Goal: Task Accomplishment & Management: Manage account settings

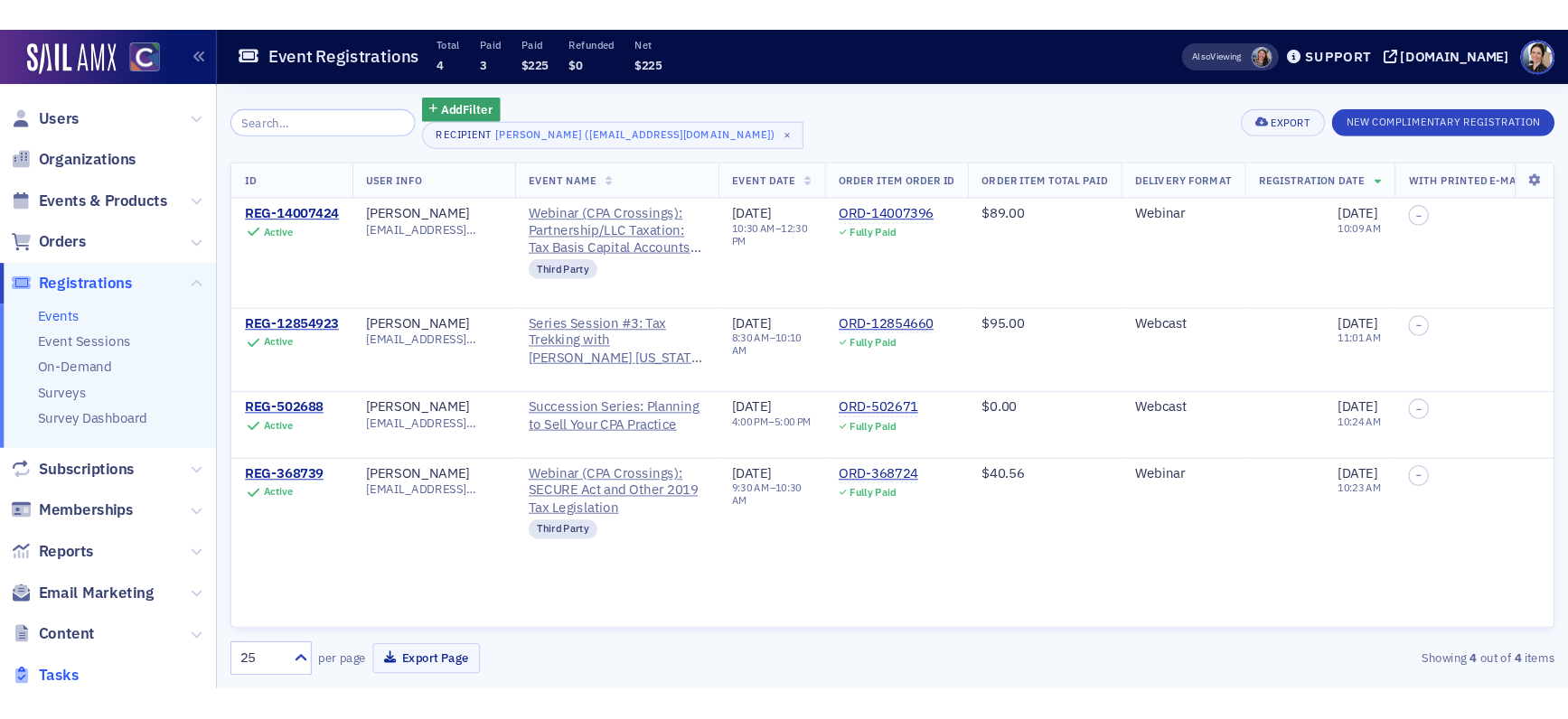
scroll to position [2408, 0]
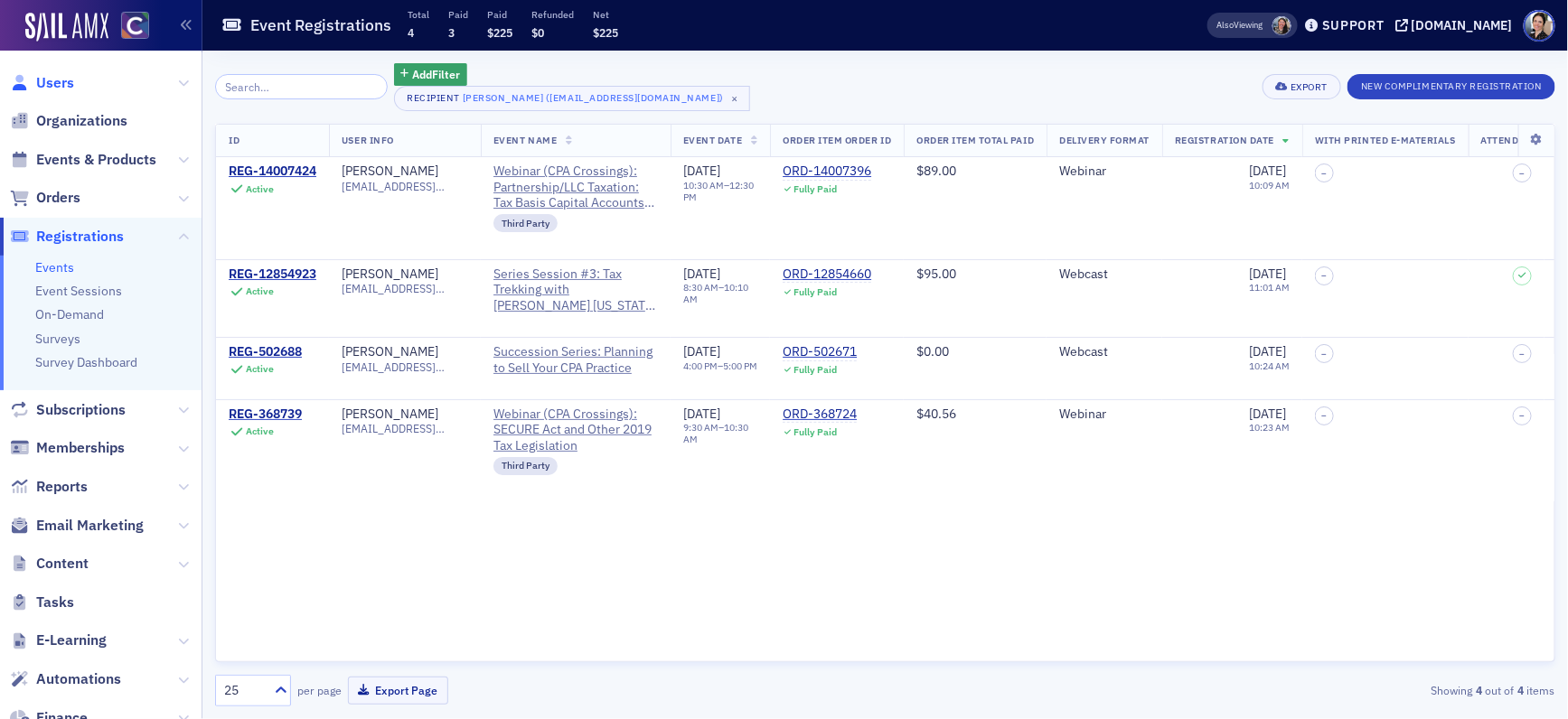
click at [59, 82] on span "Users" at bounding box center [55, 84] width 38 height 20
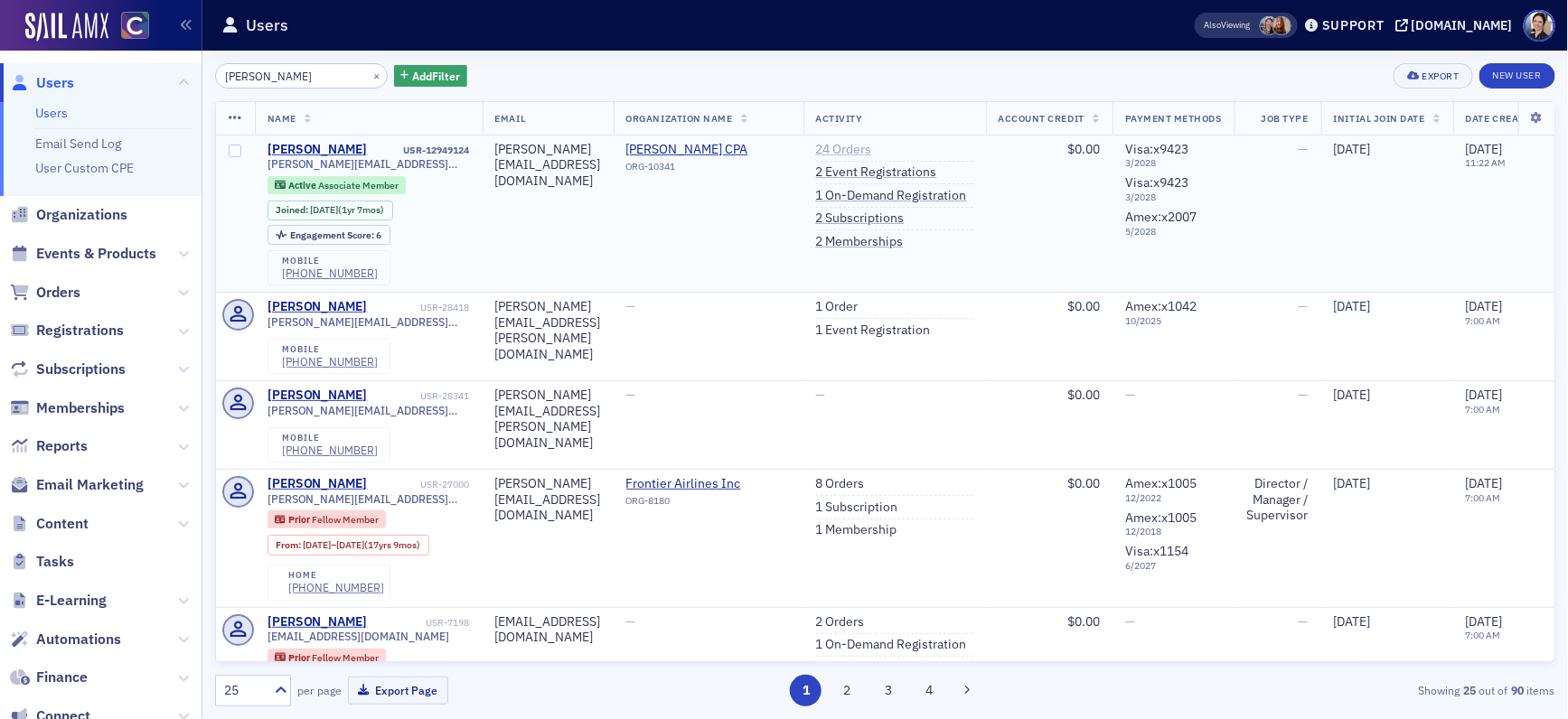
type input "[PERSON_NAME]"
click at [872, 147] on link "24 Orders" at bounding box center [844, 150] width 56 height 16
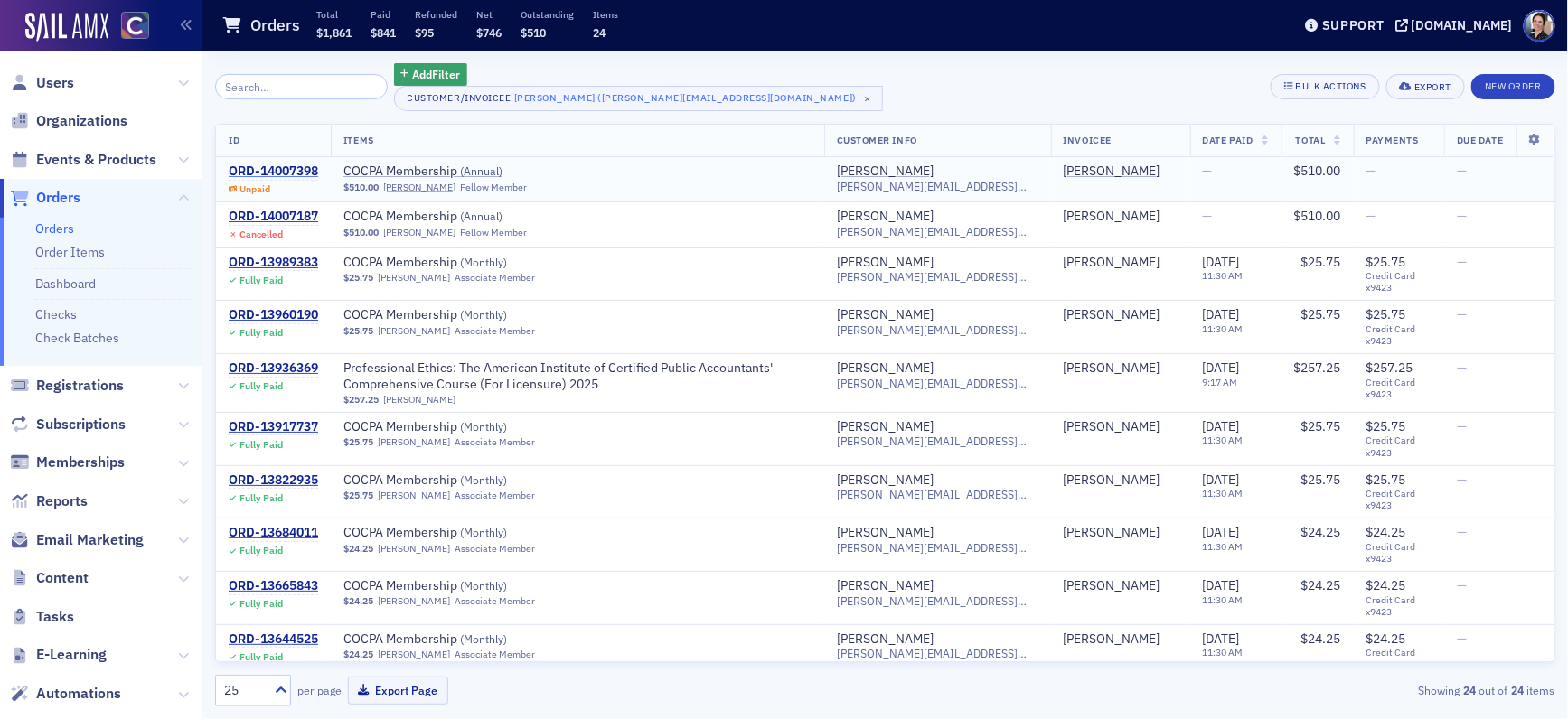
click at [283, 171] on div "ORD-14007398" at bounding box center [273, 172] width 89 height 16
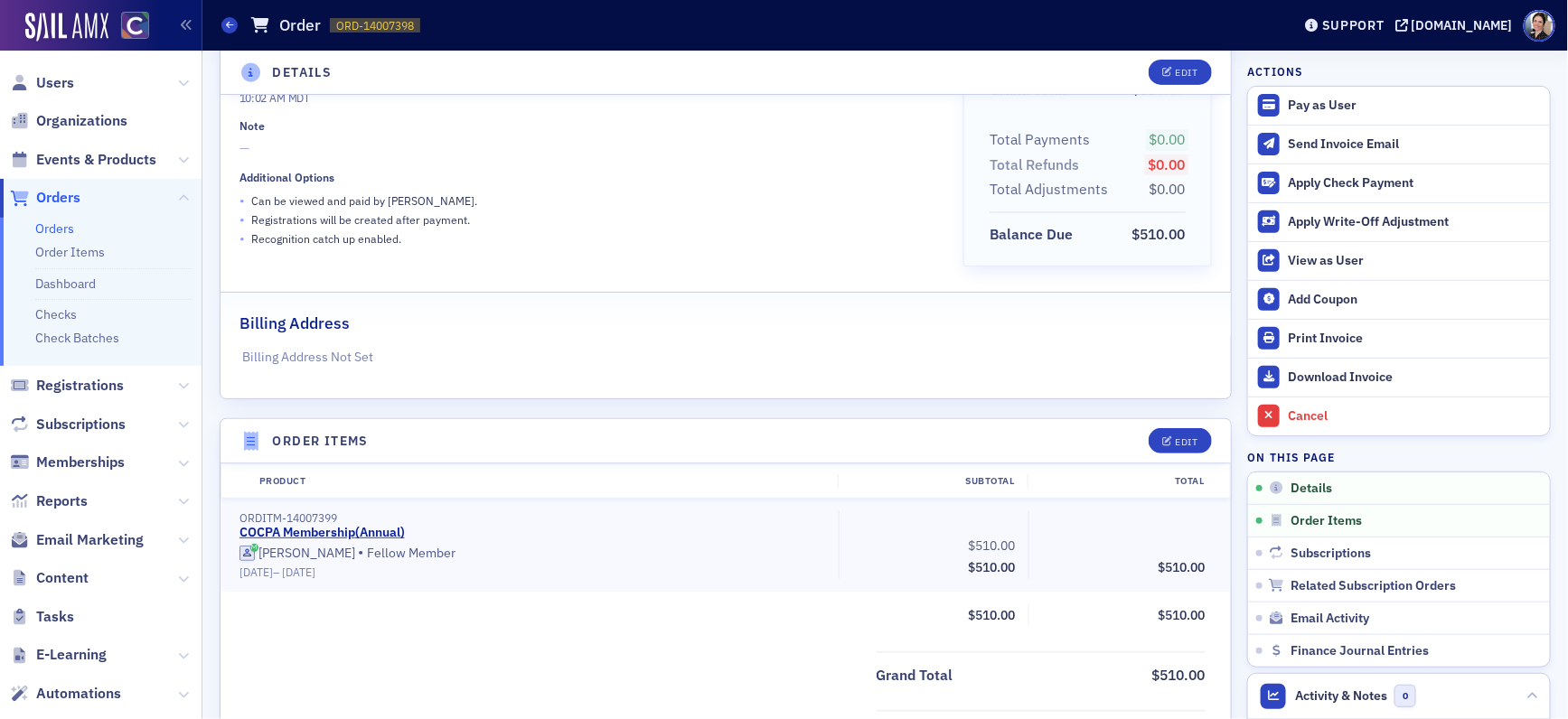
scroll to position [210, 0]
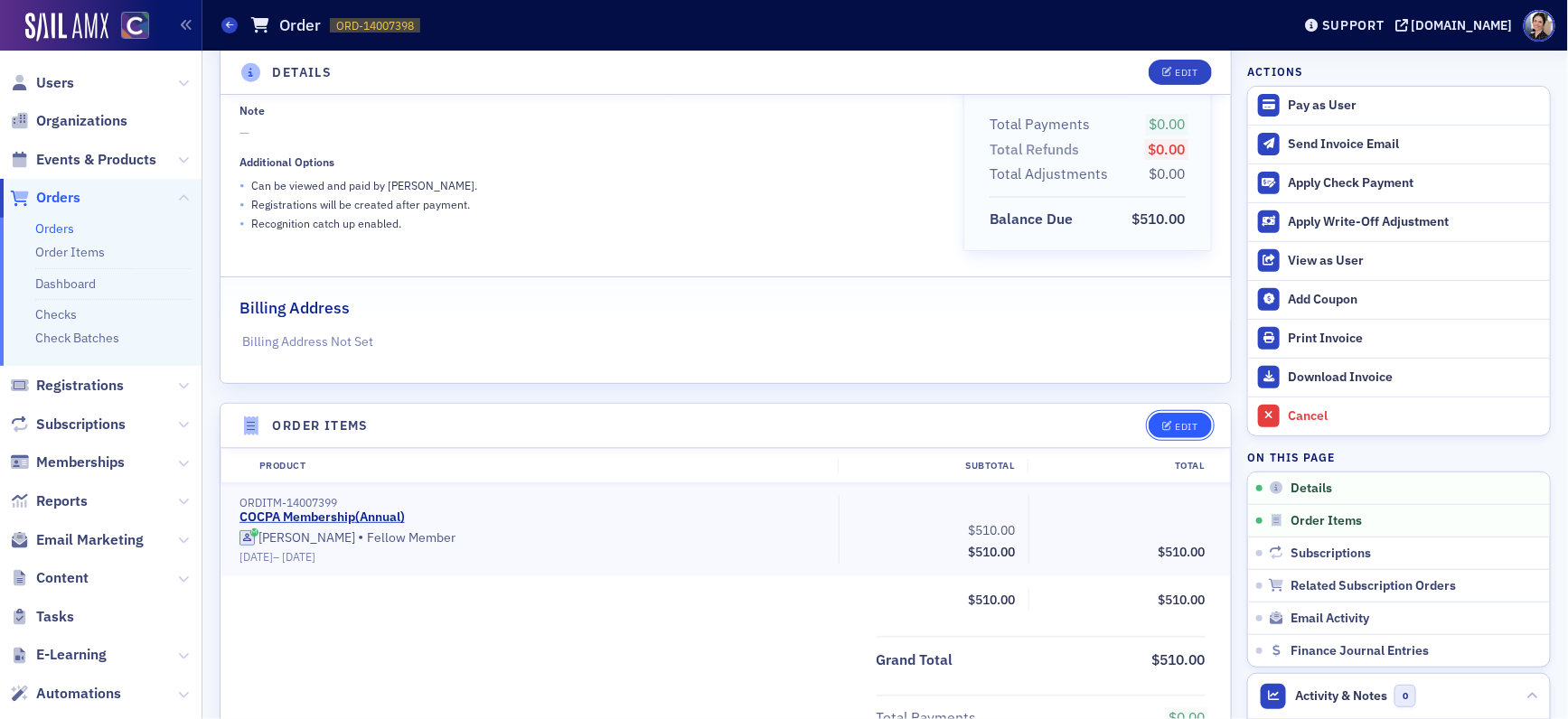
click at [1193, 425] on div "Edit" at bounding box center [1186, 427] width 23 height 10
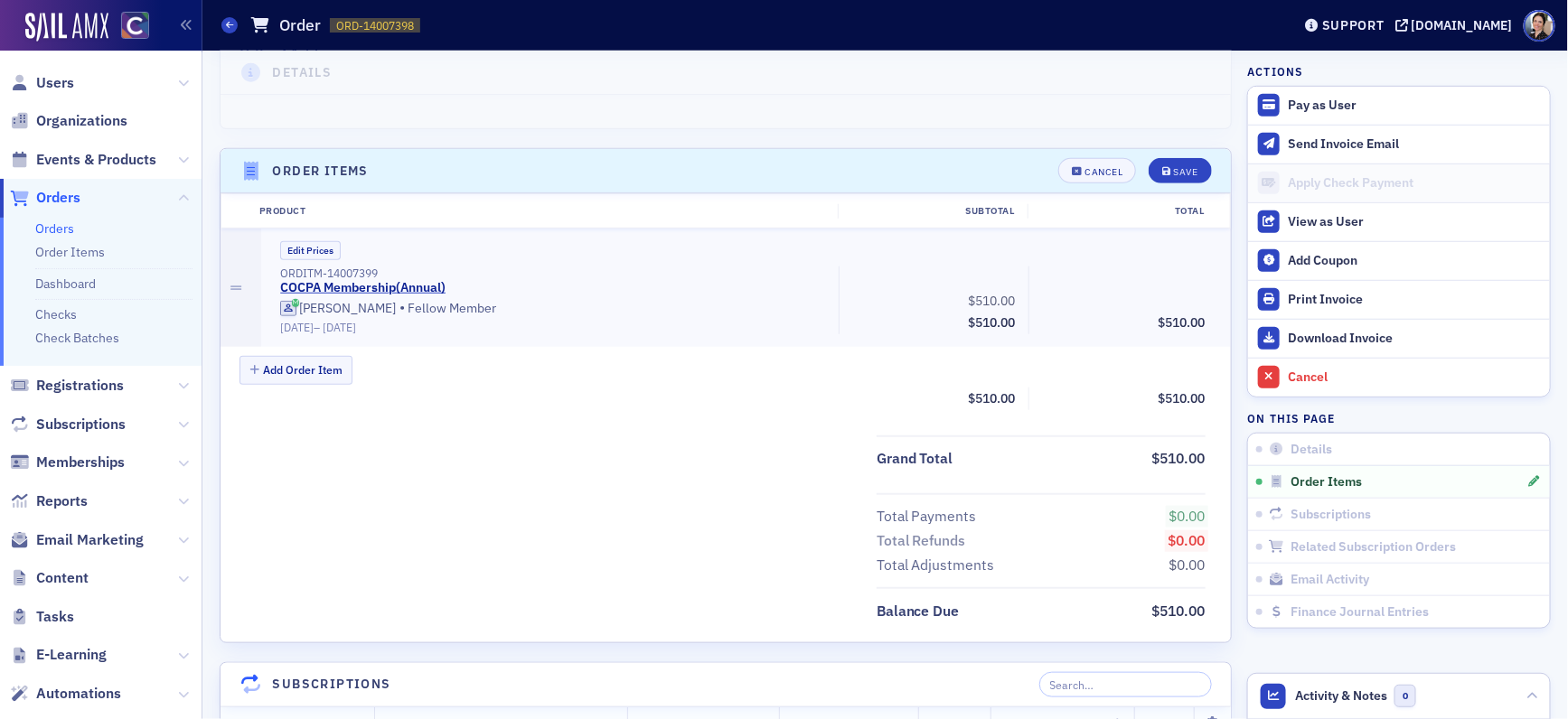
scroll to position [552, 0]
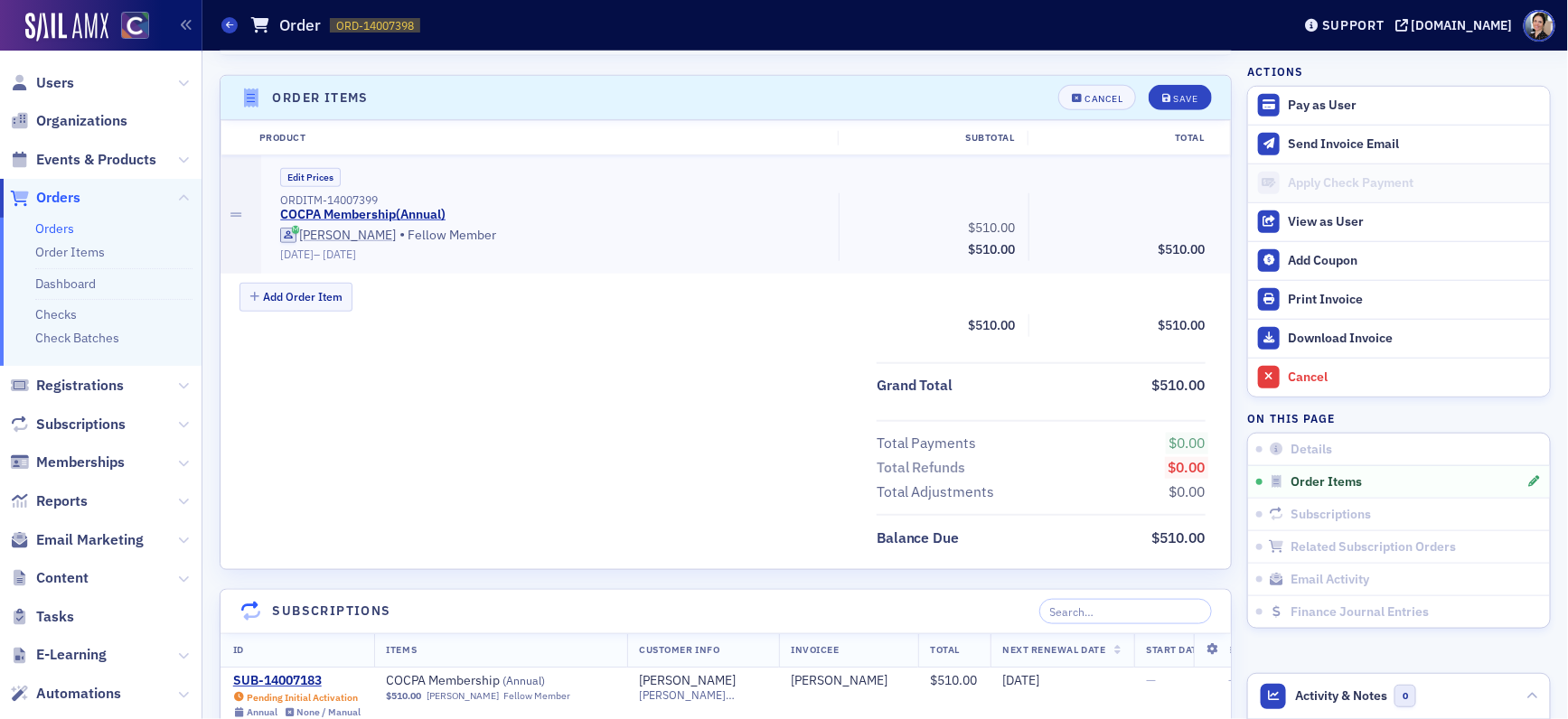
click at [304, 162] on div "Edit Prices ORDITM-14007399 COCPA Membership ( Annual ) [PERSON_NAME] • Fellow …" at bounding box center [745, 214] width 969 height 118
click at [316, 179] on button "Edit Prices" at bounding box center [310, 179] width 61 height 19
click at [1169, 224] on input "0.00" at bounding box center [1167, 227] width 88 height 25
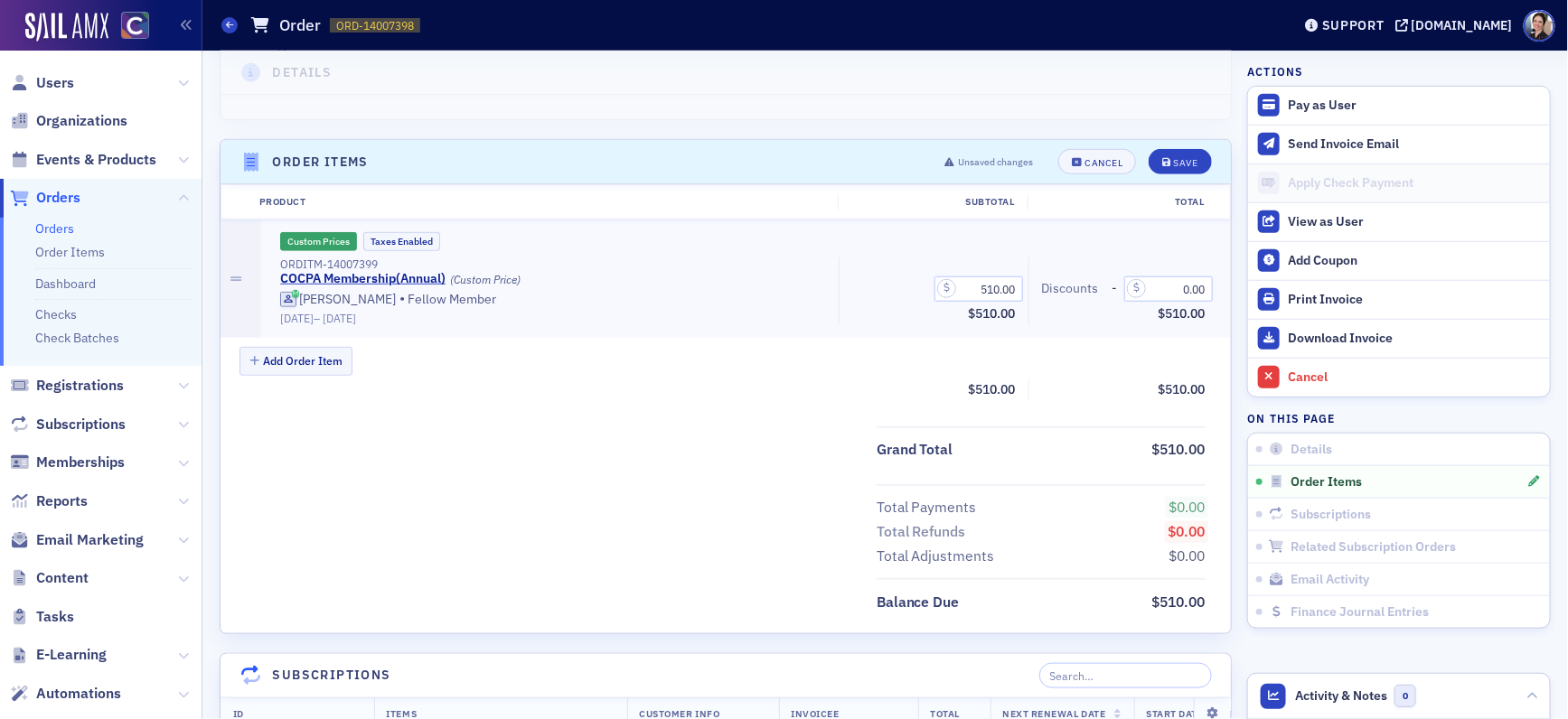
scroll to position [472, 0]
drag, startPoint x: 974, startPoint y: 291, endPoint x: 1037, endPoint y: 289, distance: 63.0
click at [1037, 289] on div "ORDITM-14007399 COCPA Membership ( Annual ) (Custom Price) [PERSON_NAME] • Fell…" at bounding box center [742, 292] width 950 height 68
type input "0.00"
click at [1088, 399] on div "Total $0.00" at bounding box center [1124, 390] width 164 height 23
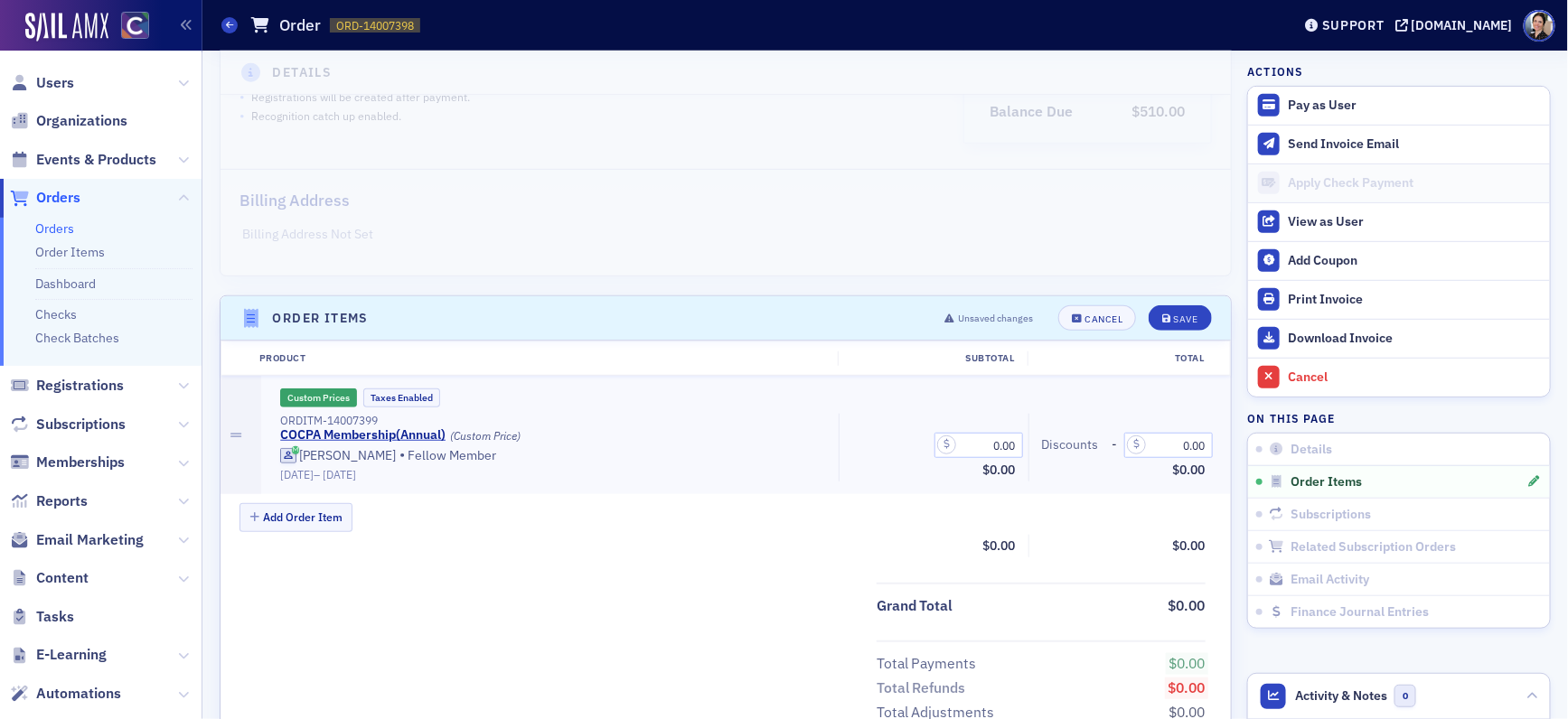
scroll to position [356, 0]
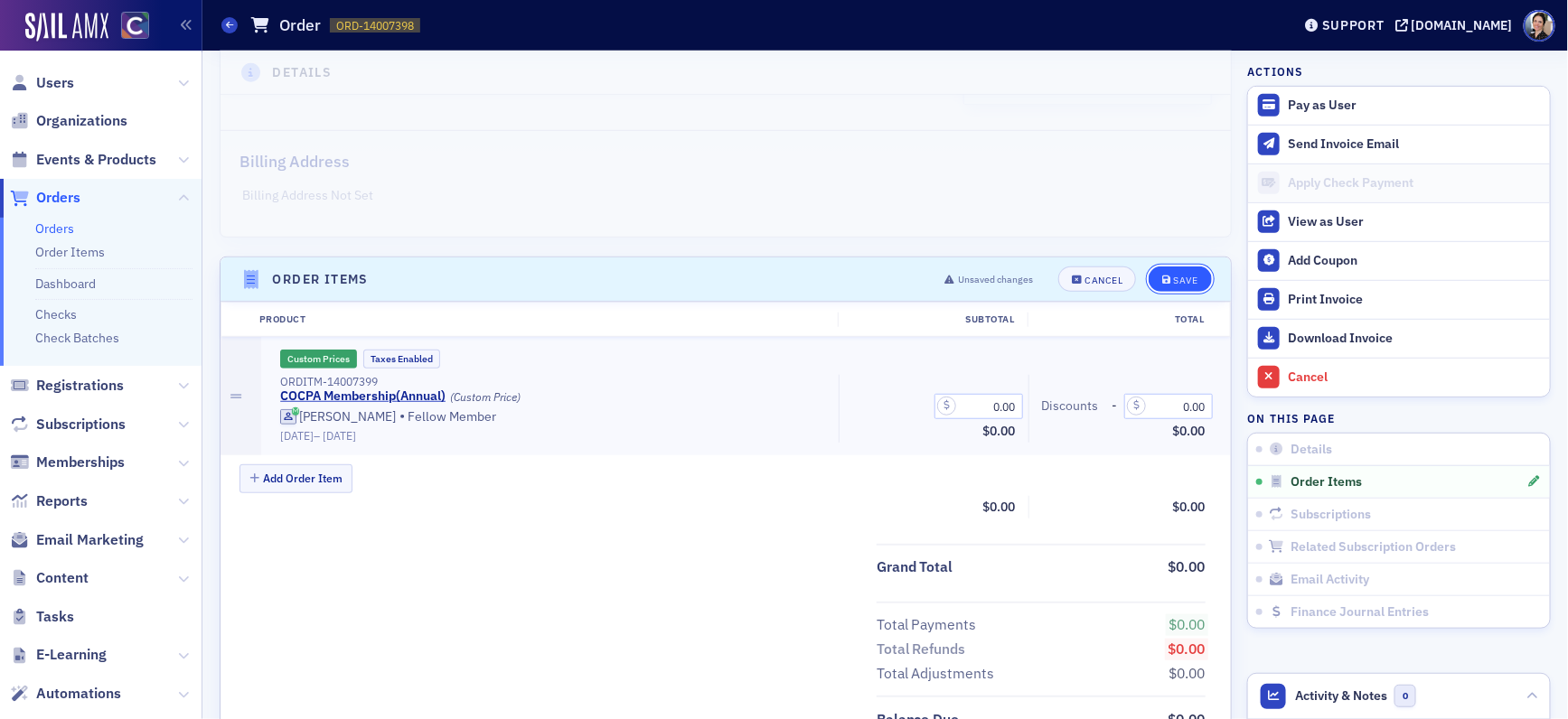
click at [1184, 278] on div "Save" at bounding box center [1186, 280] width 25 height 10
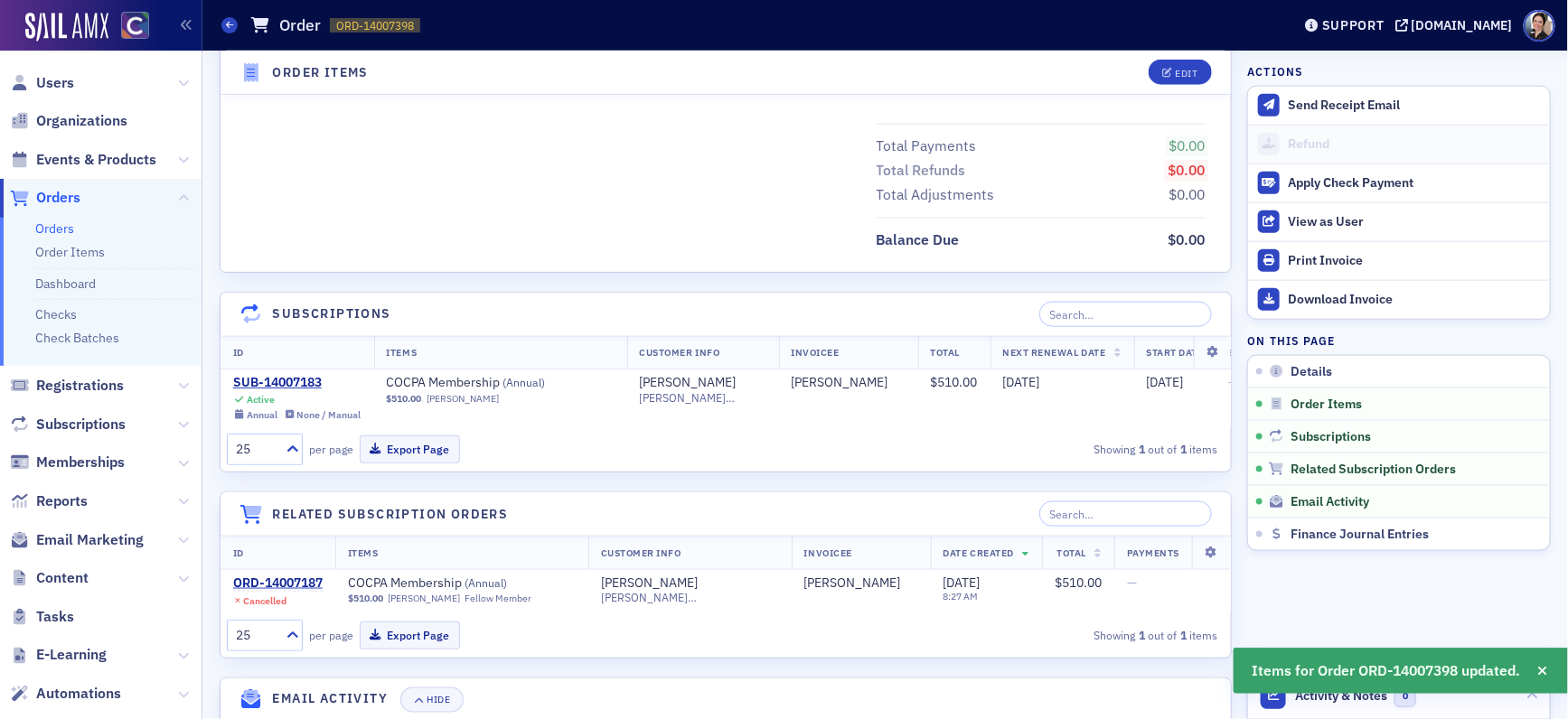
scroll to position [785, 0]
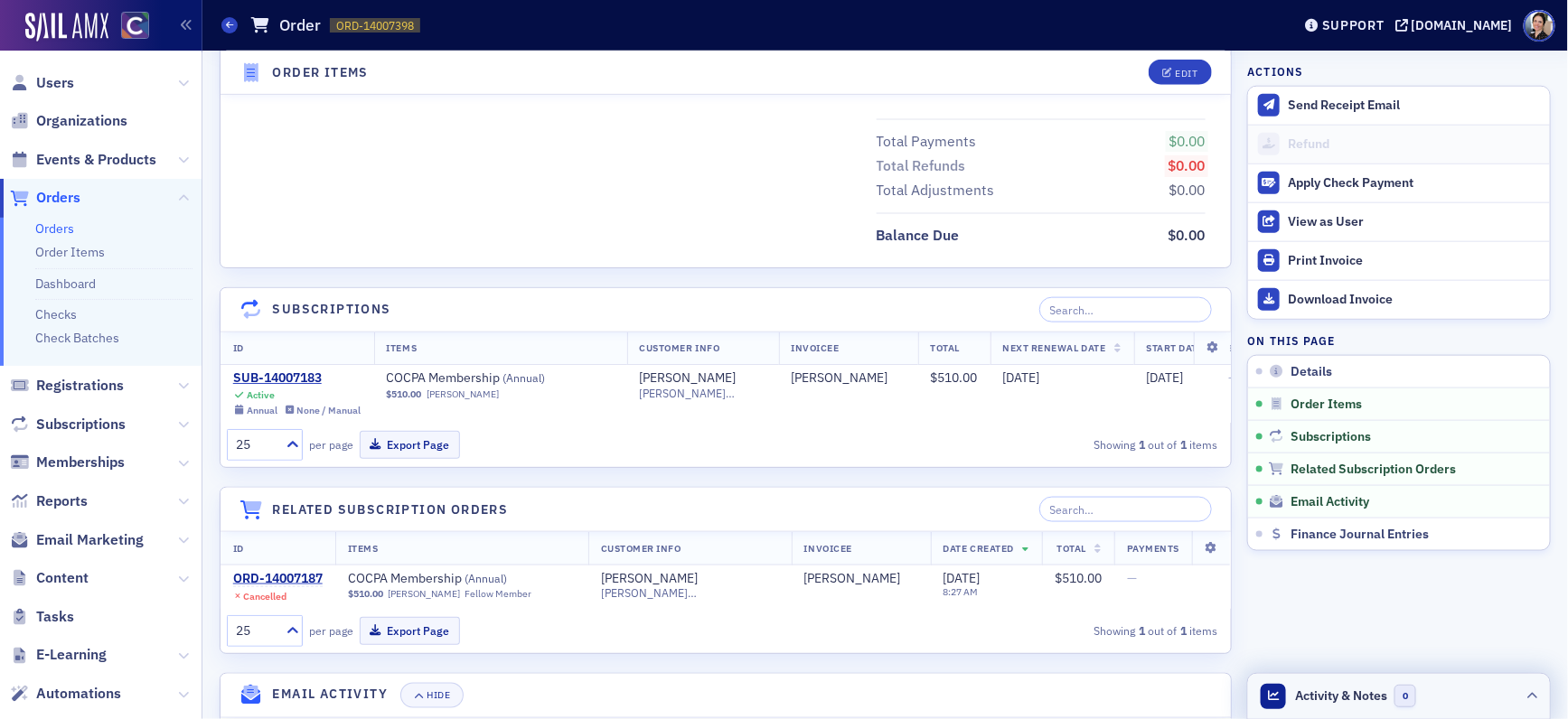
click at [1359, 694] on span "Activity & Notes" at bounding box center [1341, 695] width 92 height 19
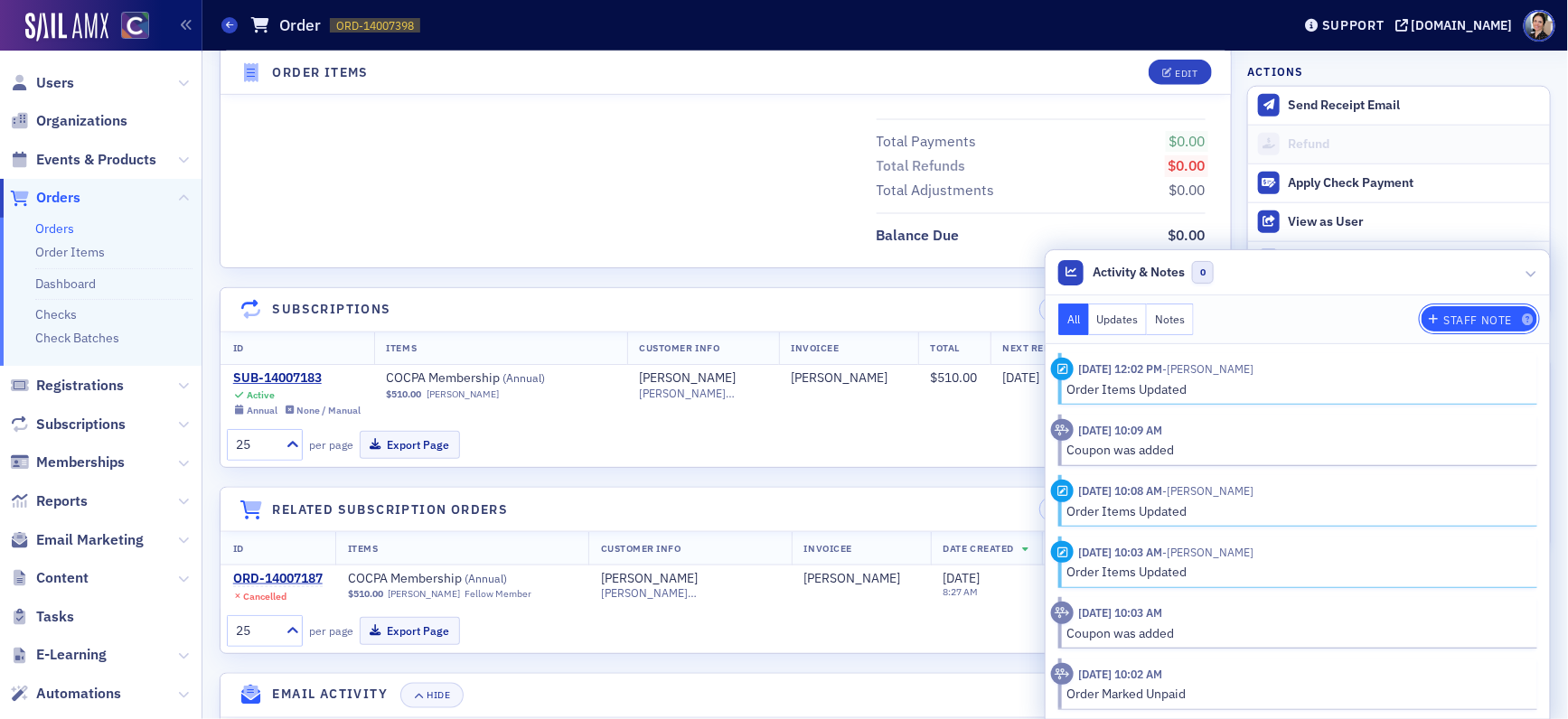
click at [1464, 318] on div "Staff Note" at bounding box center [1479, 320] width 69 height 10
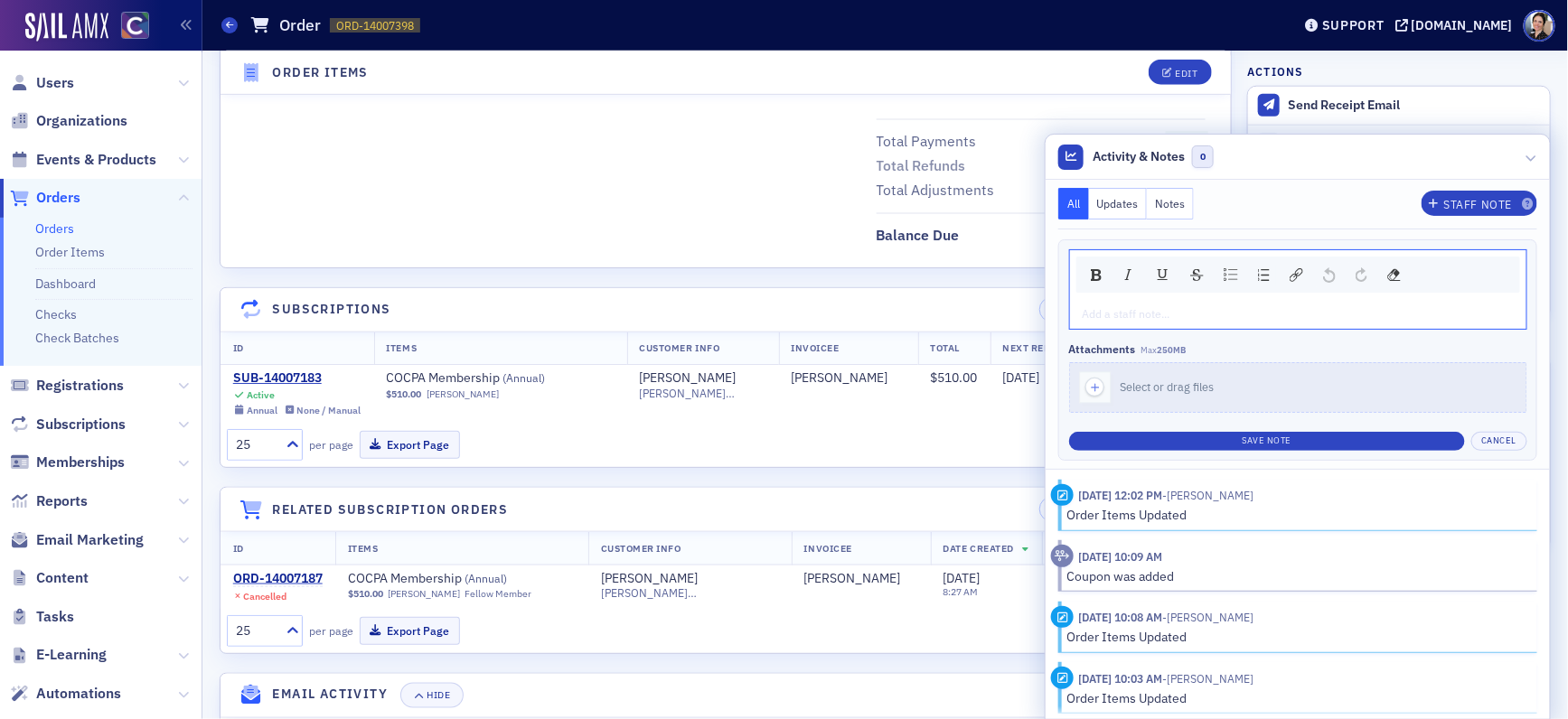
click at [1160, 202] on button "Notes" at bounding box center [1170, 203] width 47 height 32
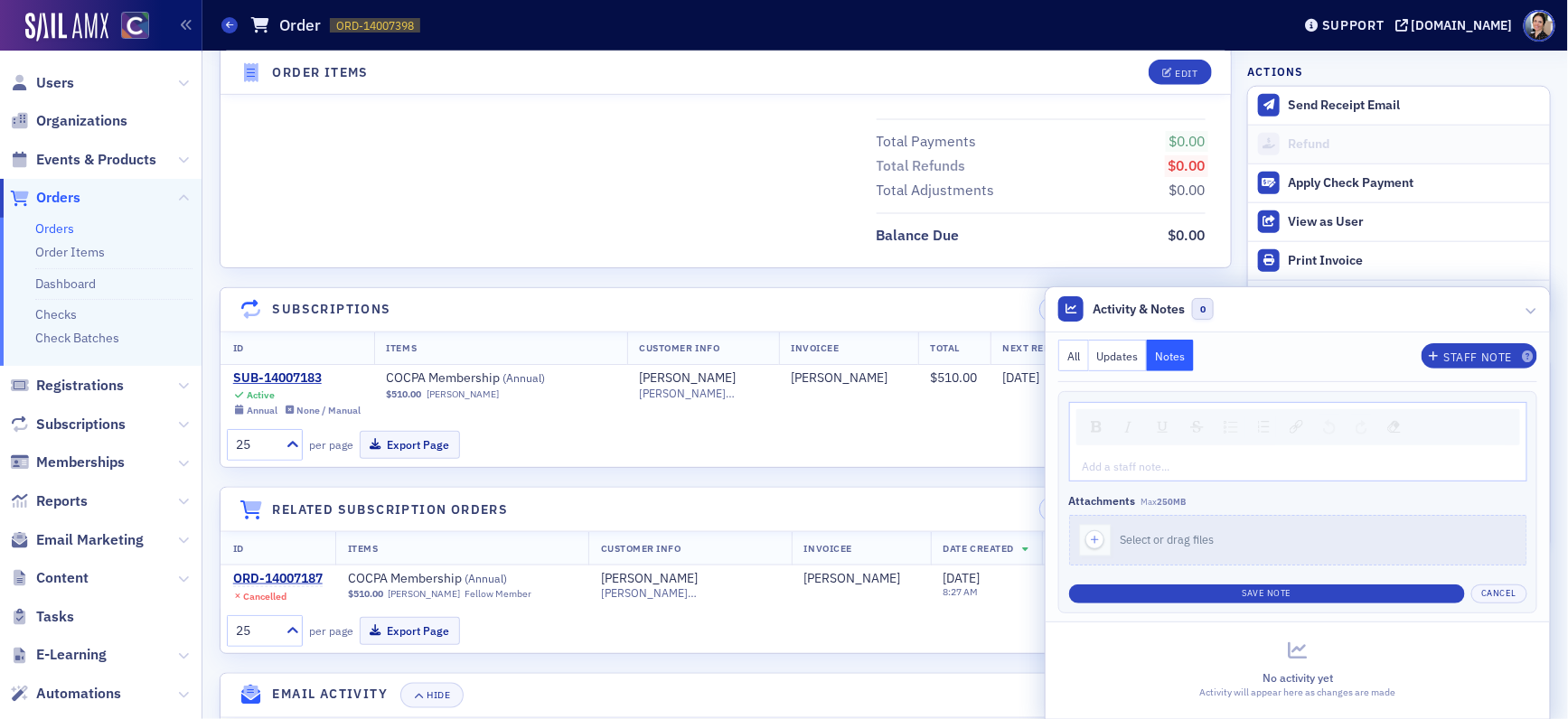
drag, startPoint x: 1121, startPoint y: 428, endPoint x: 1119, endPoint y: 440, distance: 12.2
click at [1121, 428] on img "rdw-inline-control" at bounding box center [1128, 428] width 15 height 15
click at [1116, 468] on div "rdw-editor" at bounding box center [1299, 466] width 431 height 16
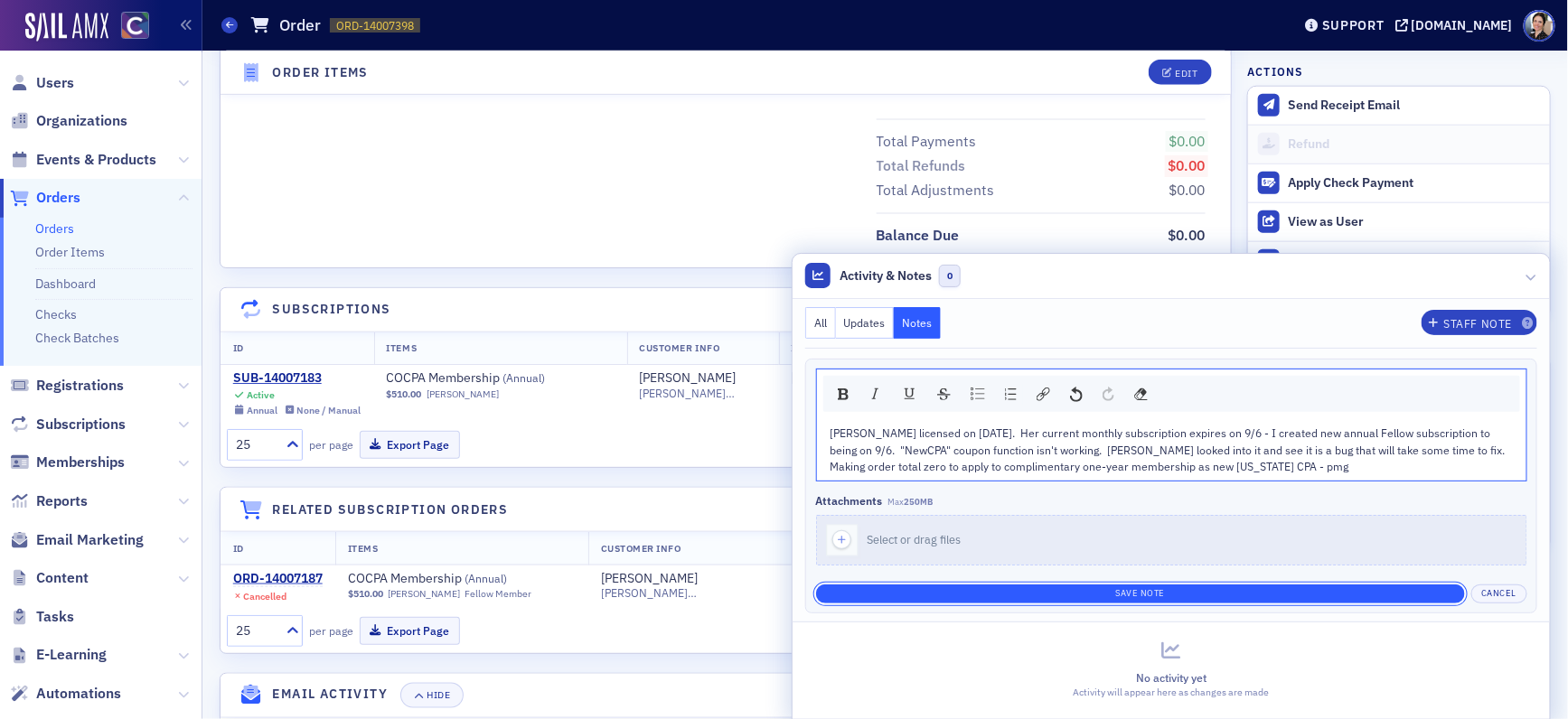
drag, startPoint x: 1167, startPoint y: 593, endPoint x: 1149, endPoint y: 590, distance: 18.2
click at [1167, 593] on button "Save Note" at bounding box center [1140, 594] width 649 height 19
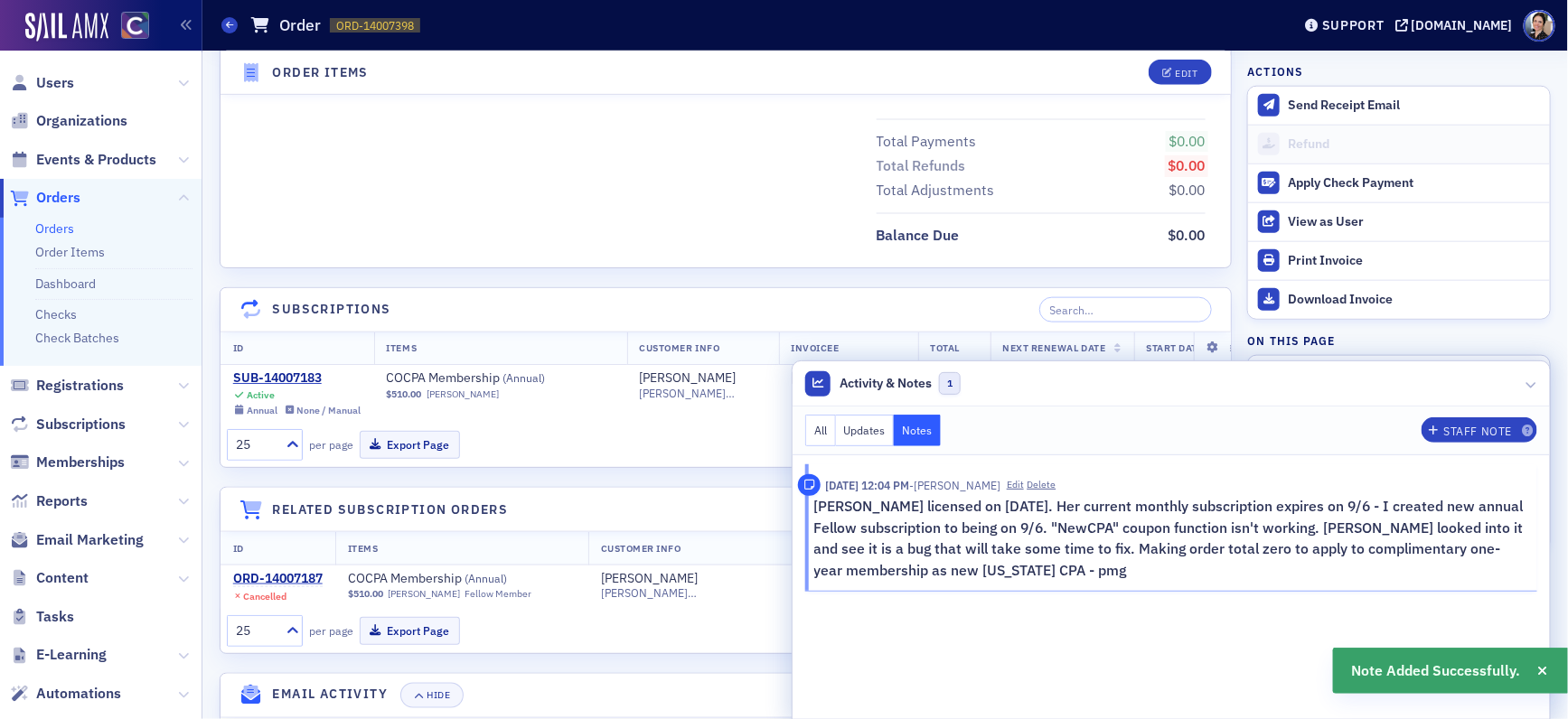
drag, startPoint x: 662, startPoint y: 242, endPoint x: 686, endPoint y: 238, distance: 24.3
click at [662, 242] on div "Balance Due $0.00" at bounding box center [726, 231] width 1010 height 36
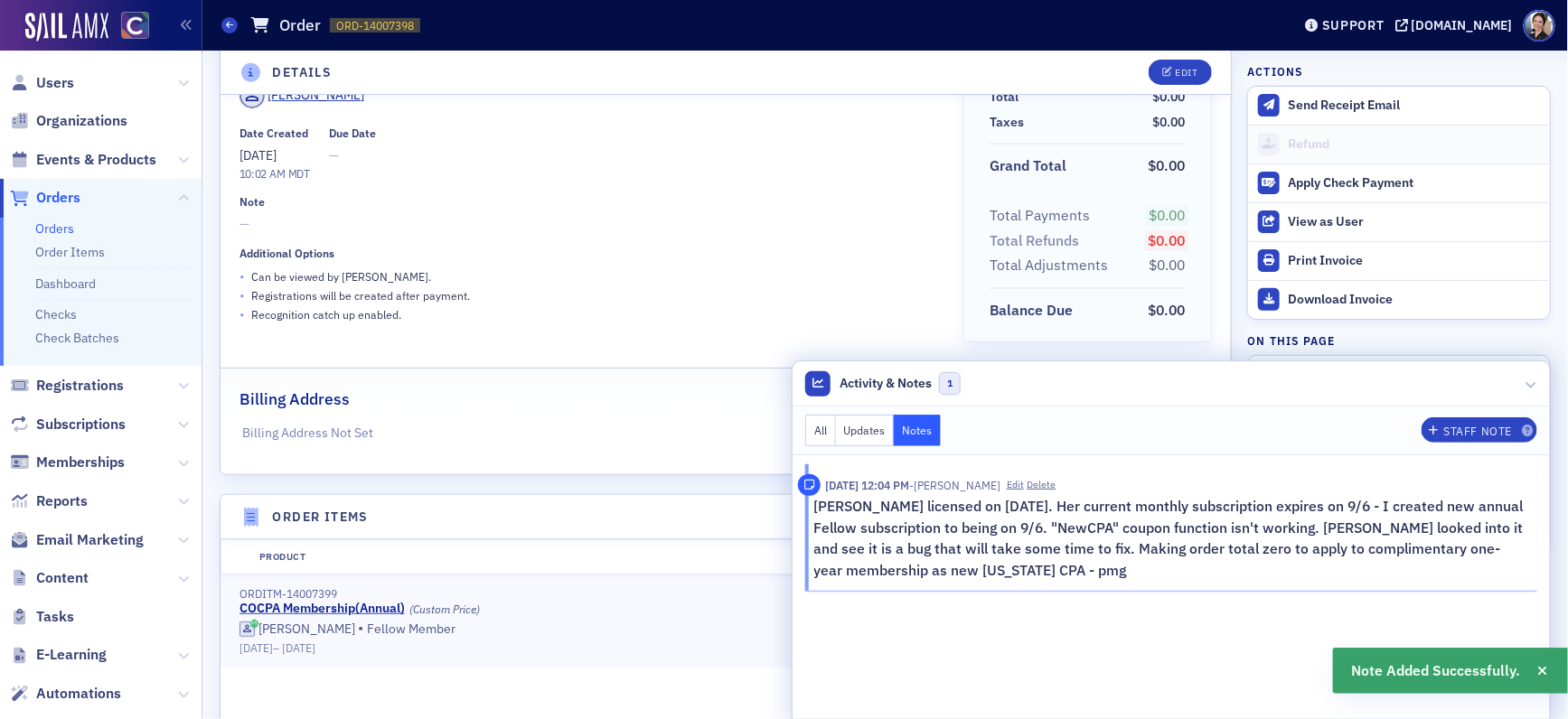
scroll to position [0, 0]
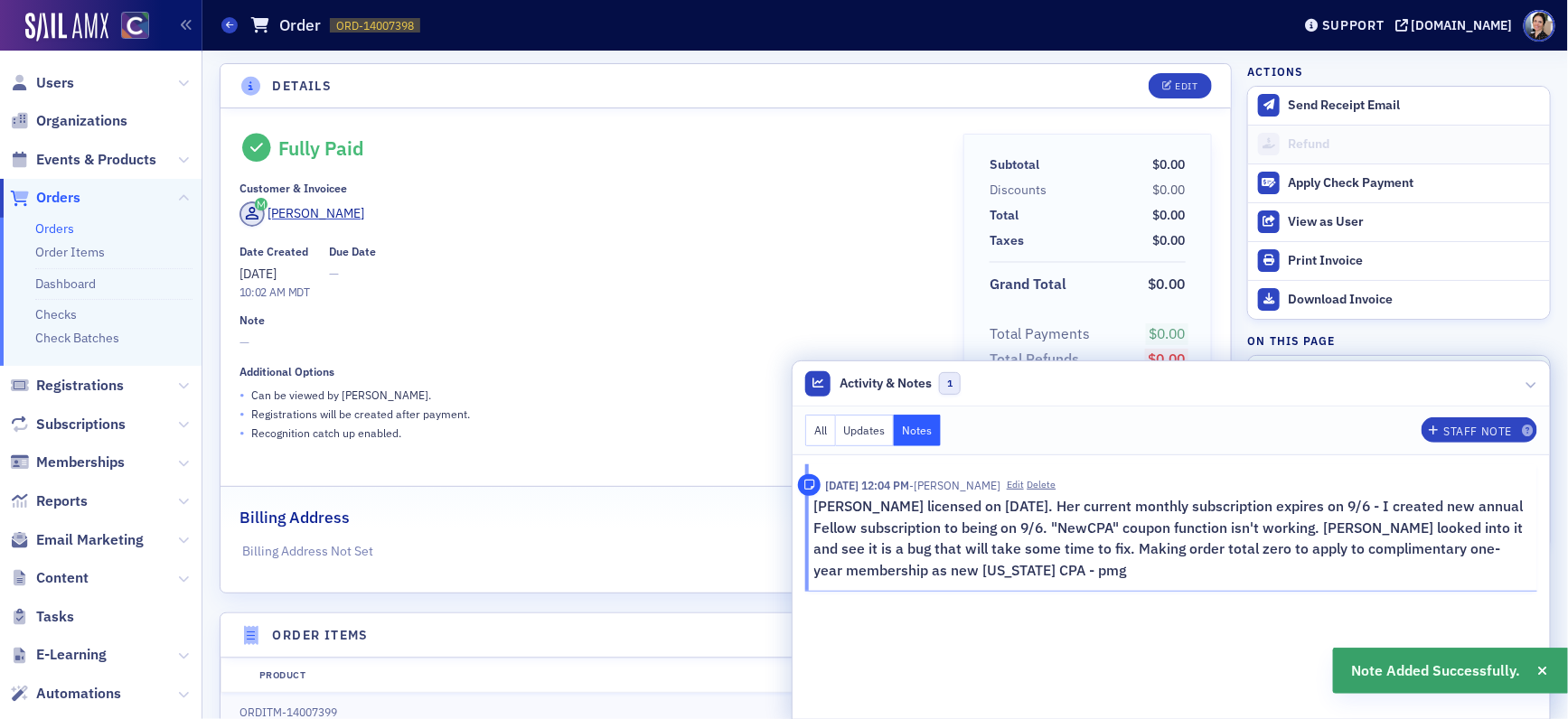
click at [660, 202] on div "[PERSON_NAME]" at bounding box center [589, 217] width 699 height 31
drag, startPoint x: 1532, startPoint y: 385, endPoint x: 1067, endPoint y: 323, distance: 469.1
click at [1464, 385] on icon at bounding box center [1532, 384] width 11 height 11
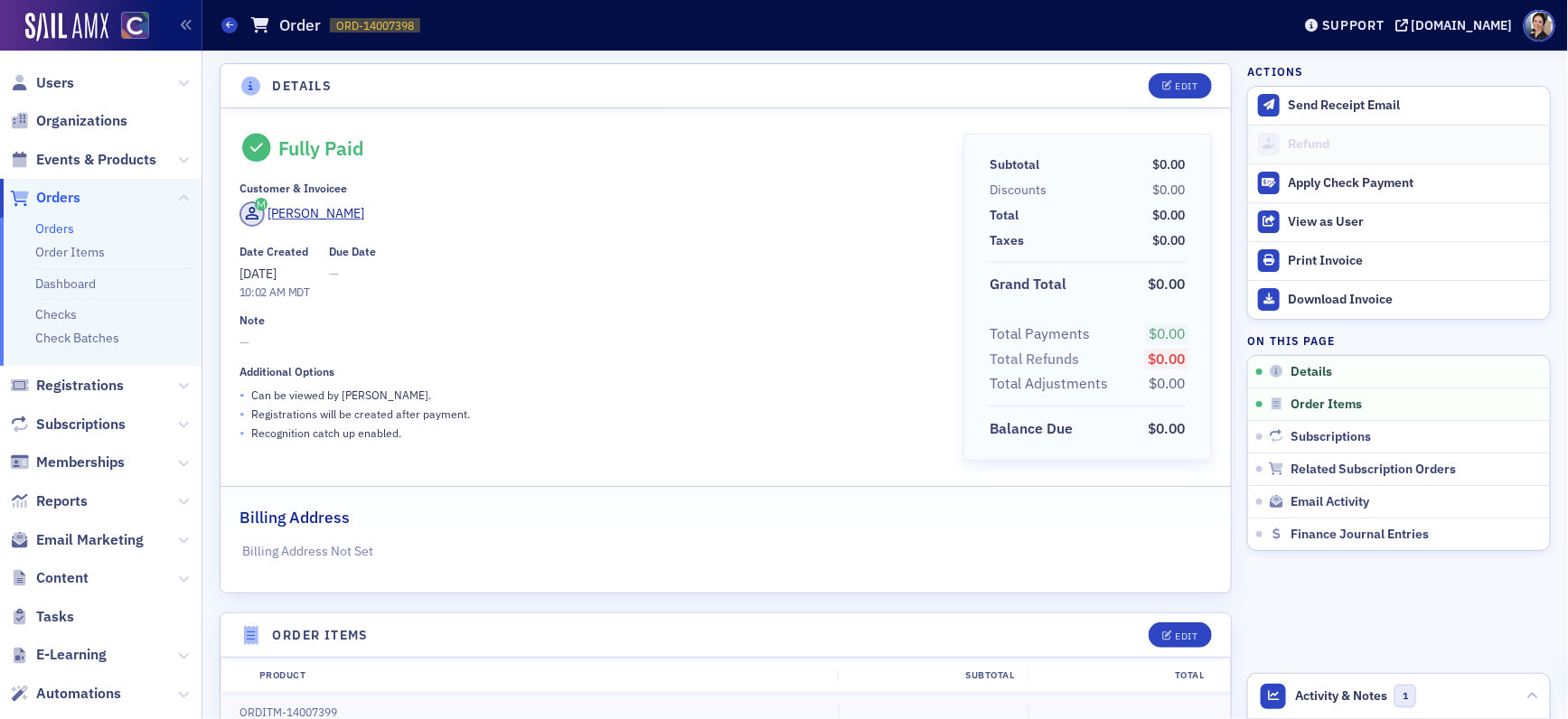
click at [647, 249] on div "Date Created [DATE] 10:02 AM MDT Due Date —" at bounding box center [589, 273] width 699 height 56
click at [55, 81] on span "Users" at bounding box center [55, 84] width 38 height 20
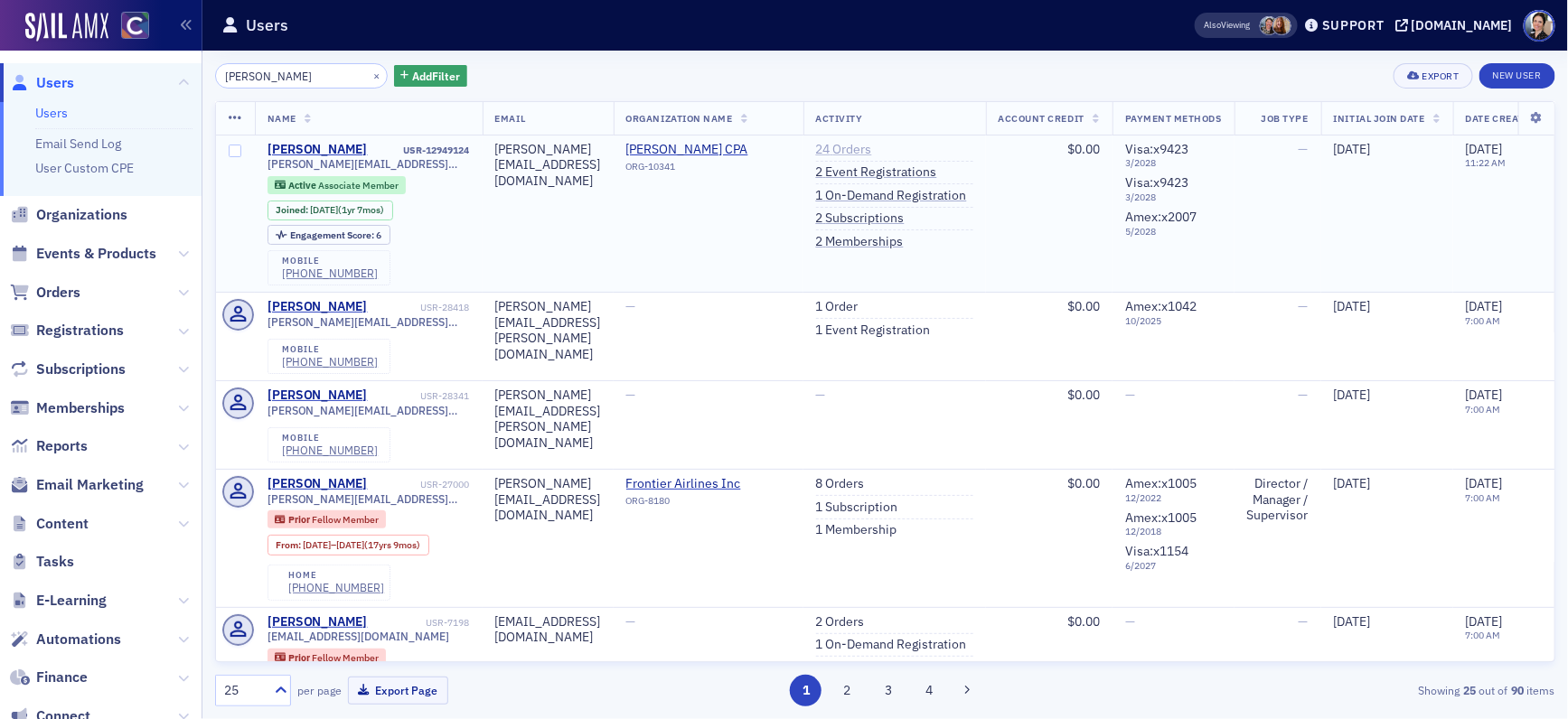
click at [872, 149] on link "24 Orders" at bounding box center [844, 150] width 56 height 16
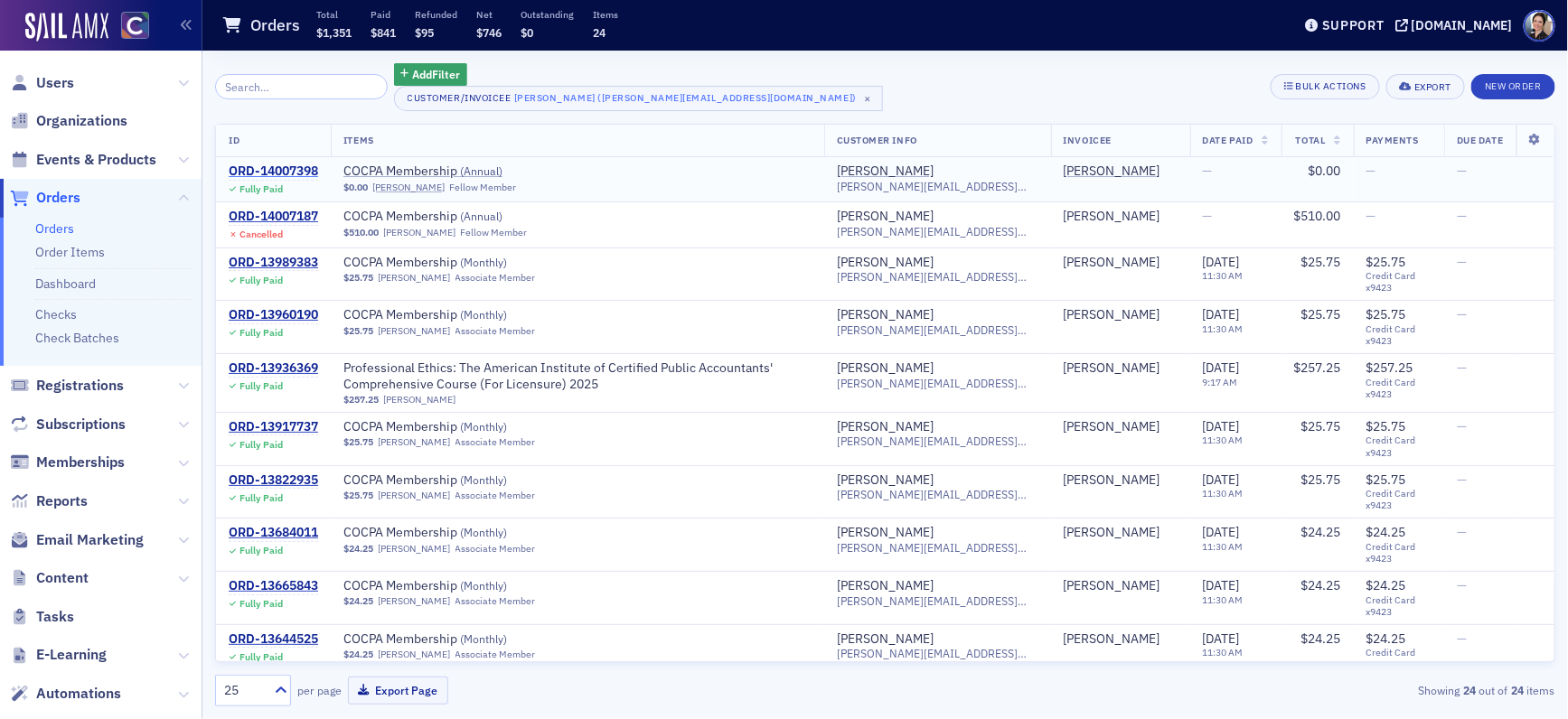
click at [284, 171] on div "ORD-14007398" at bounding box center [273, 172] width 89 height 16
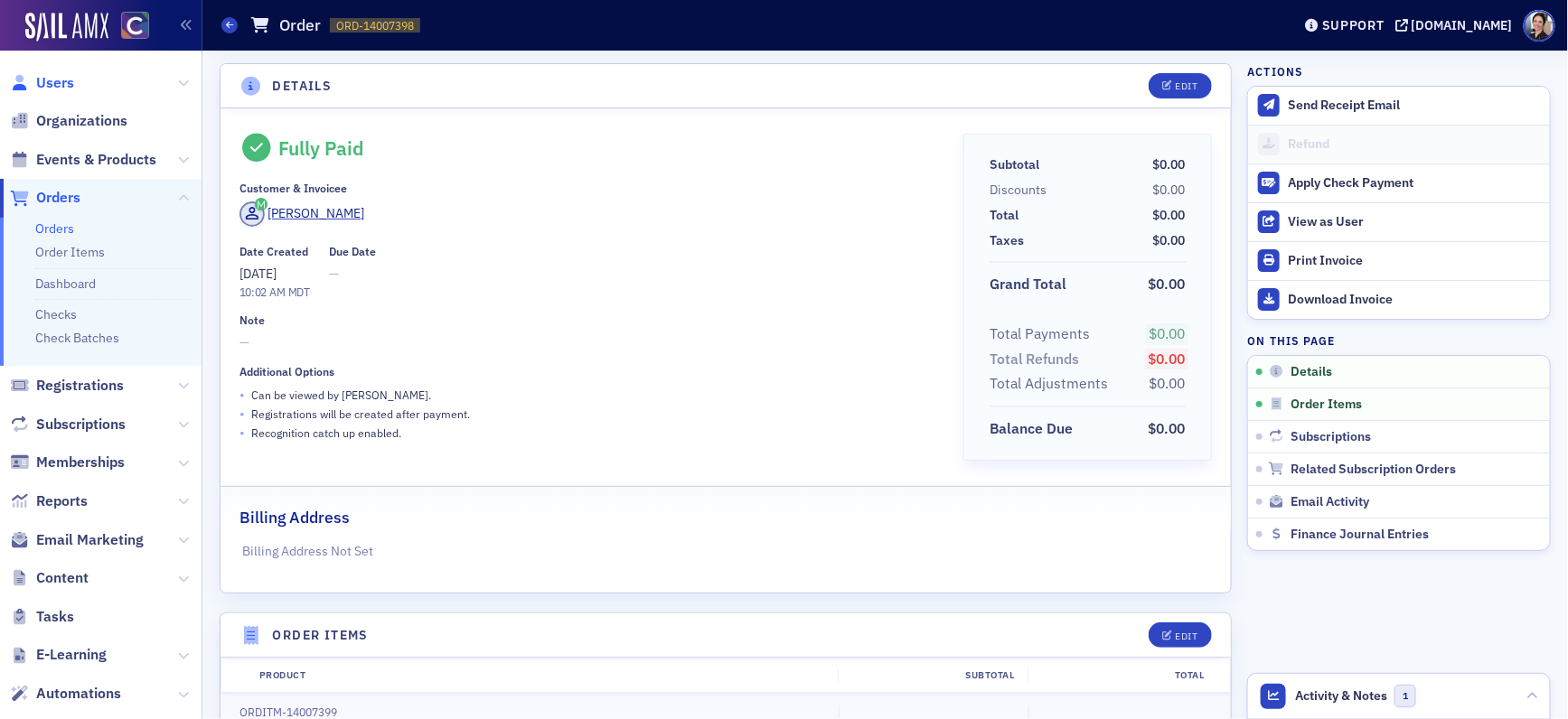
click at [57, 82] on span "Users" at bounding box center [55, 84] width 38 height 20
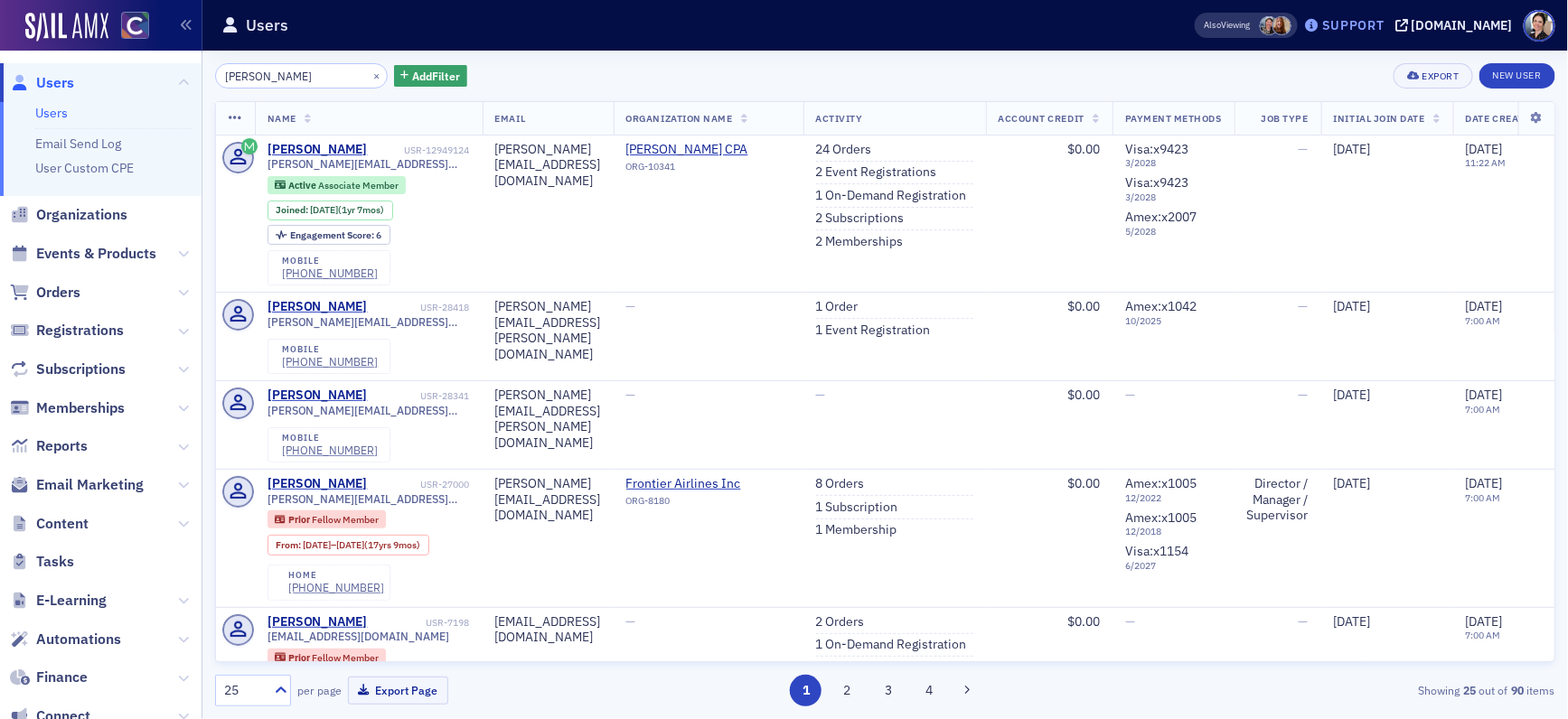
click at [1384, 22] on div "Support" at bounding box center [1353, 25] width 63 height 16
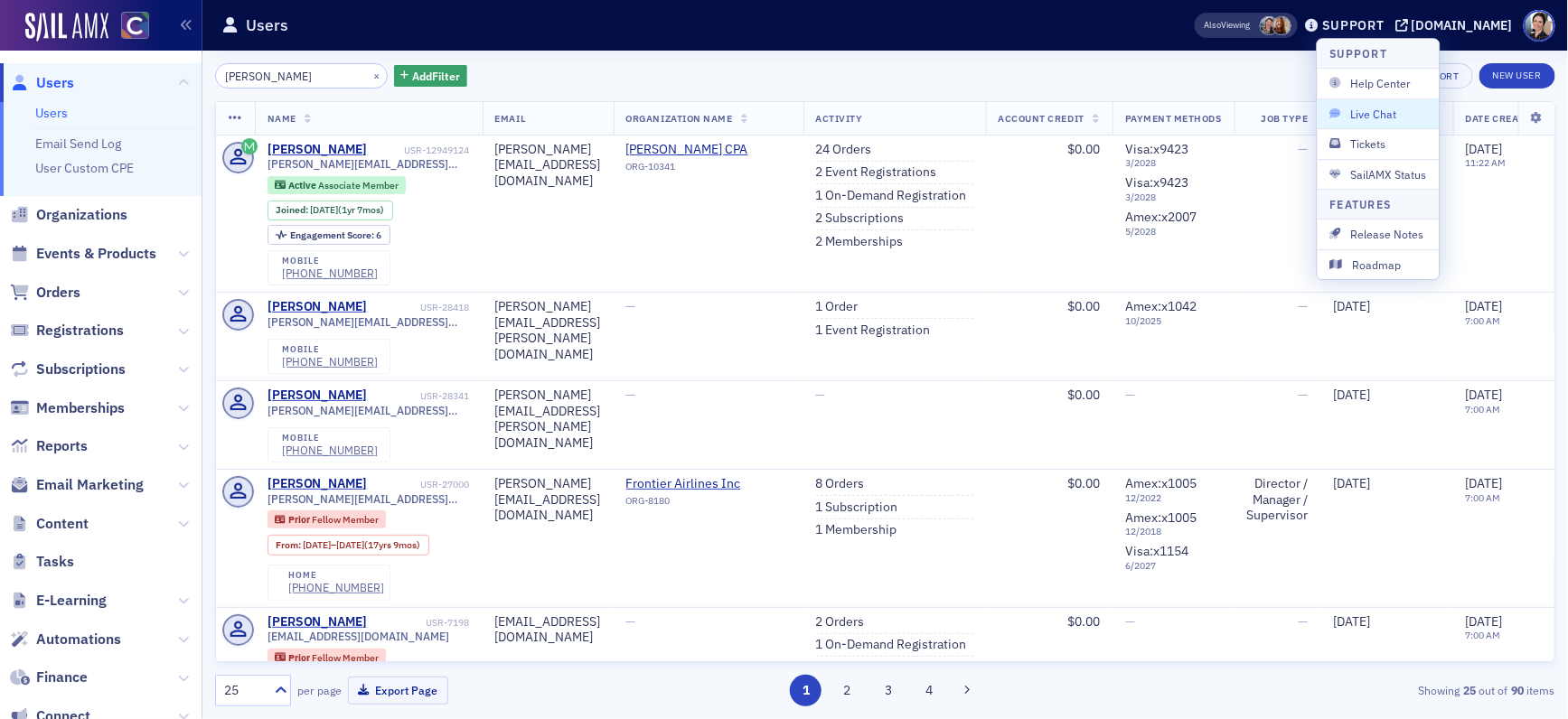
click at [1382, 118] on span "Live Chat" at bounding box center [1378, 113] width 96 height 16
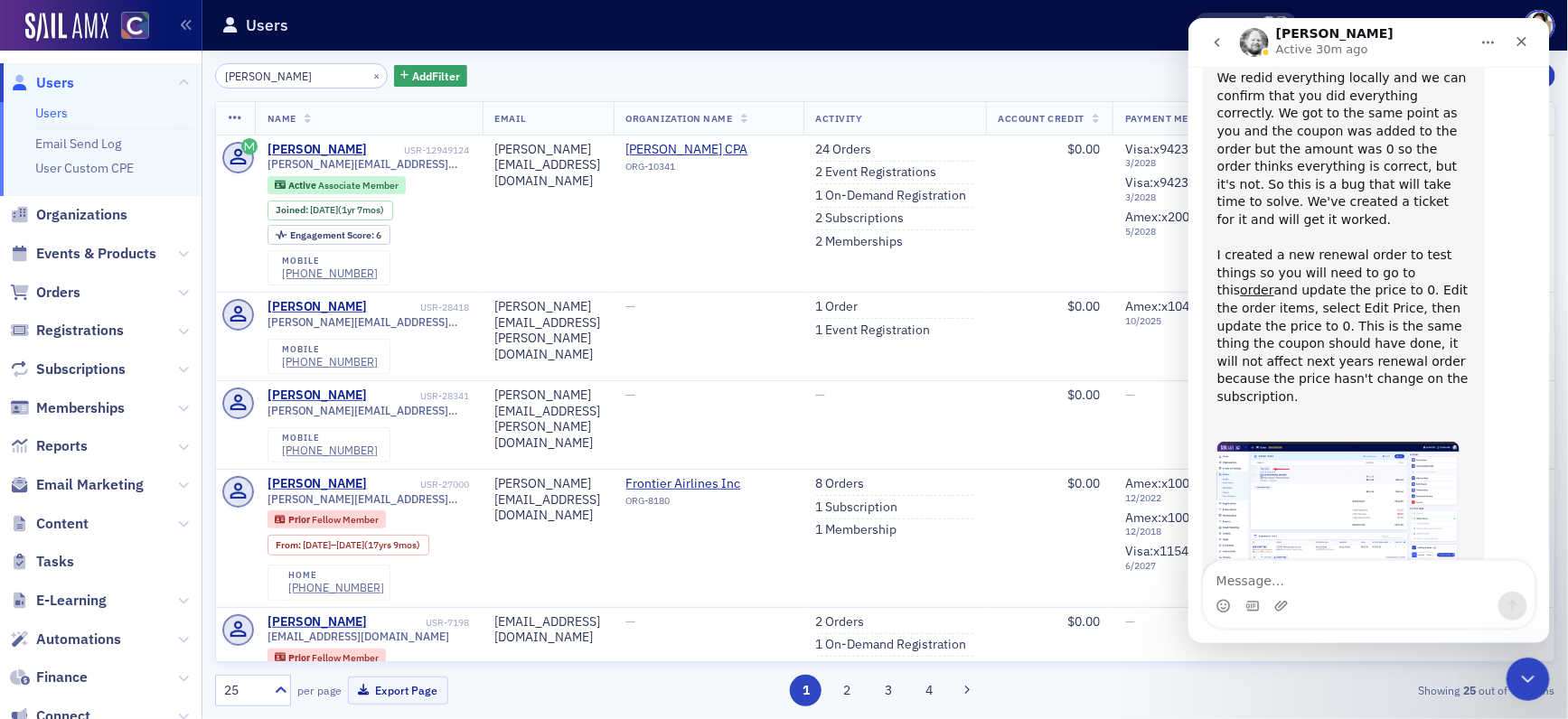
scroll to position [2418, 0]
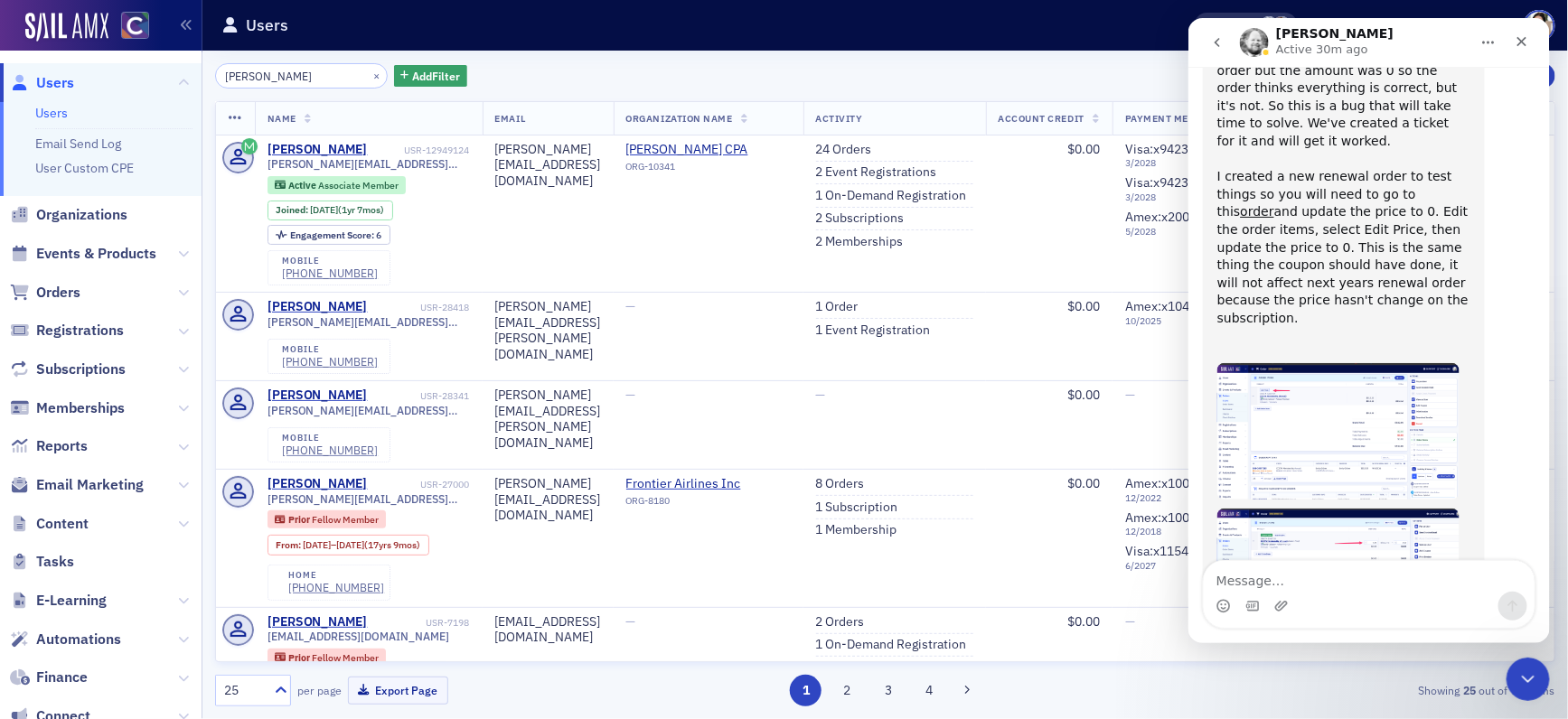
click at [1299, 585] on textarea "Message…" at bounding box center [1368, 576] width 331 height 31
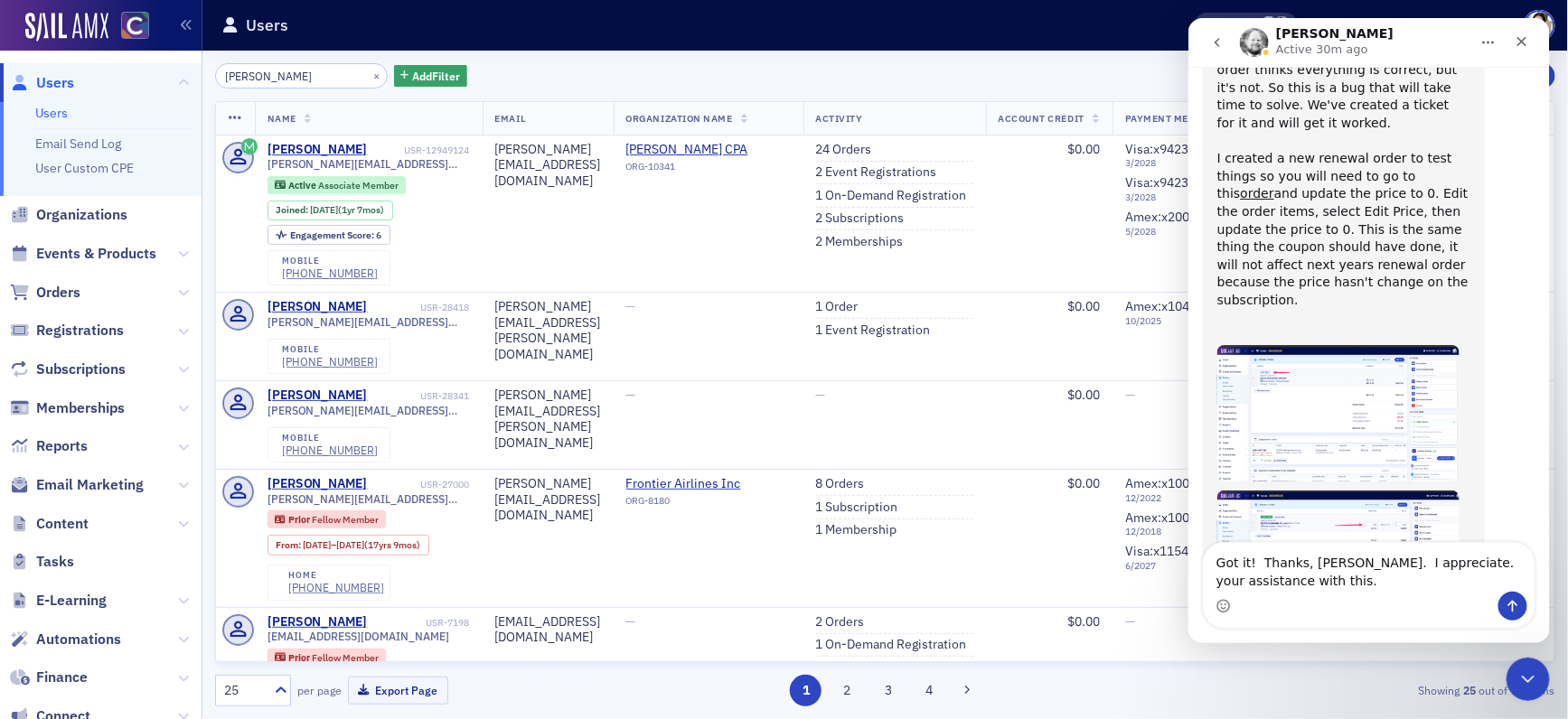
click at [1423, 564] on textarea "Got it! Thanks, [PERSON_NAME]. I appreciate. your assistance with this." at bounding box center [1368, 567] width 331 height 49
type textarea "Got it! Thanks, [PERSON_NAME]. I appreciate your assistance with this."
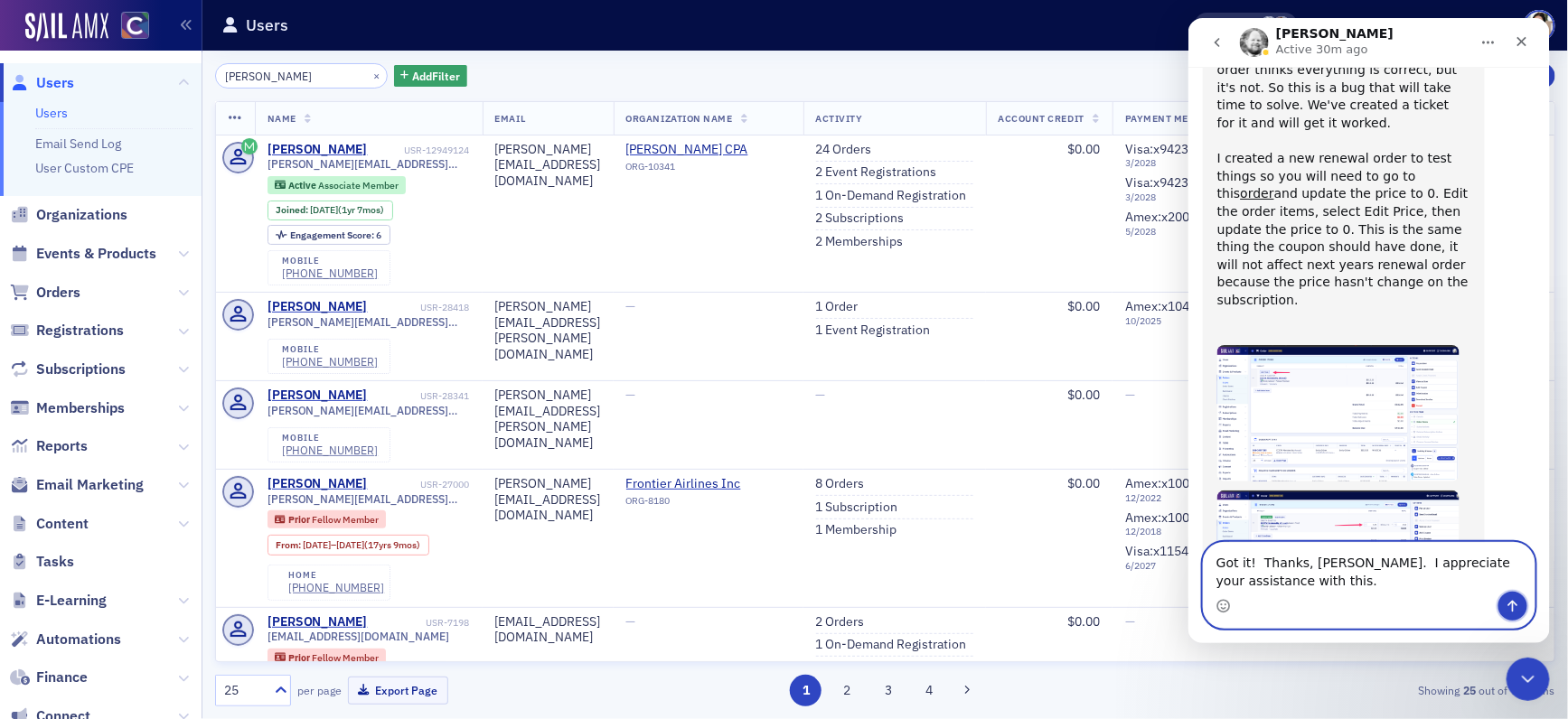
drag, startPoint x: 1513, startPoint y: 608, endPoint x: 1494, endPoint y: 610, distance: 19.1
click at [1464, 608] on icon "Send a message…" at bounding box center [1512, 606] width 15 height 15
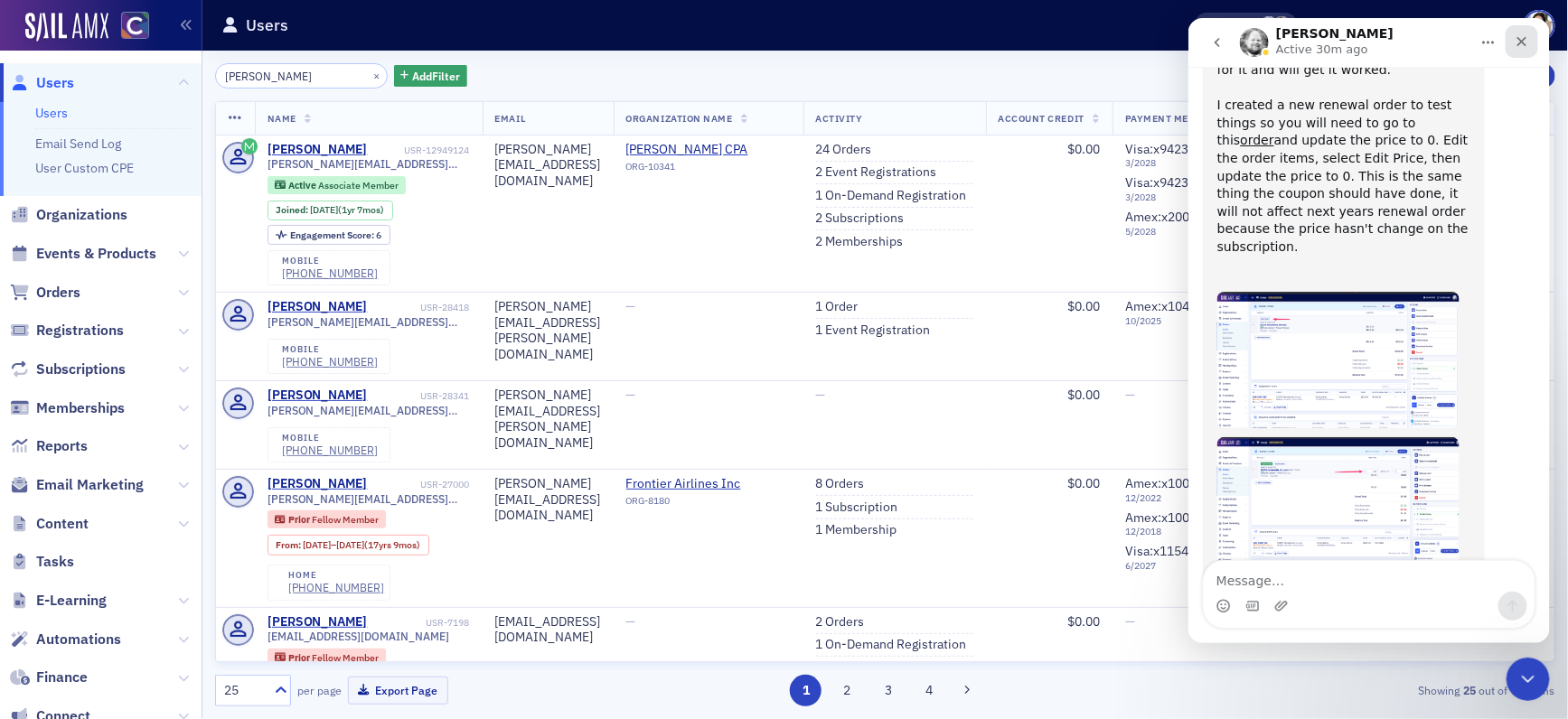
drag, startPoint x: 1528, startPoint y: 39, endPoint x: 2702, endPoint y: 53, distance: 1174.1
click at [1464, 39] on div "Close" at bounding box center [1521, 42] width 33 height 33
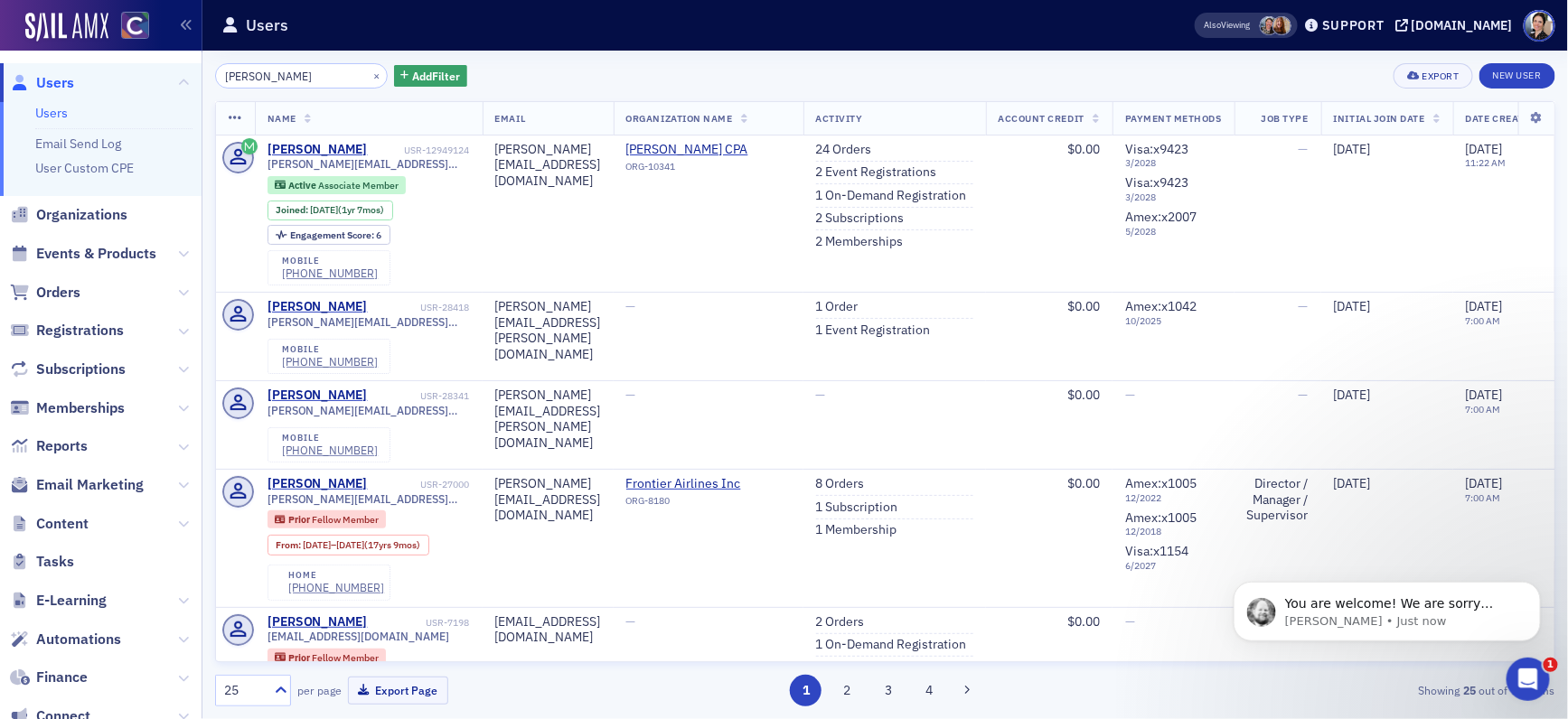
scroll to position [2561, 0]
click at [1384, 27] on div "Support" at bounding box center [1353, 25] width 63 height 16
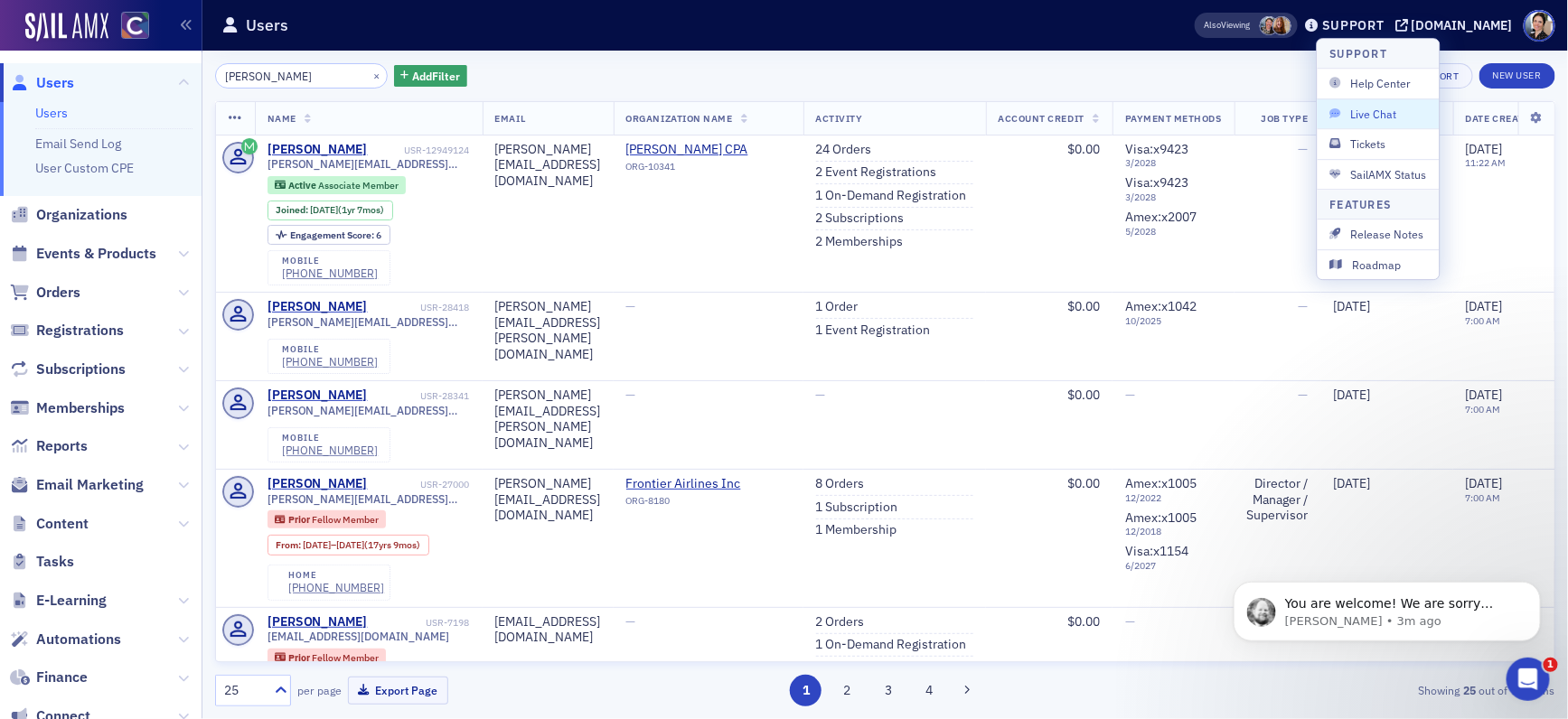
click at [1376, 114] on span "Live Chat" at bounding box center [1378, 113] width 96 height 16
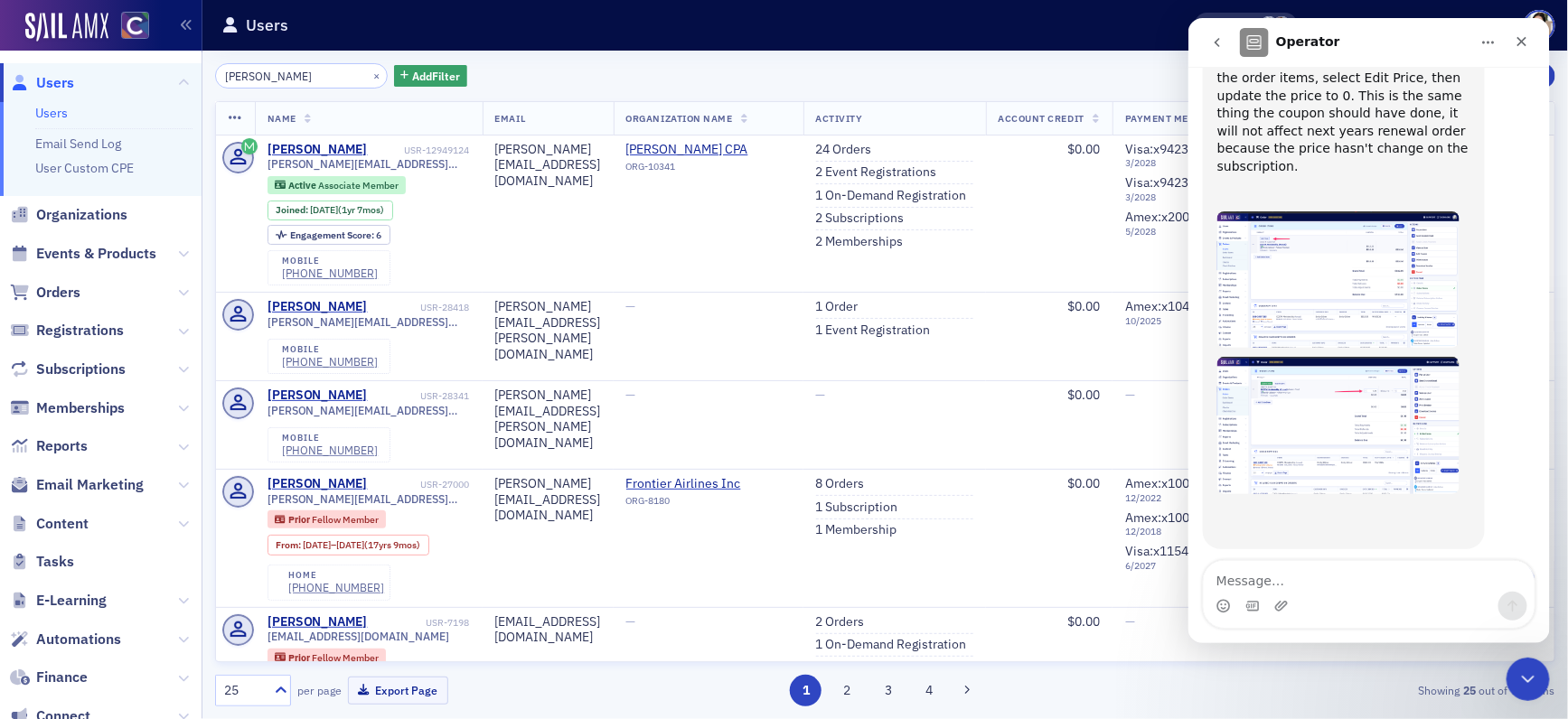
scroll to position [2592, 0]
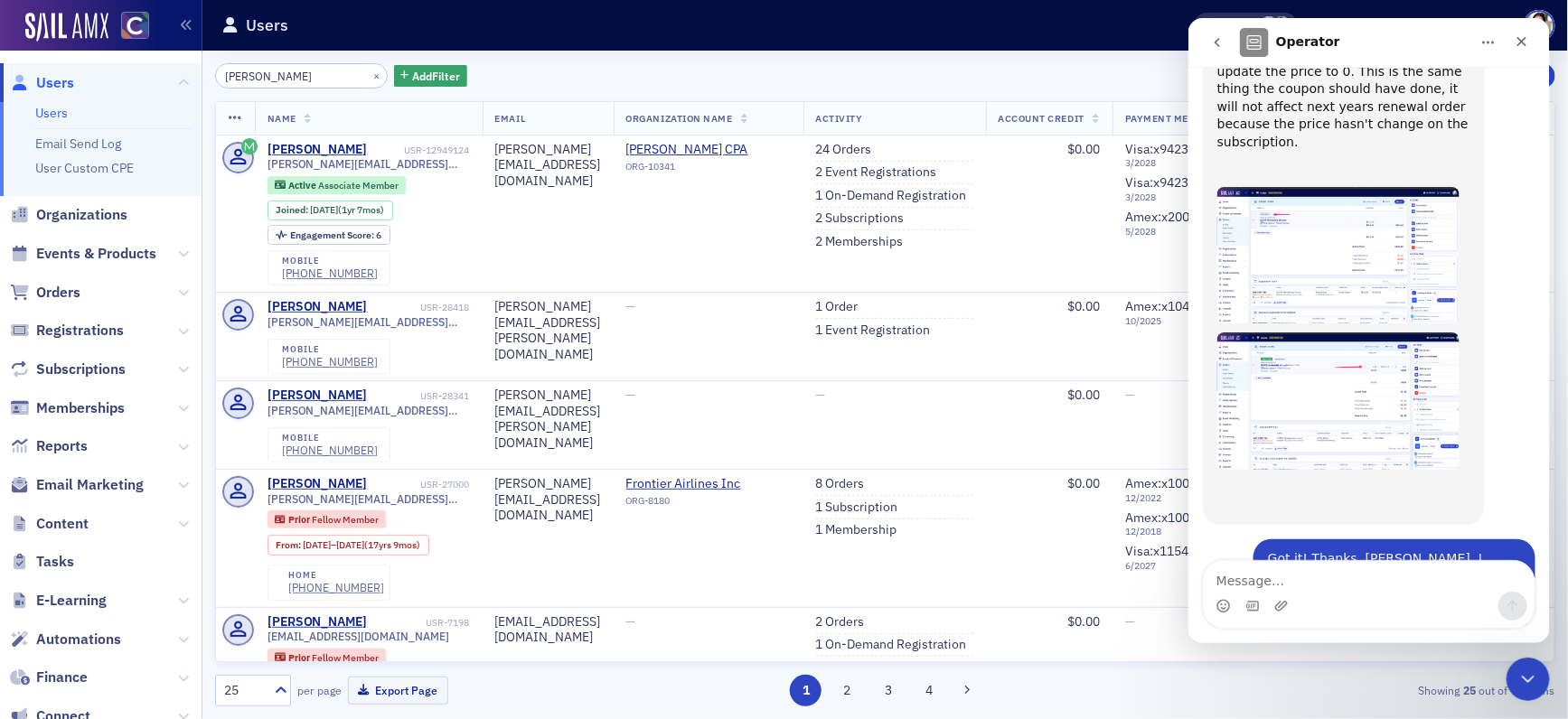
click at [1285, 583] on textarea "Message…" at bounding box center [1368, 576] width 331 height 31
type textarea "O"
type textarea "Thank you! These things happen. :)"
click at [1464, 607] on icon "Send a message…" at bounding box center [1512, 606] width 10 height 12
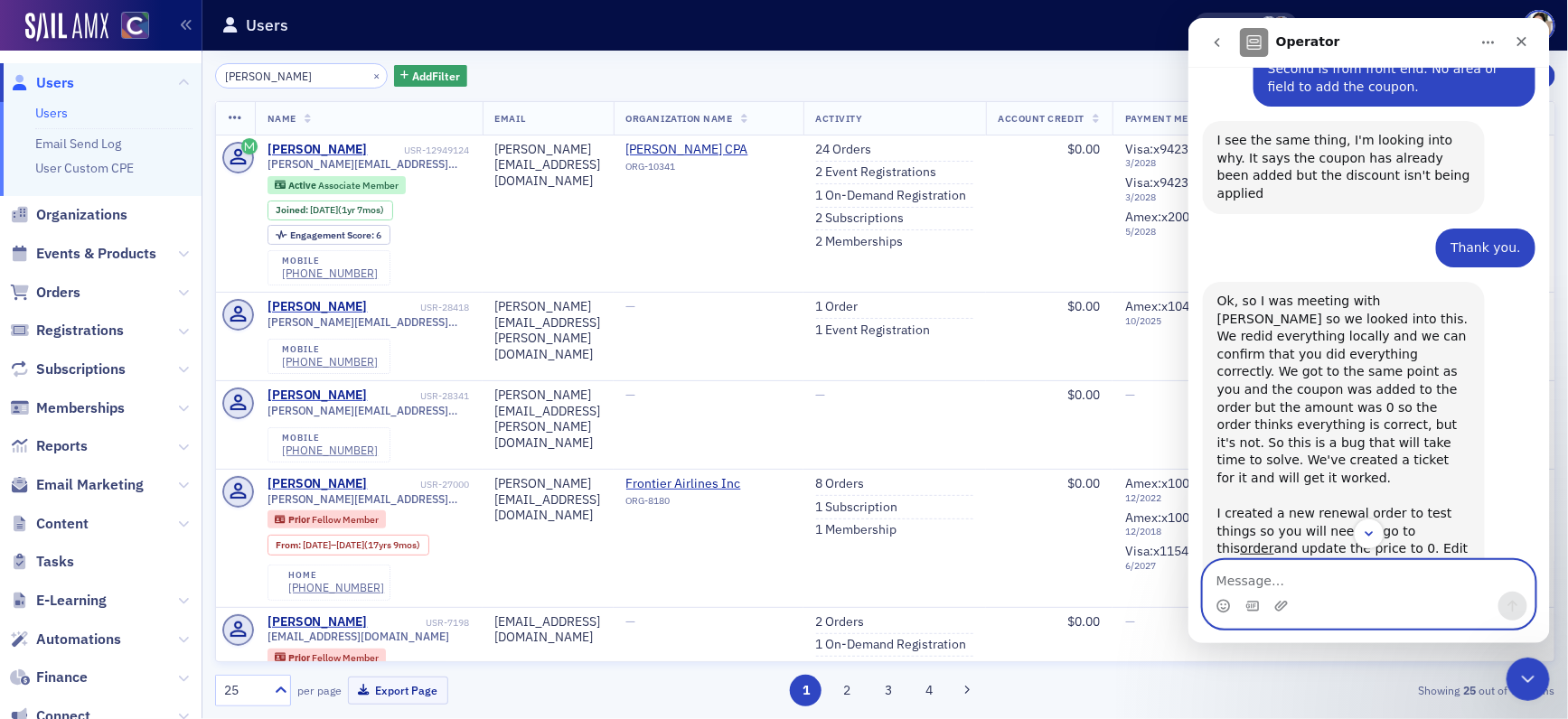
scroll to position [2079, 0]
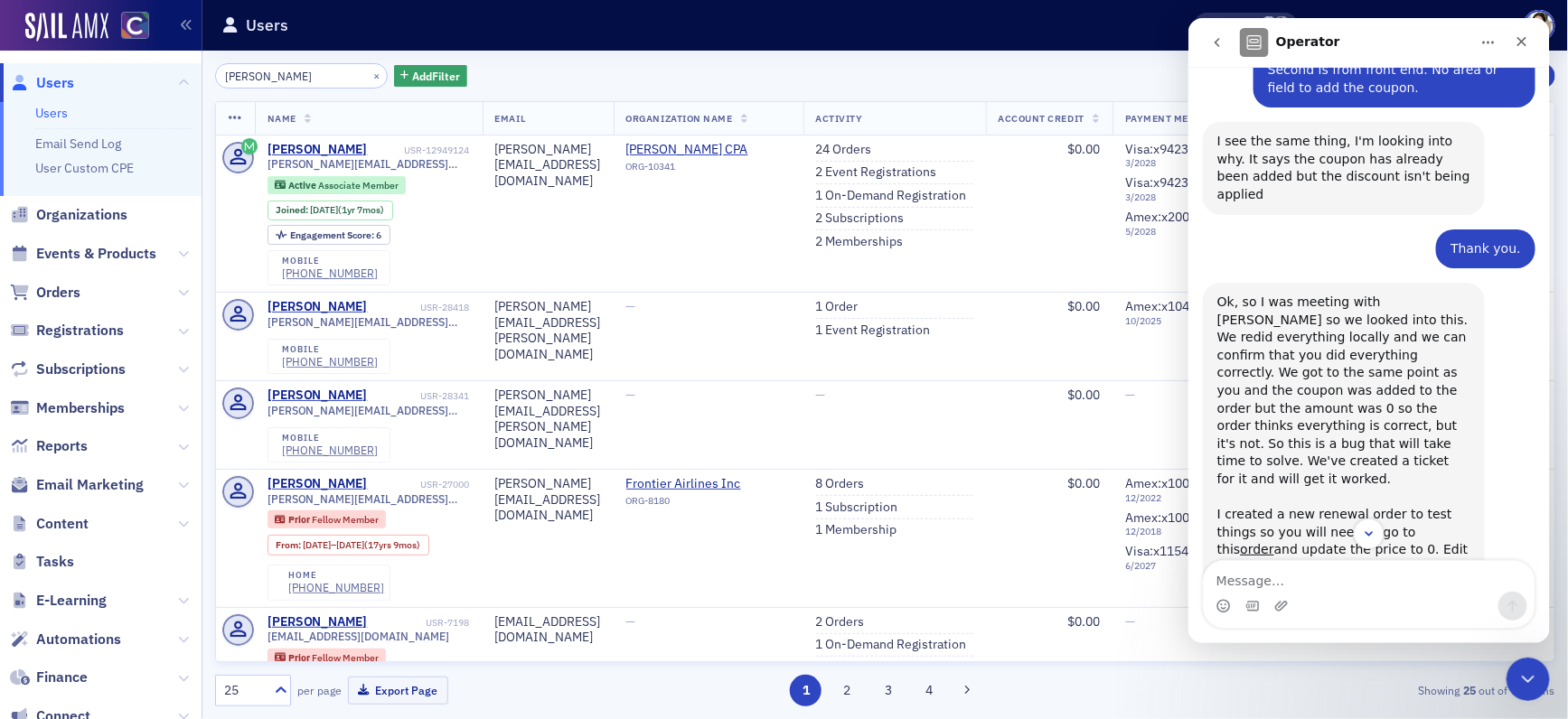
drag, startPoint x: 1223, startPoint y: 163, endPoint x: 1435, endPoint y: 473, distance: 375.6
click at [1438, 477] on div "Ok, so I was meeting with [PERSON_NAME] so we looked into this. We redid everyt…" at bounding box center [1343, 497] width 253 height 408
copy div "Ok, so I was meeting with [PERSON_NAME] so we looked into this. We redid everyt…"
click at [1464, 42] on icon "Close" at bounding box center [1521, 42] width 15 height 15
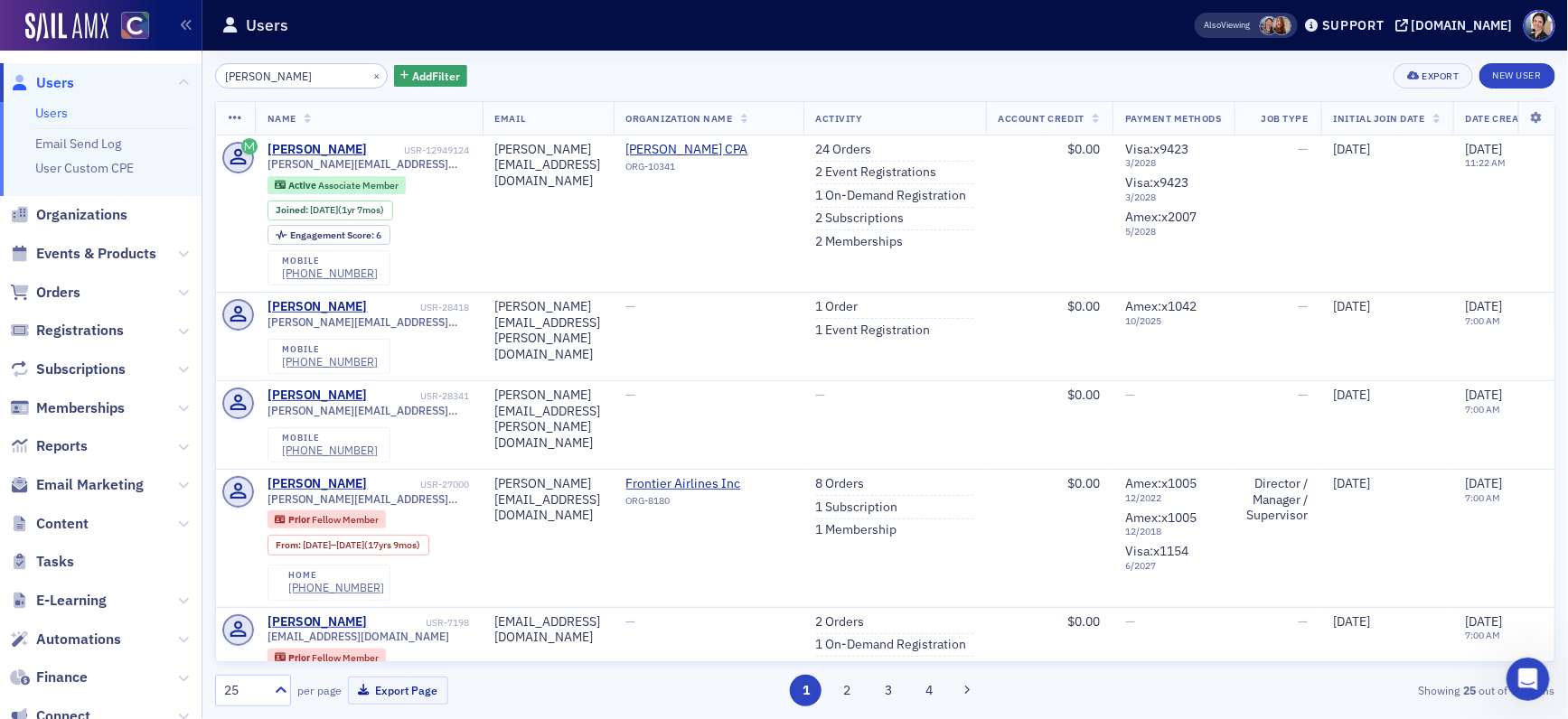
click at [60, 78] on span "Users" at bounding box center [55, 84] width 38 height 20
click at [369, 74] on button "×" at bounding box center [377, 75] width 16 height 16
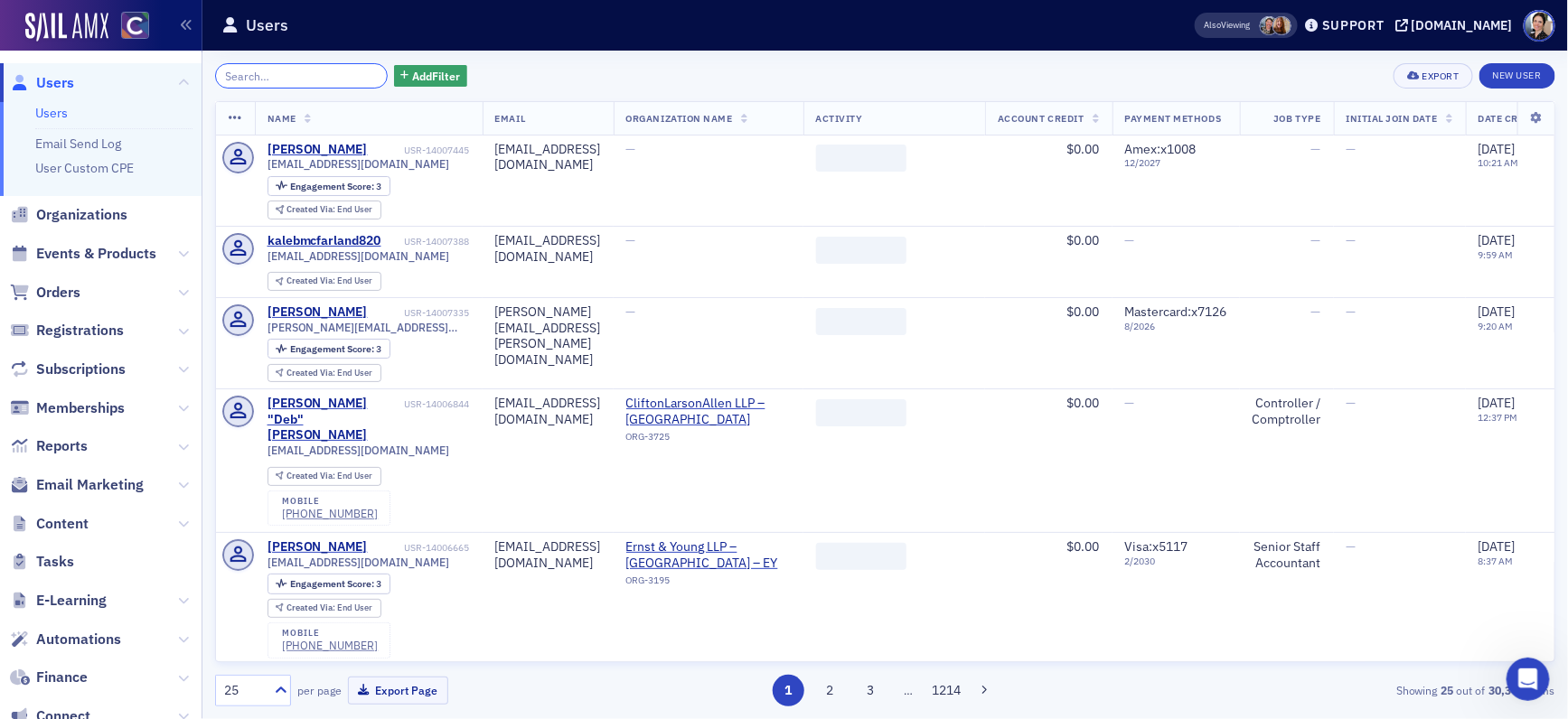
paste input "[PERSON_NAME]"
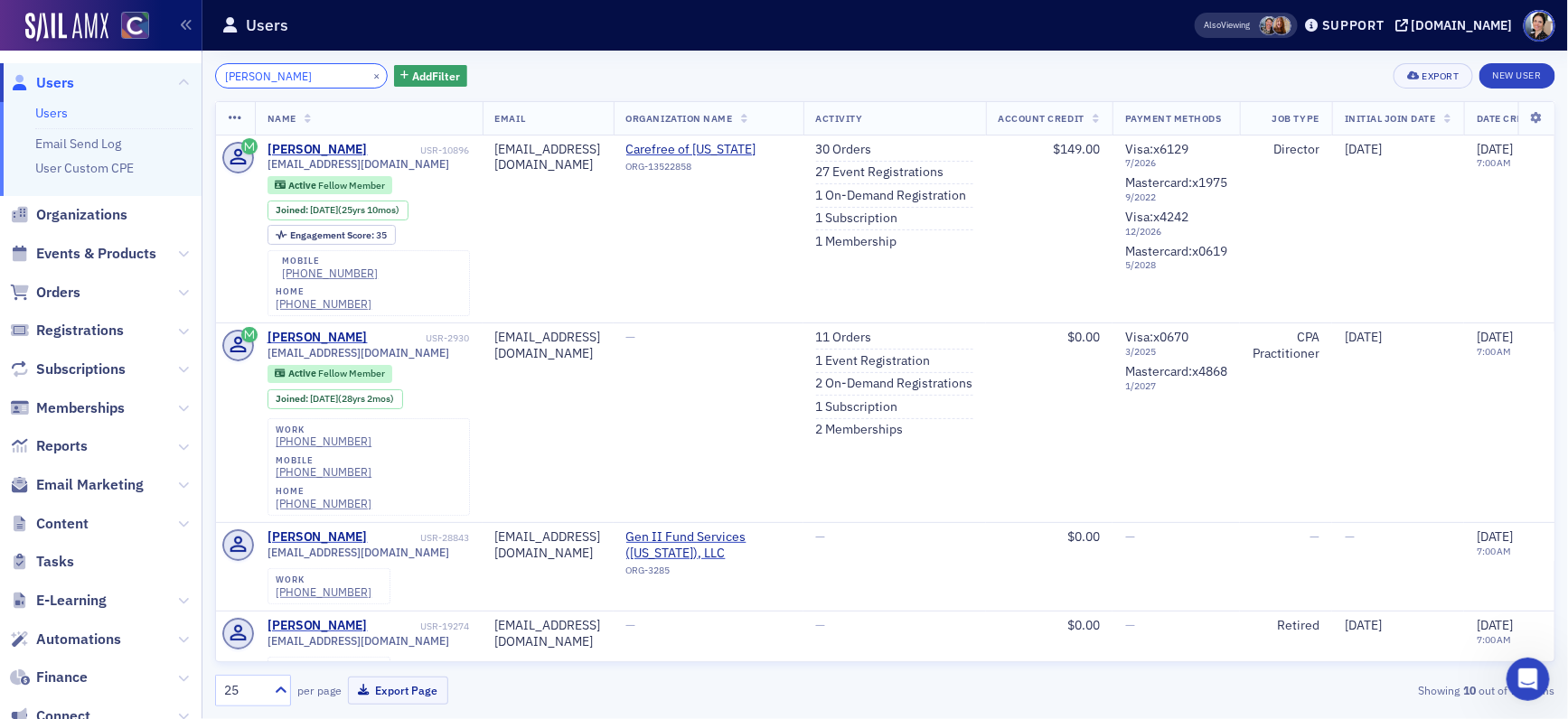
type input "[PERSON_NAME]"
drag, startPoint x: 927, startPoint y: 168, endPoint x: 899, endPoint y: 161, distance: 28.9
click at [927, 168] on link "27 Event Registrations" at bounding box center [879, 172] width 128 height 16
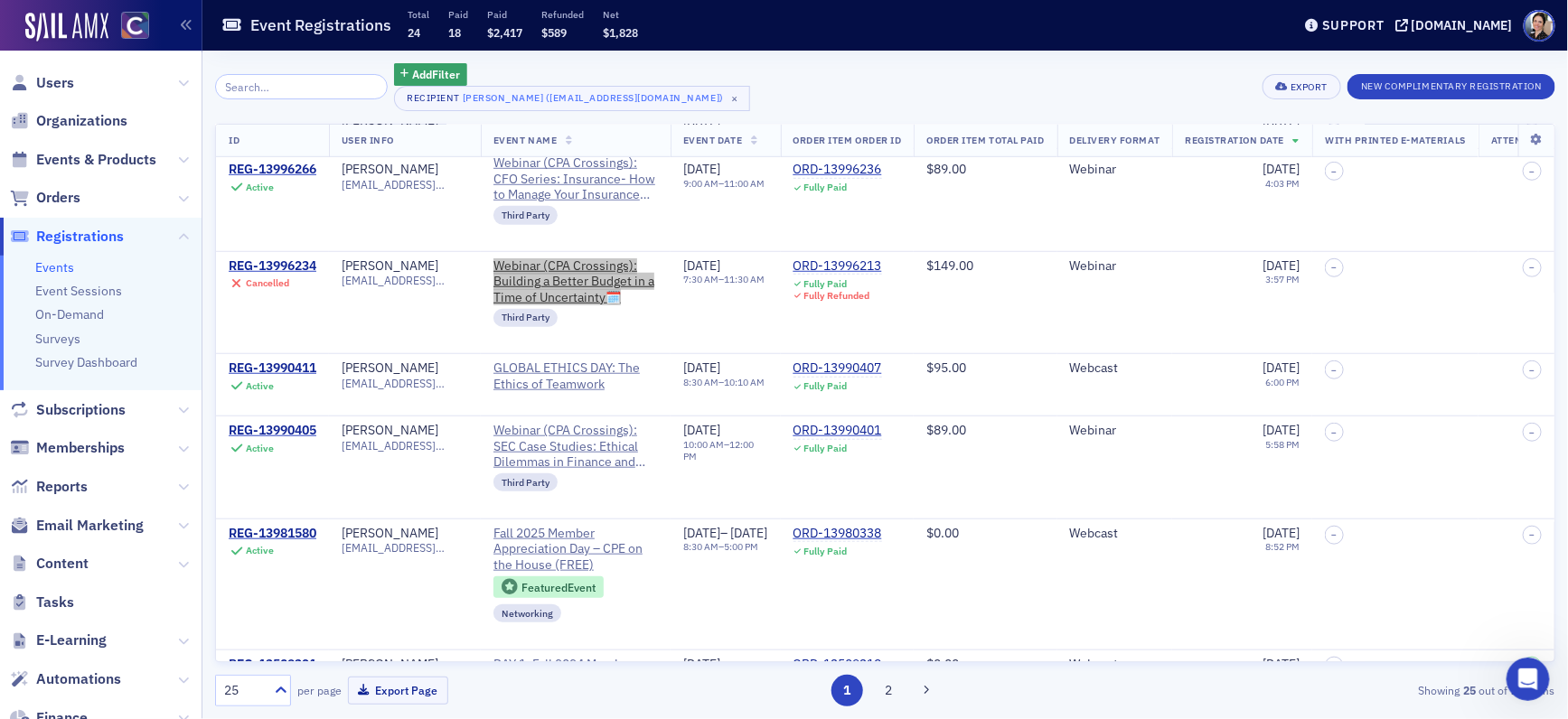
scroll to position [2, 0]
click at [86, 121] on span "Organizations" at bounding box center [82, 121] width 91 height 20
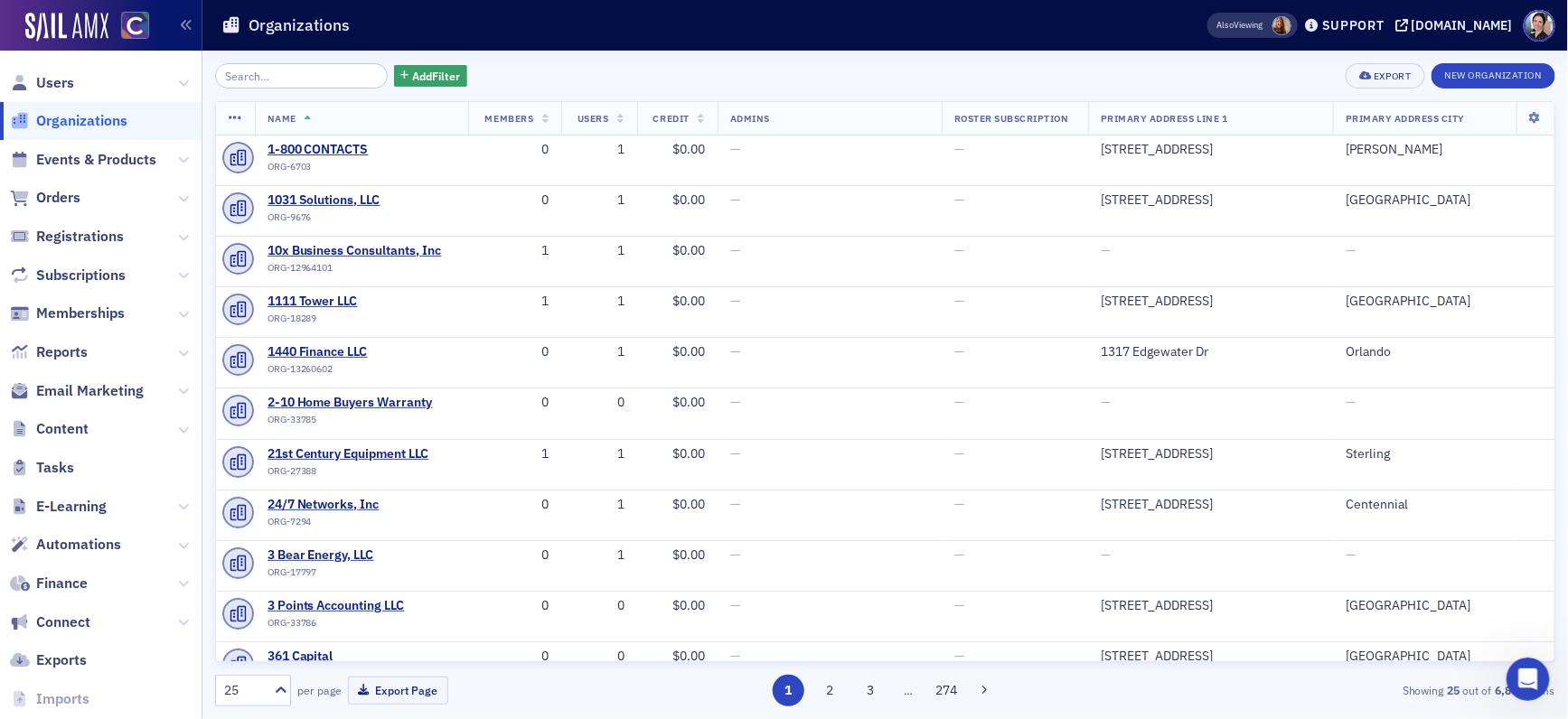
click at [293, 77] on input "search" at bounding box center [302, 76] width 173 height 25
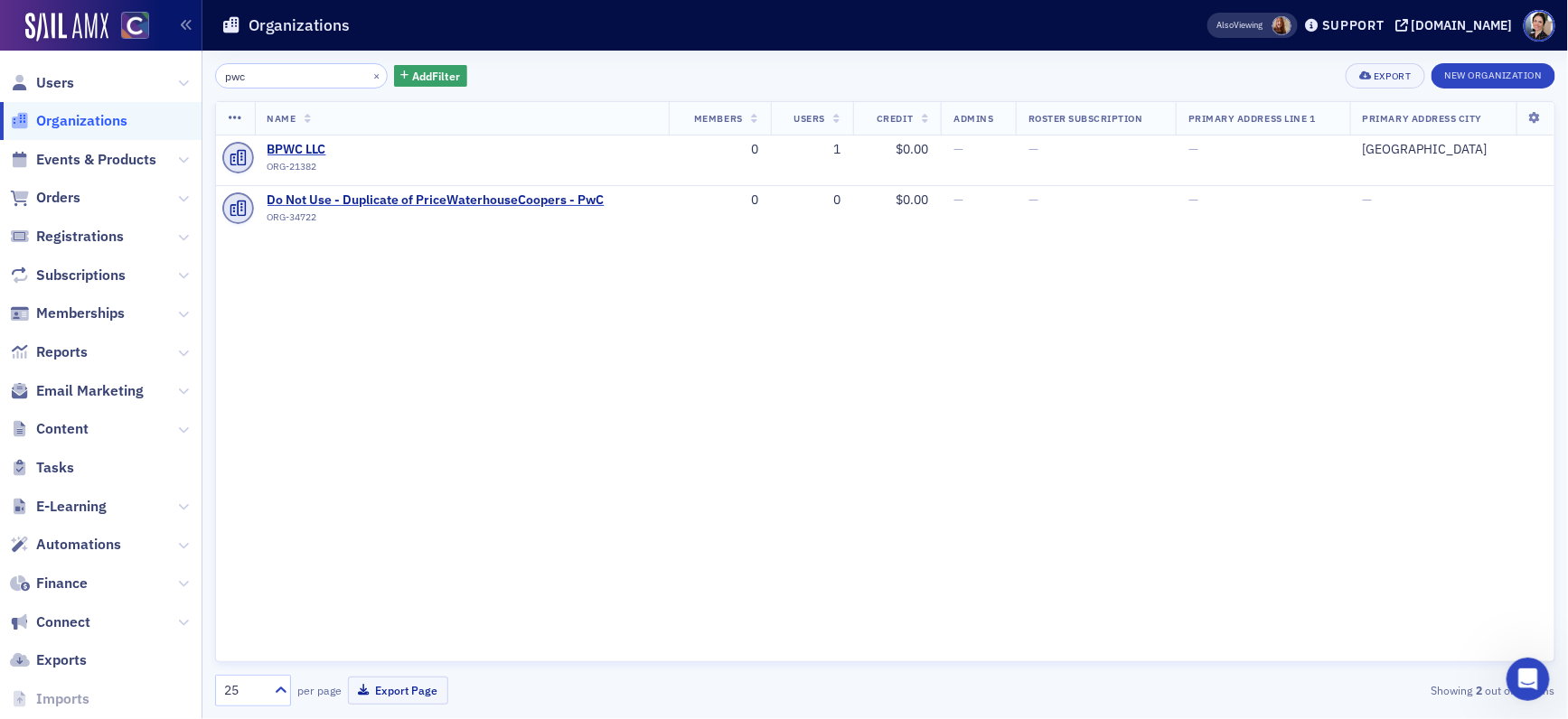
drag, startPoint x: 266, startPoint y: 75, endPoint x: 192, endPoint y: 69, distance: 74.2
click at [192, 69] on div "Users Organizations Events & Products Orders Registrations Subscriptions Member…" at bounding box center [784, 360] width 1568 height 719
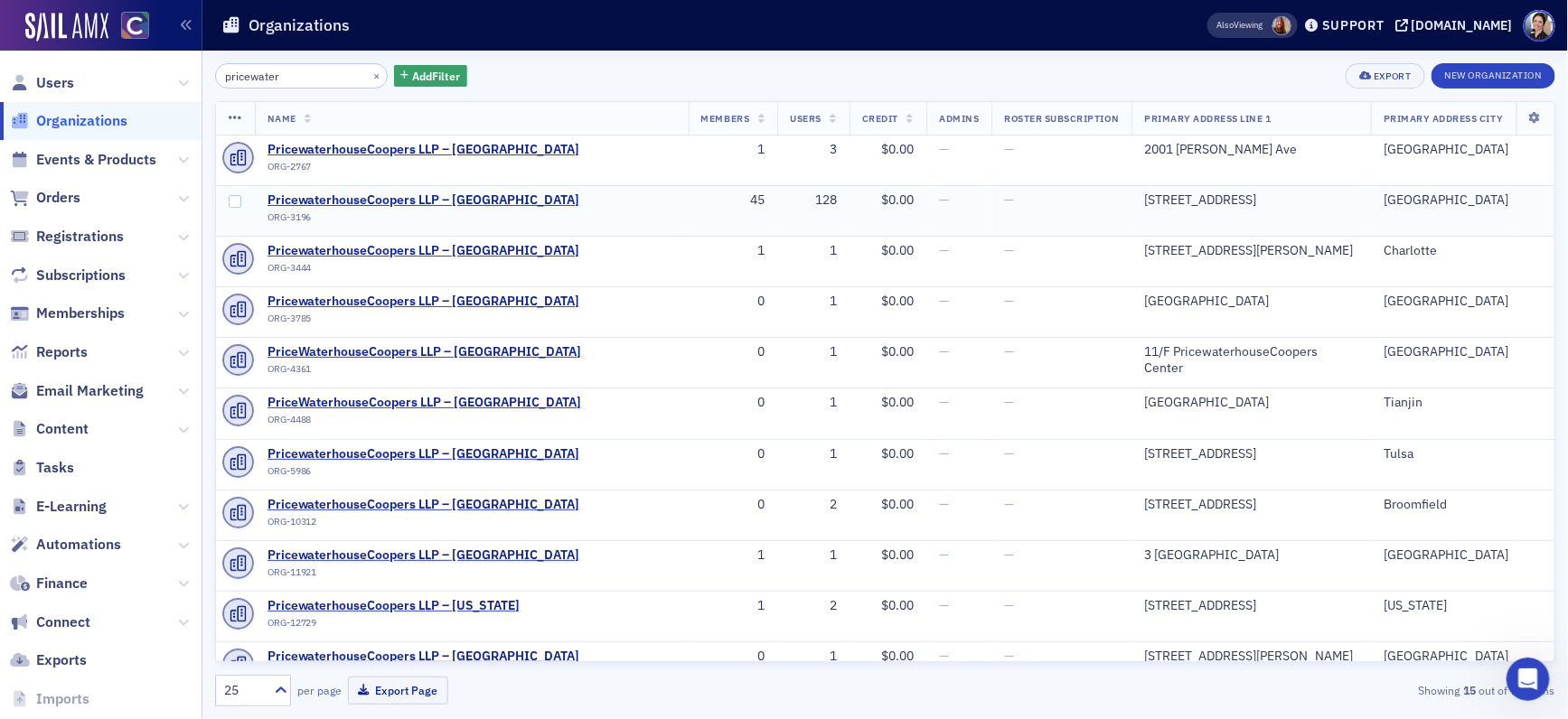
type input "pricewater"
click at [709, 203] on div "45" at bounding box center [733, 201] width 65 height 16
drag, startPoint x: 784, startPoint y: 197, endPoint x: 608, endPoint y: 194, distance: 176.0
click at [789, 197] on div "128" at bounding box center [813, 201] width 47 height 16
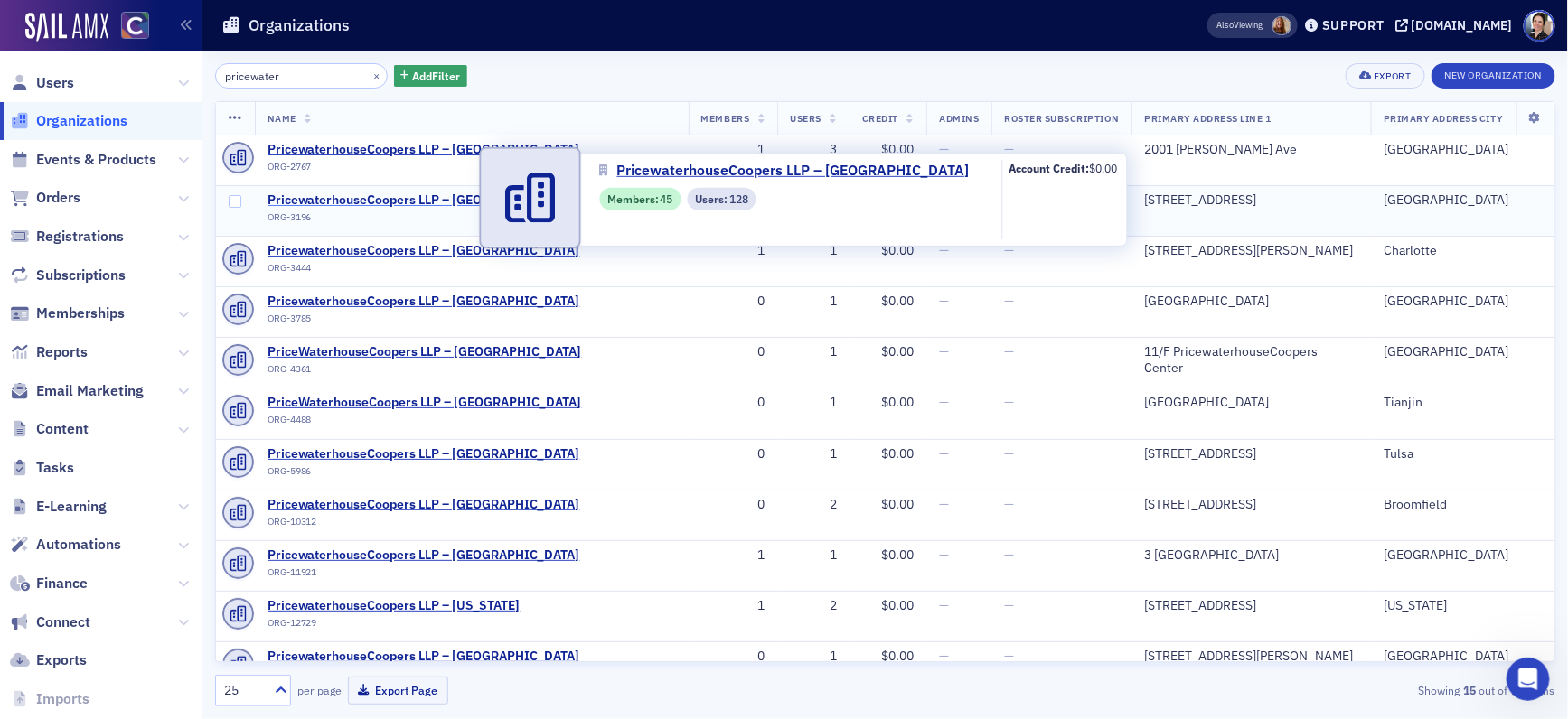
click at [378, 200] on span "PricewaterhouseCoopers LLP – [GEOGRAPHIC_DATA]" at bounding box center [423, 201] width 313 height 16
select select "US"
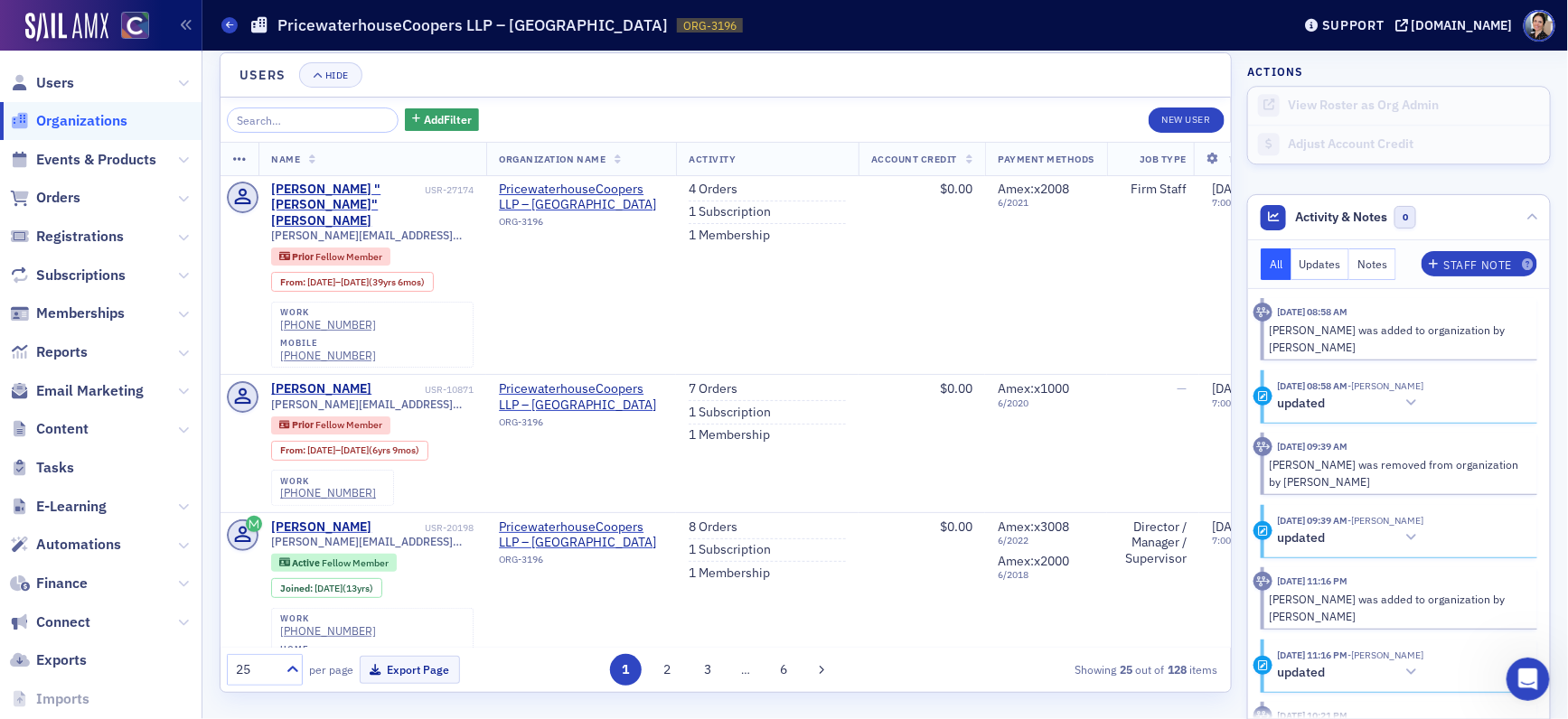
scroll to position [2009, 0]
click at [55, 81] on span "Users" at bounding box center [55, 84] width 38 height 20
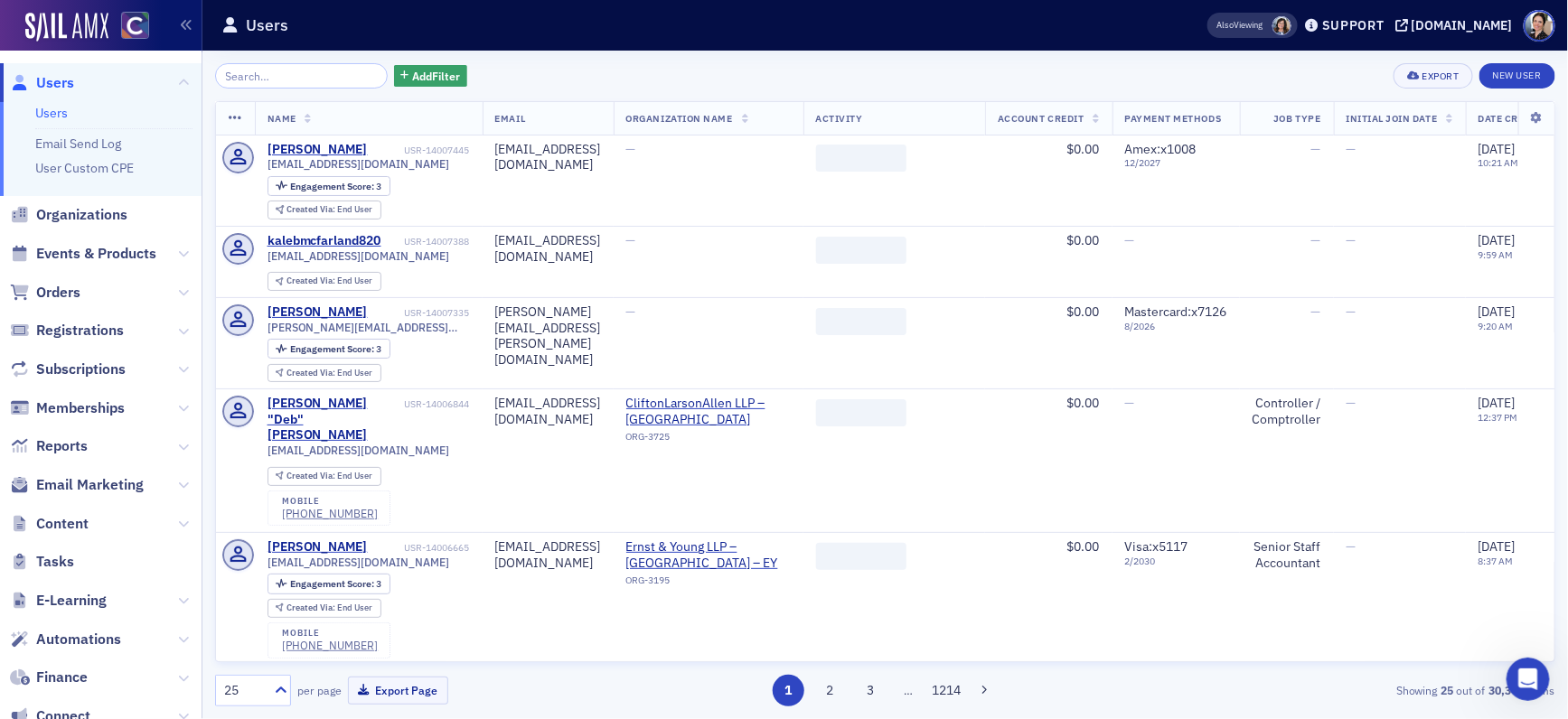
click at [314, 80] on input "search" at bounding box center [302, 76] width 173 height 25
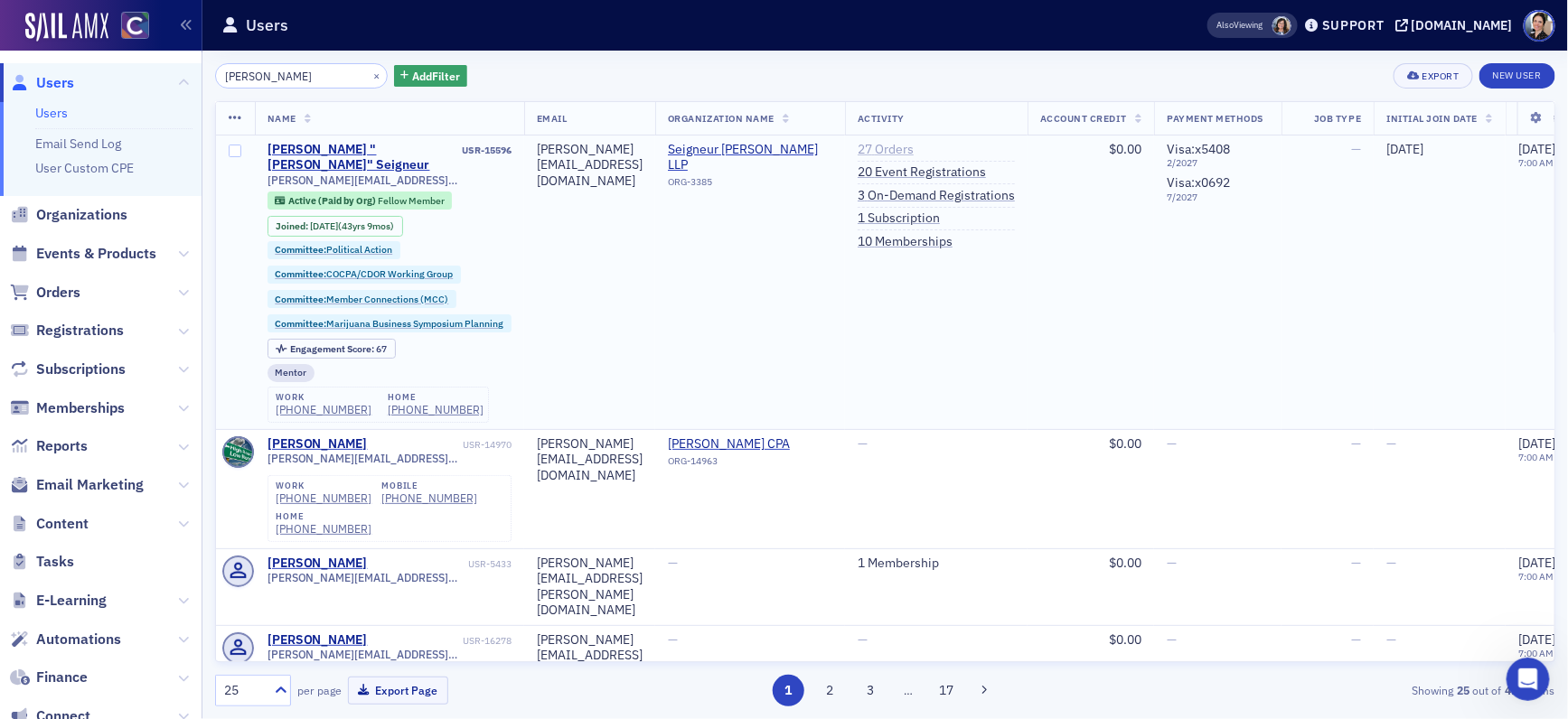
type input "[PERSON_NAME]"
click at [914, 148] on link "27 Orders" at bounding box center [886, 150] width 56 height 16
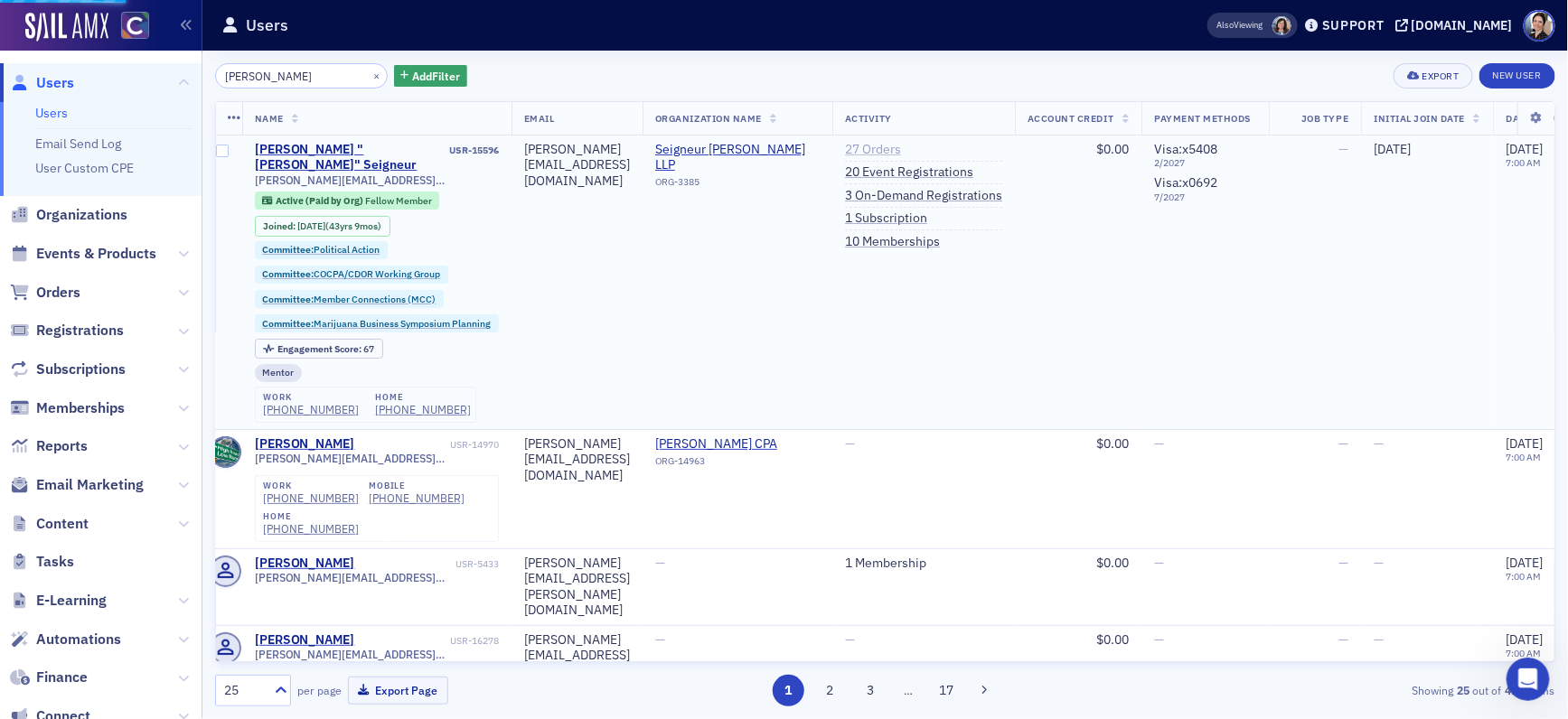
scroll to position [0, 16]
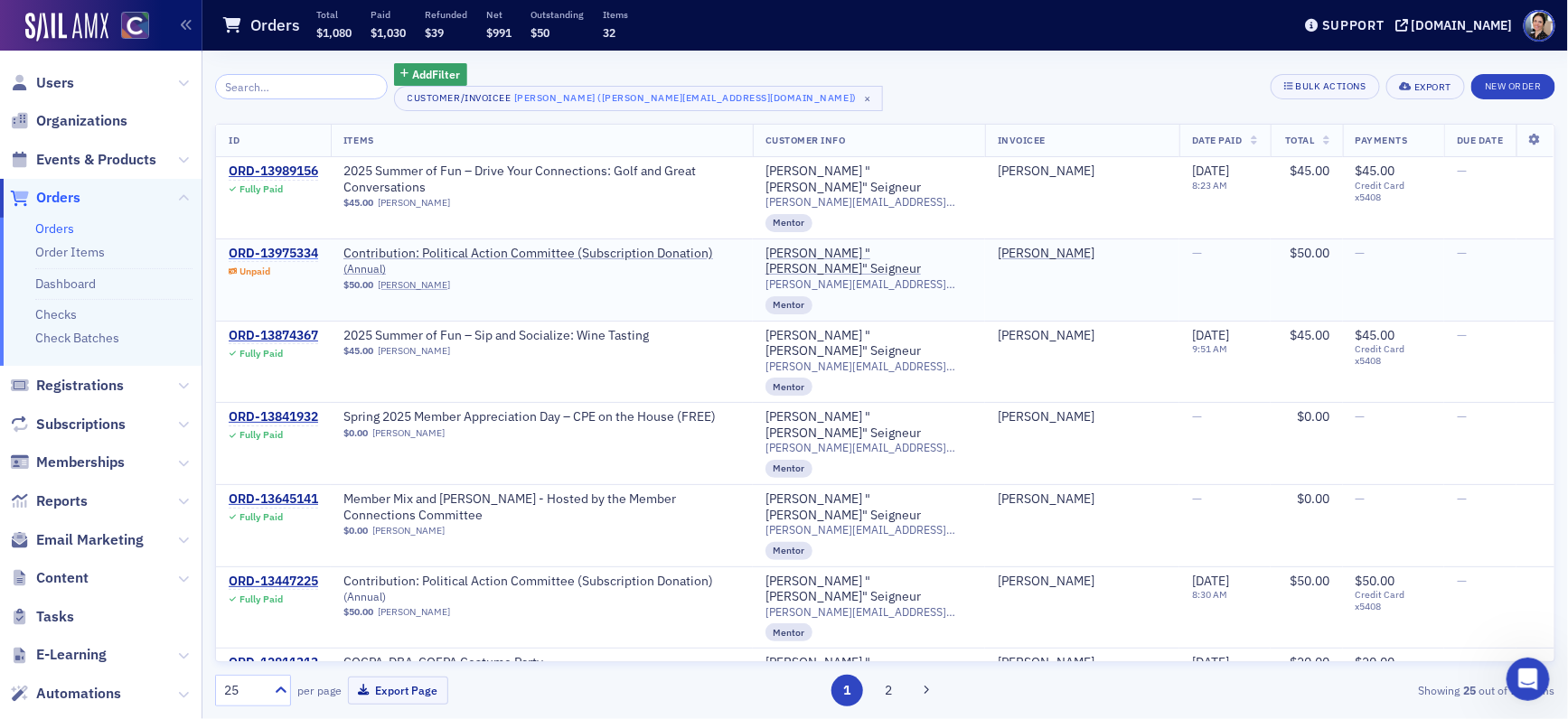
click at [272, 246] on div "ORD-13975334" at bounding box center [273, 254] width 89 height 16
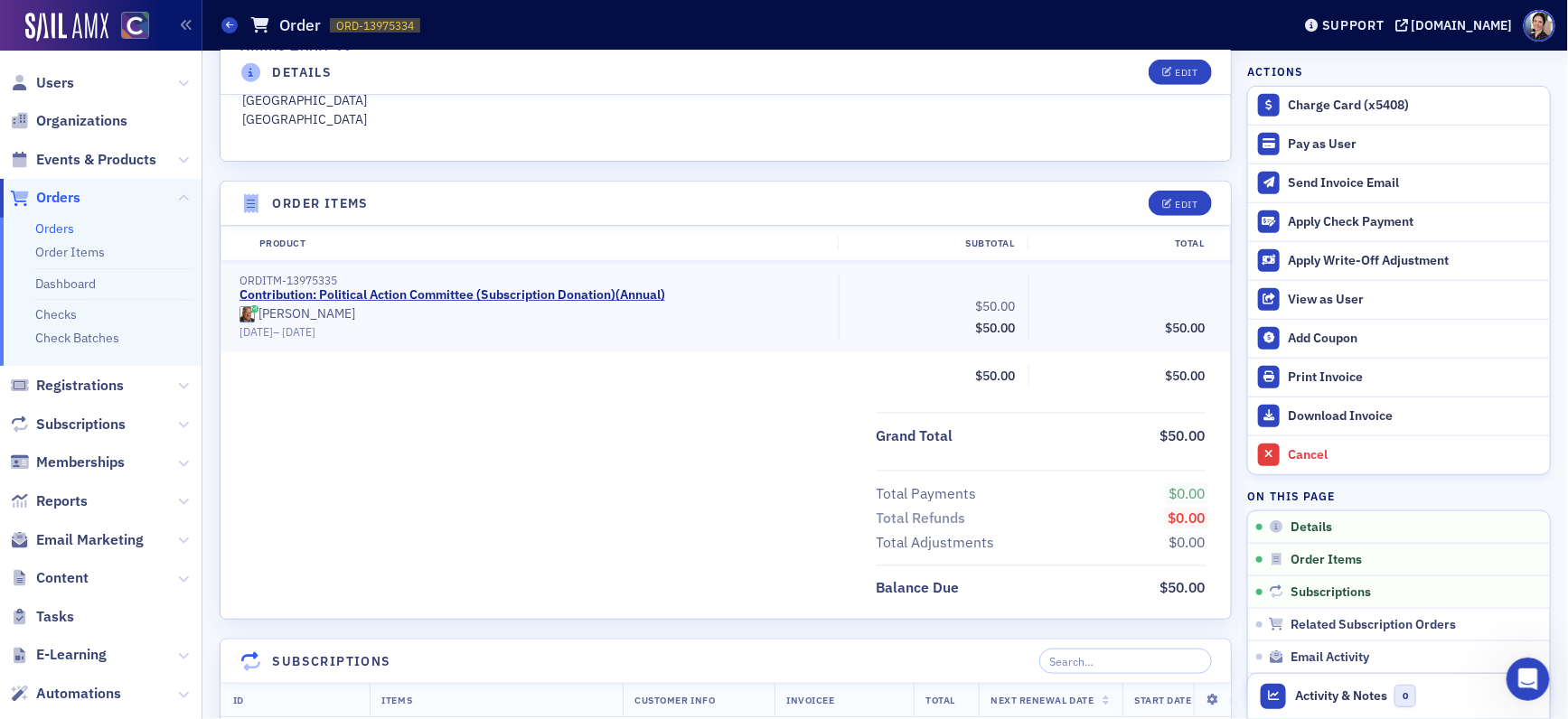
scroll to position [470, 0]
drag, startPoint x: 55, startPoint y: 83, endPoint x: 45, endPoint y: 69, distance: 17.2
click at [56, 82] on span "Users" at bounding box center [55, 84] width 38 height 20
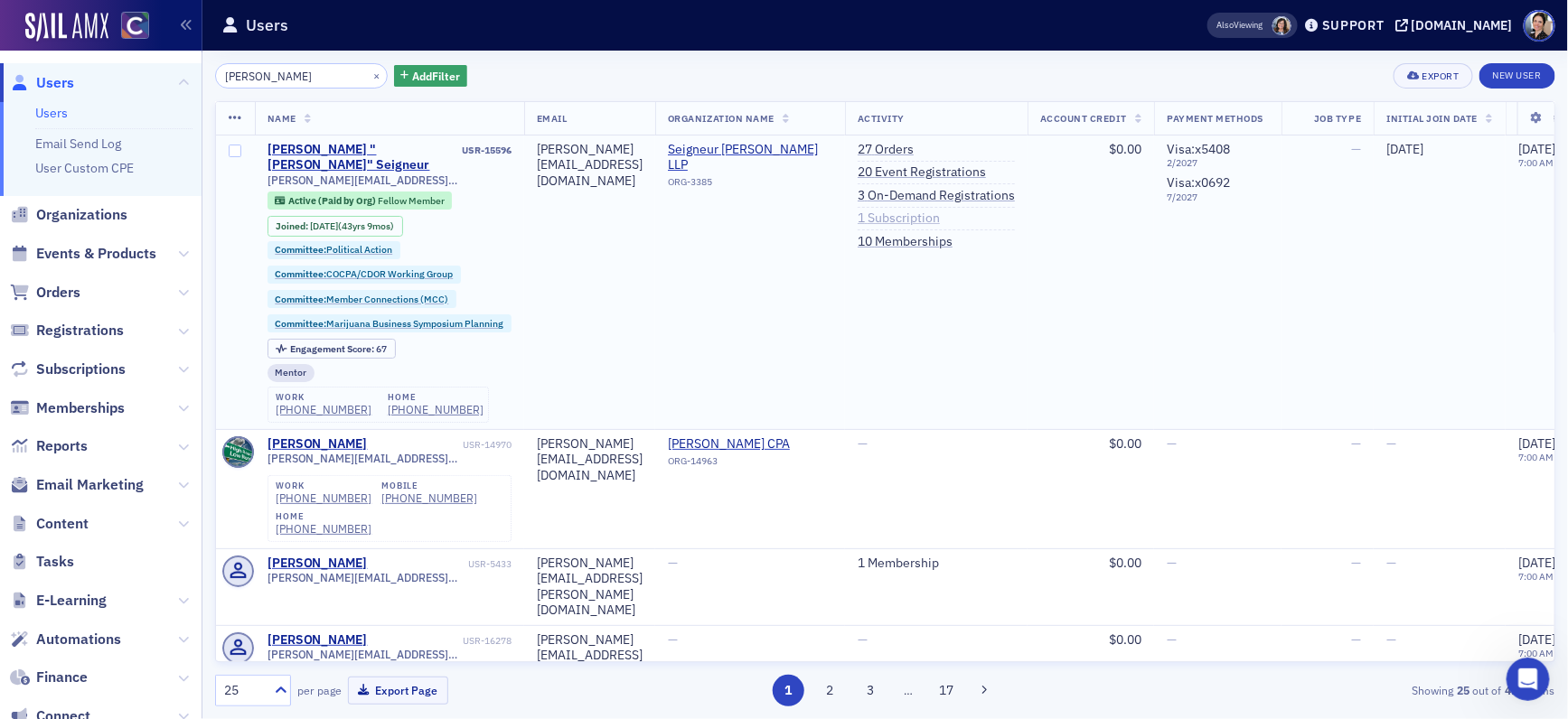
click at [940, 213] on link "1 Subscription" at bounding box center [898, 219] width 83 height 16
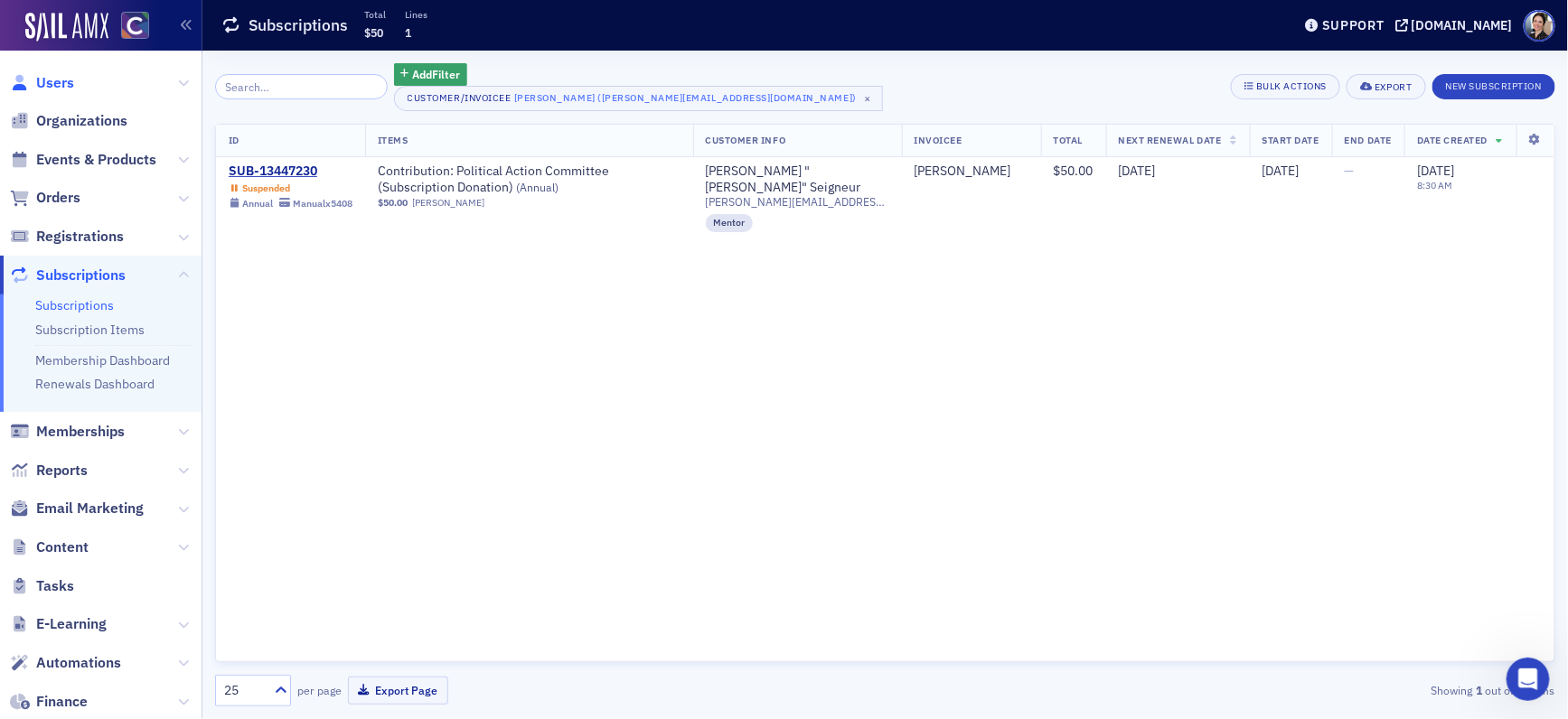
click at [53, 82] on span "Users" at bounding box center [55, 84] width 38 height 20
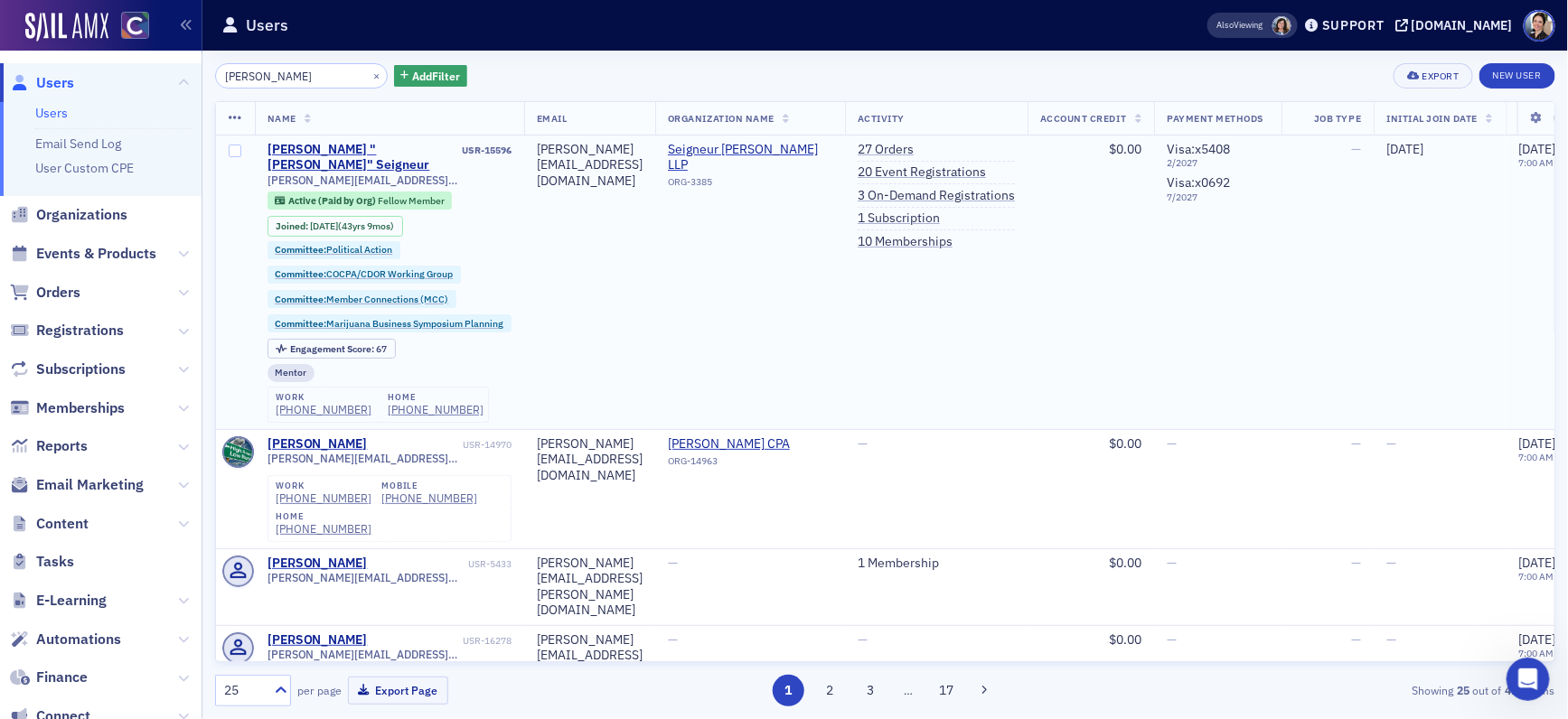
drag, startPoint x: 977, startPoint y: 218, endPoint x: 850, endPoint y: 163, distance: 138.4
click at [940, 218] on link "1 Subscription" at bounding box center [898, 219] width 83 height 16
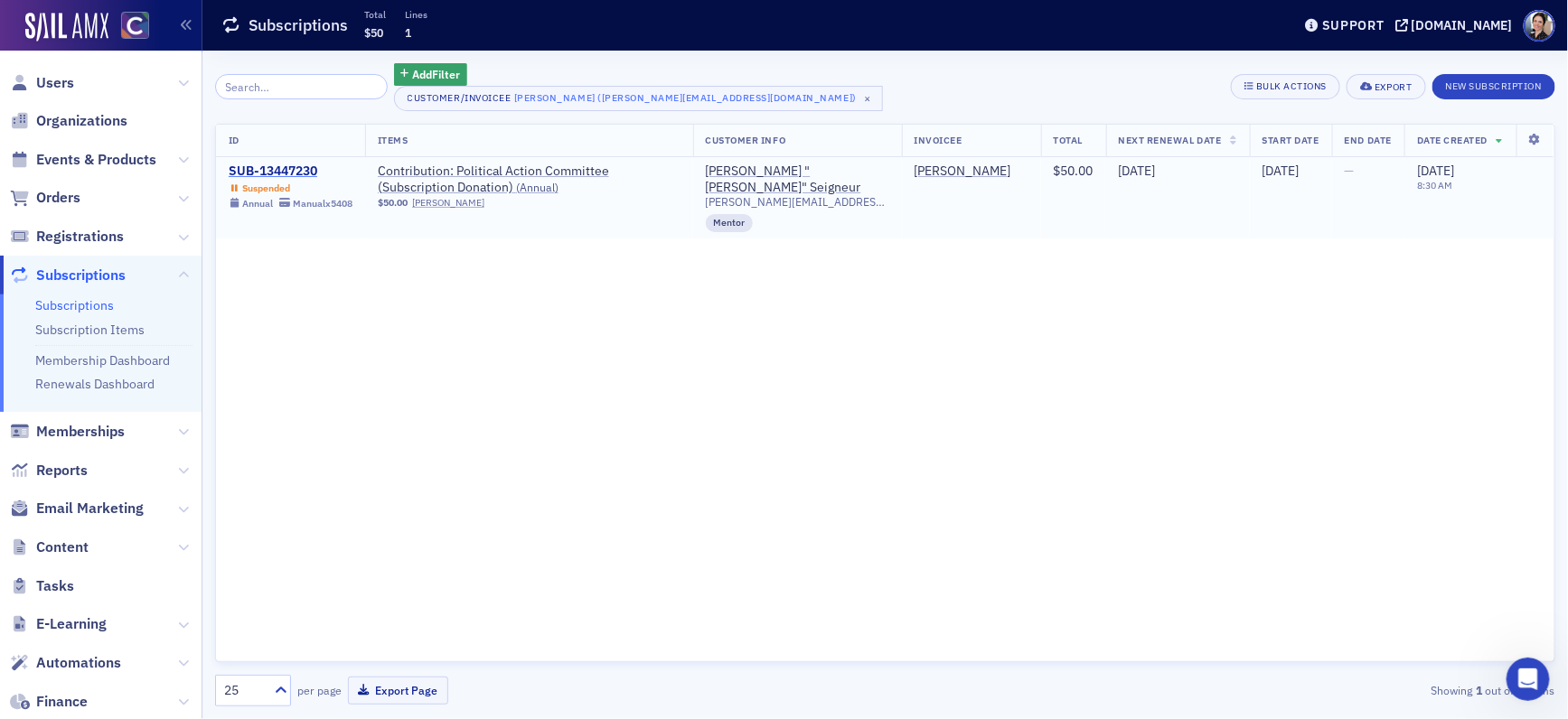
drag, startPoint x: 276, startPoint y: 169, endPoint x: 522, endPoint y: 133, distance: 248.6
click at [277, 168] on div "SUB-13447230" at bounding box center [291, 172] width 124 height 16
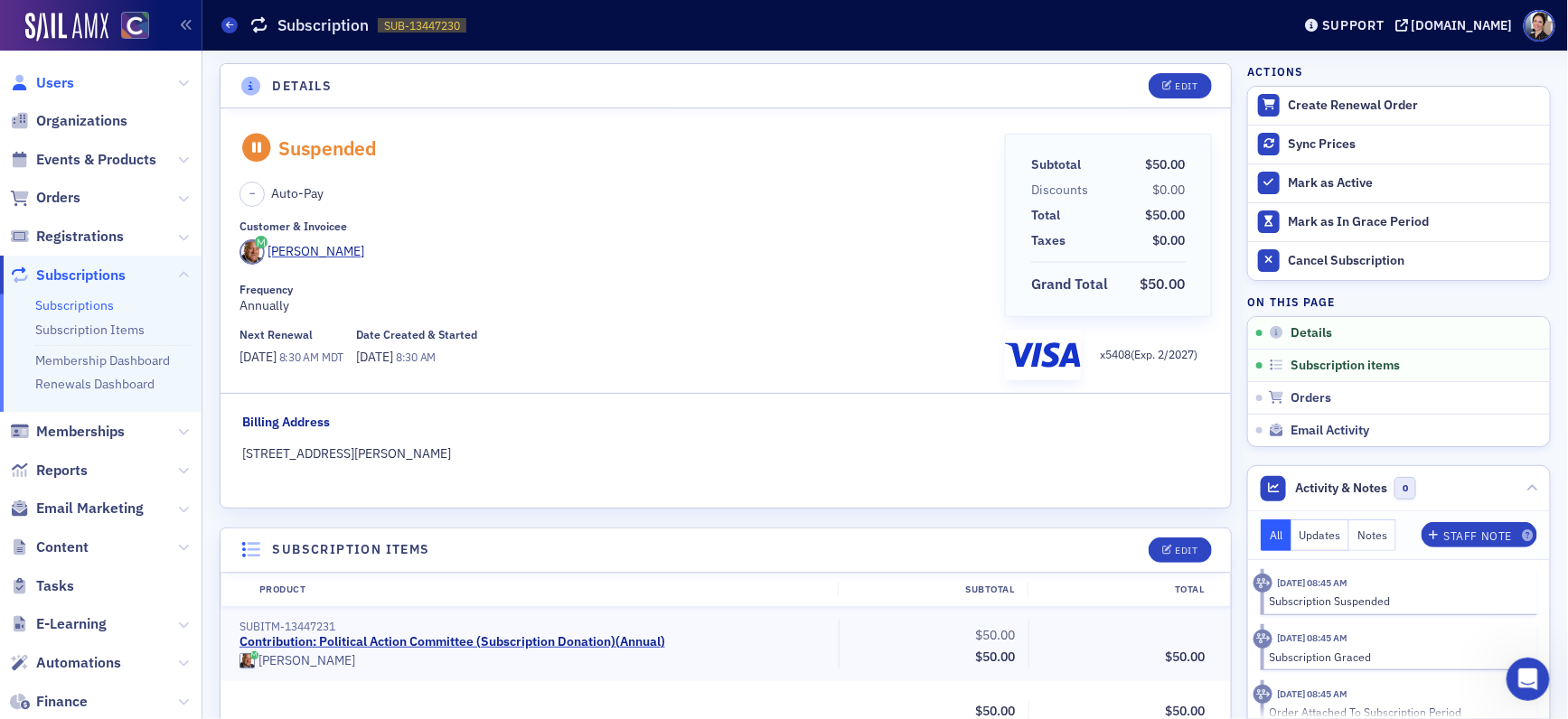
click at [54, 81] on span "Users" at bounding box center [55, 84] width 38 height 20
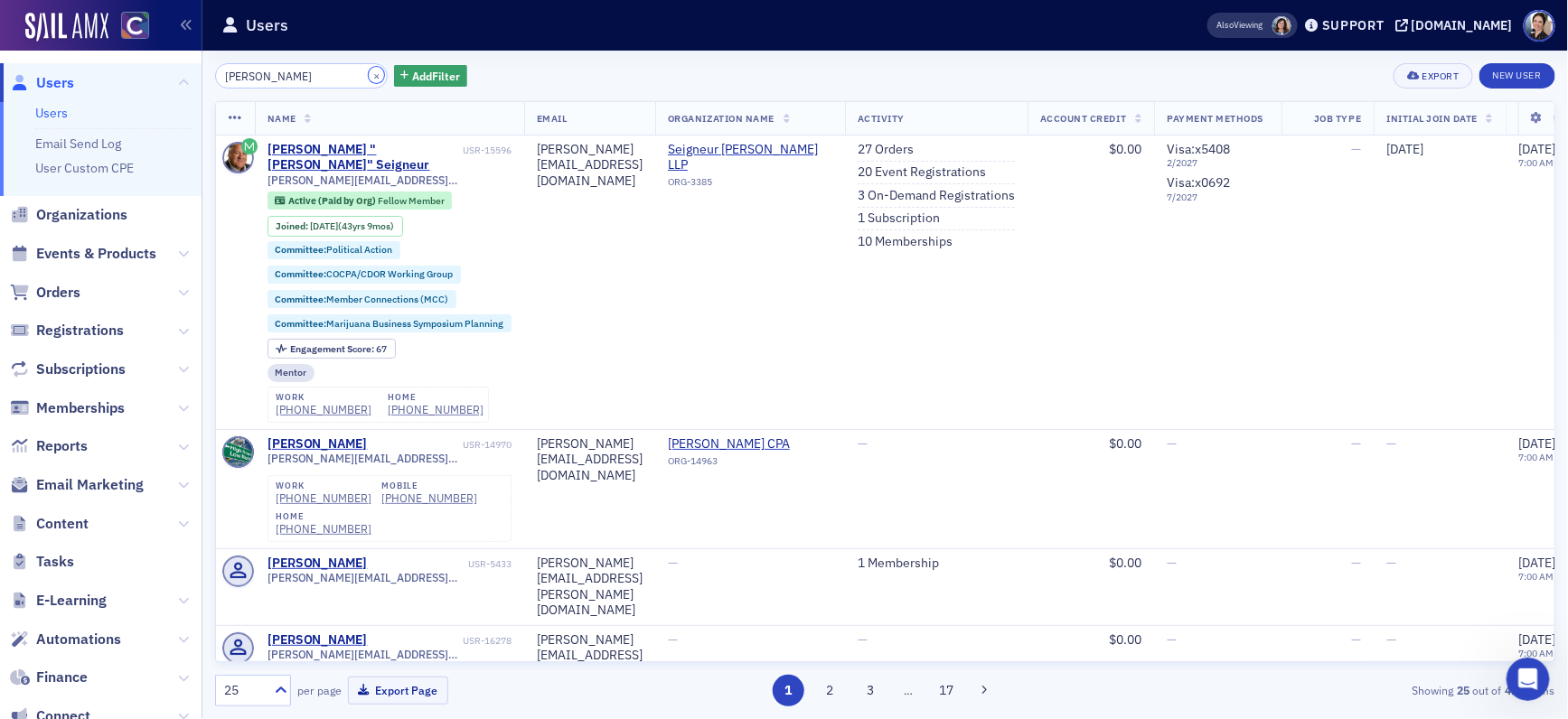
drag, startPoint x: 364, startPoint y: 71, endPoint x: 324, endPoint y: 80, distance: 41.0
click at [369, 72] on button "×" at bounding box center [377, 75] width 16 height 16
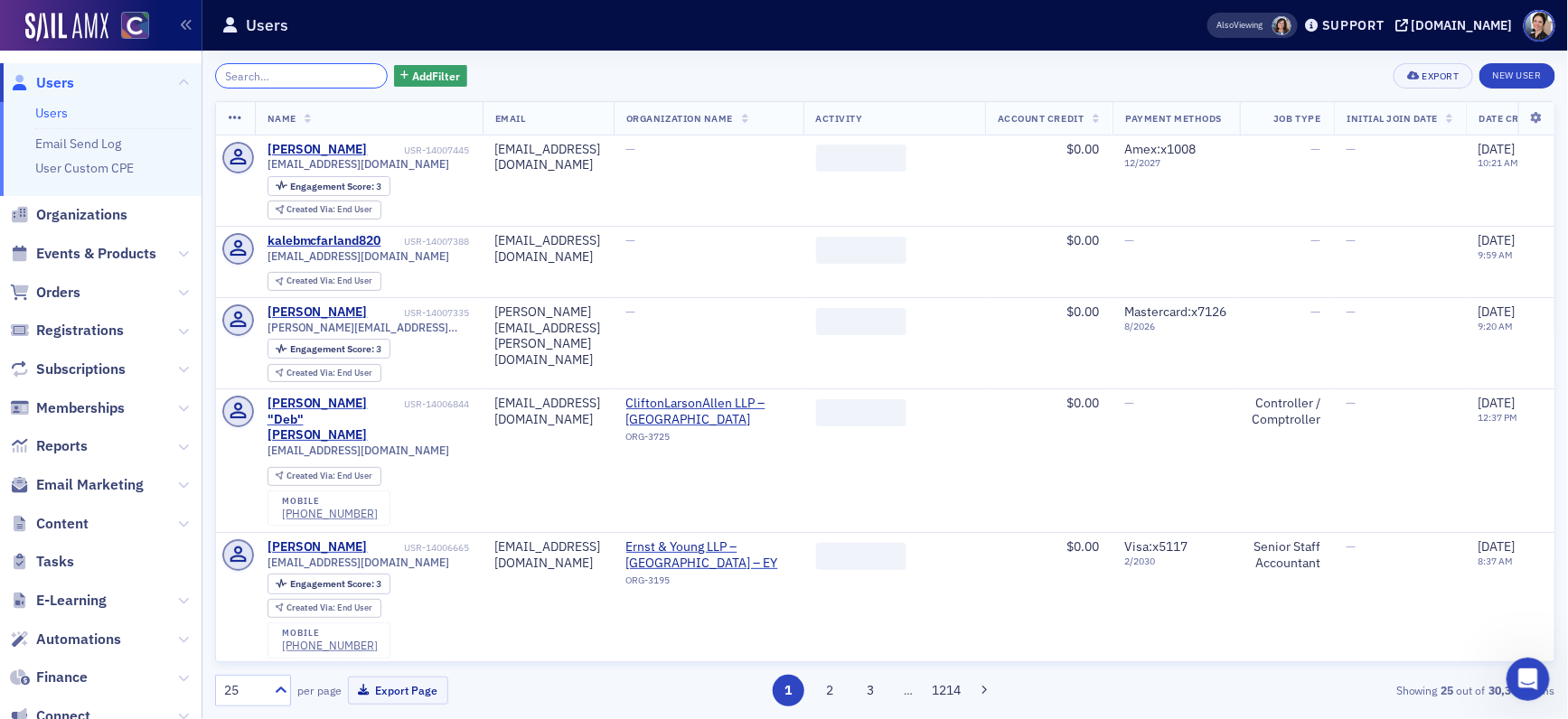
click at [325, 78] on input "search" at bounding box center [302, 76] width 173 height 25
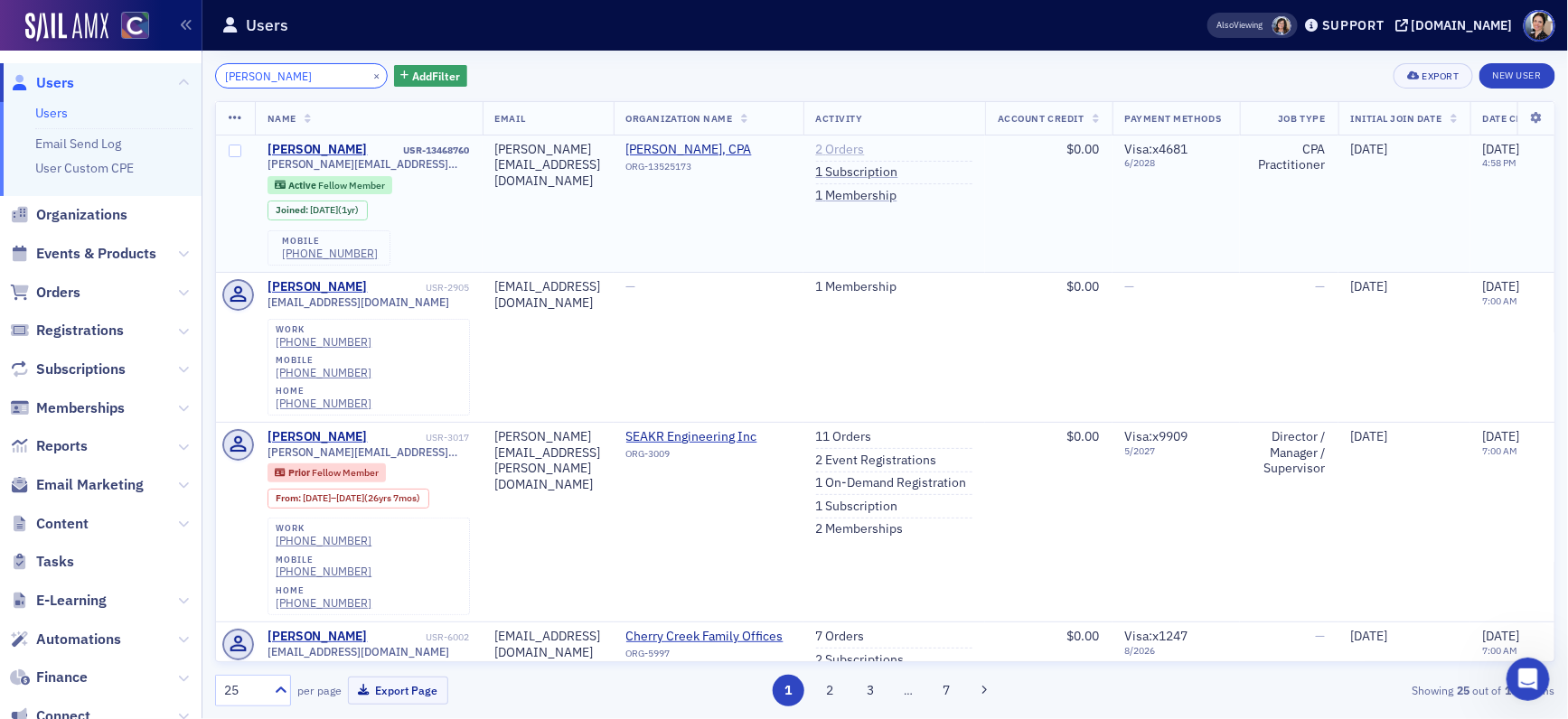
type input "[PERSON_NAME]"
click at [865, 150] on link "2 Orders" at bounding box center [840, 150] width 49 height 16
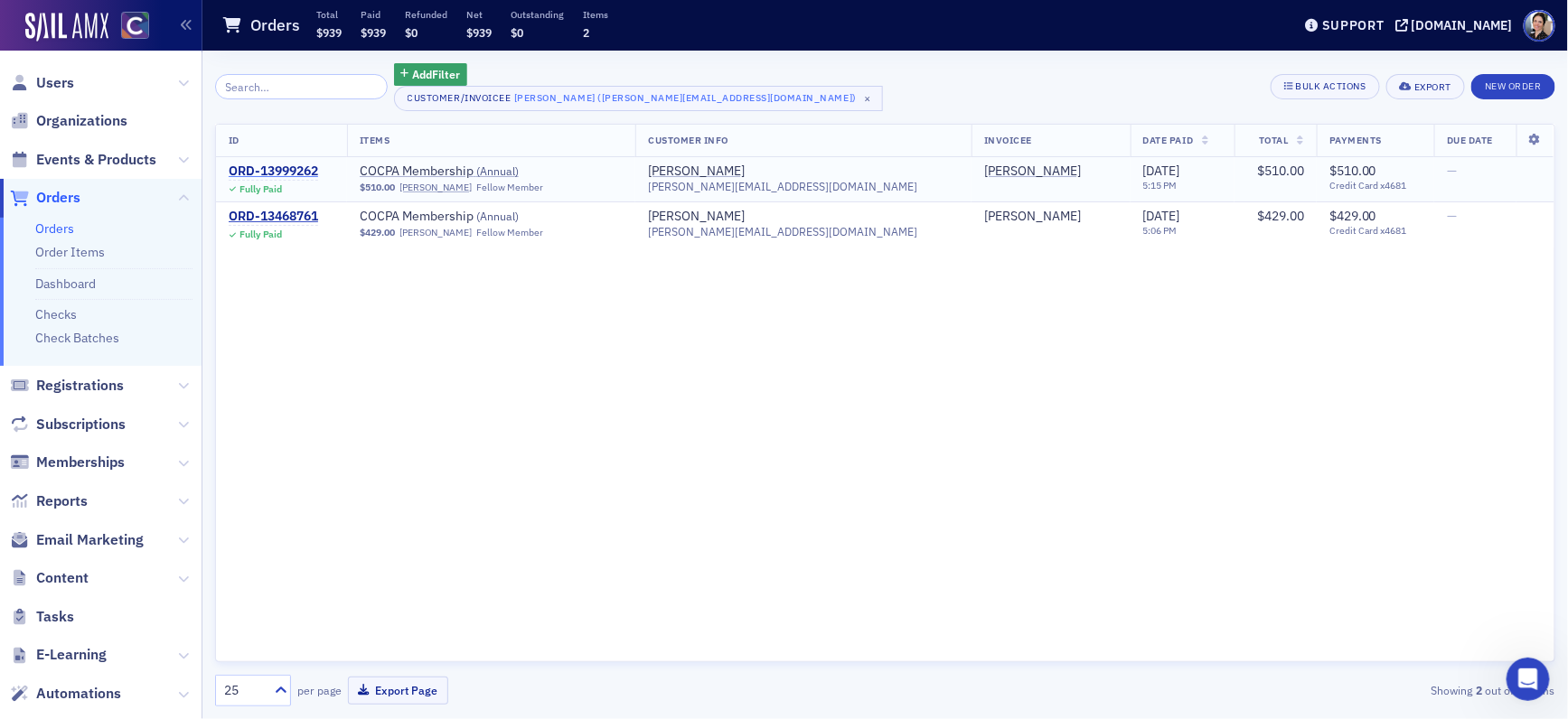
click at [296, 173] on div "ORD-13999262" at bounding box center [273, 172] width 89 height 16
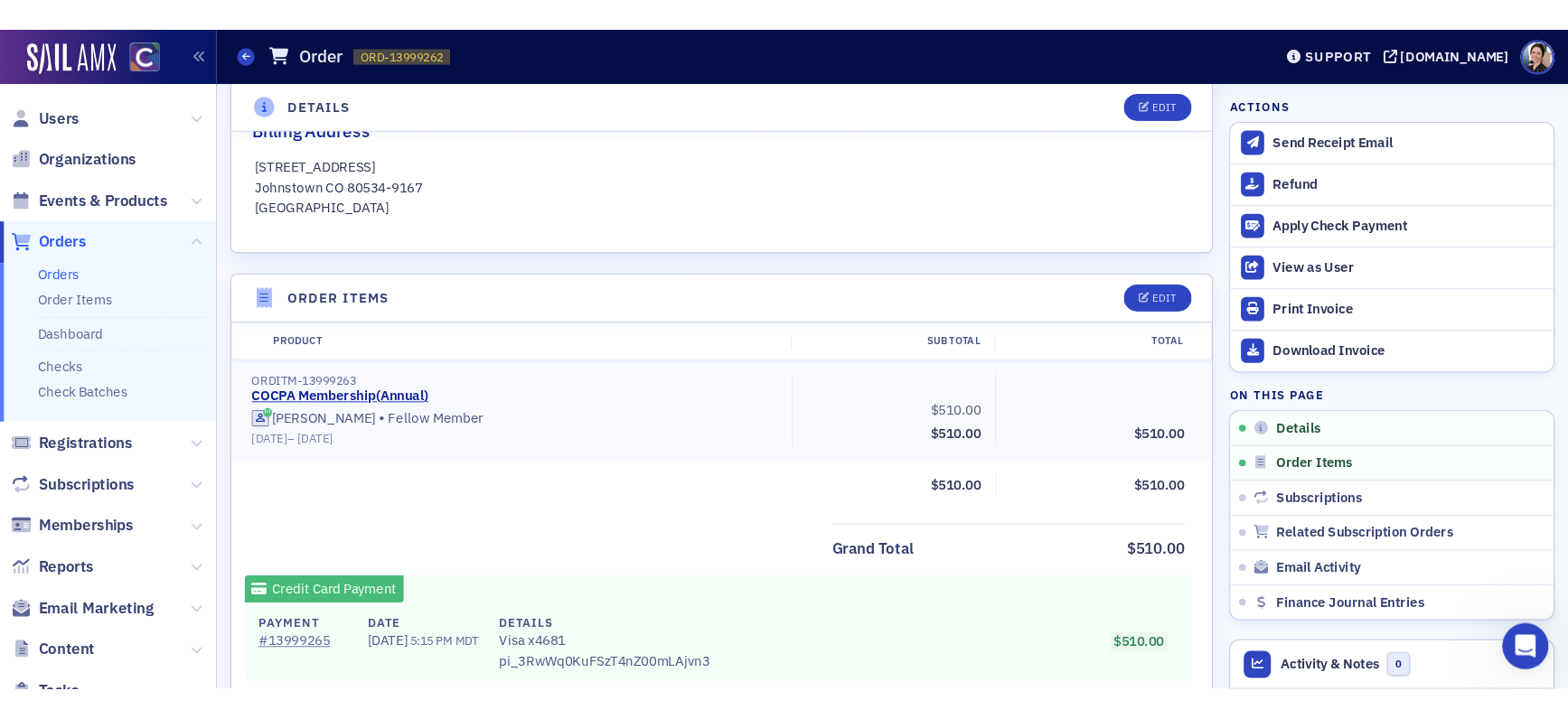
scroll to position [2, 0]
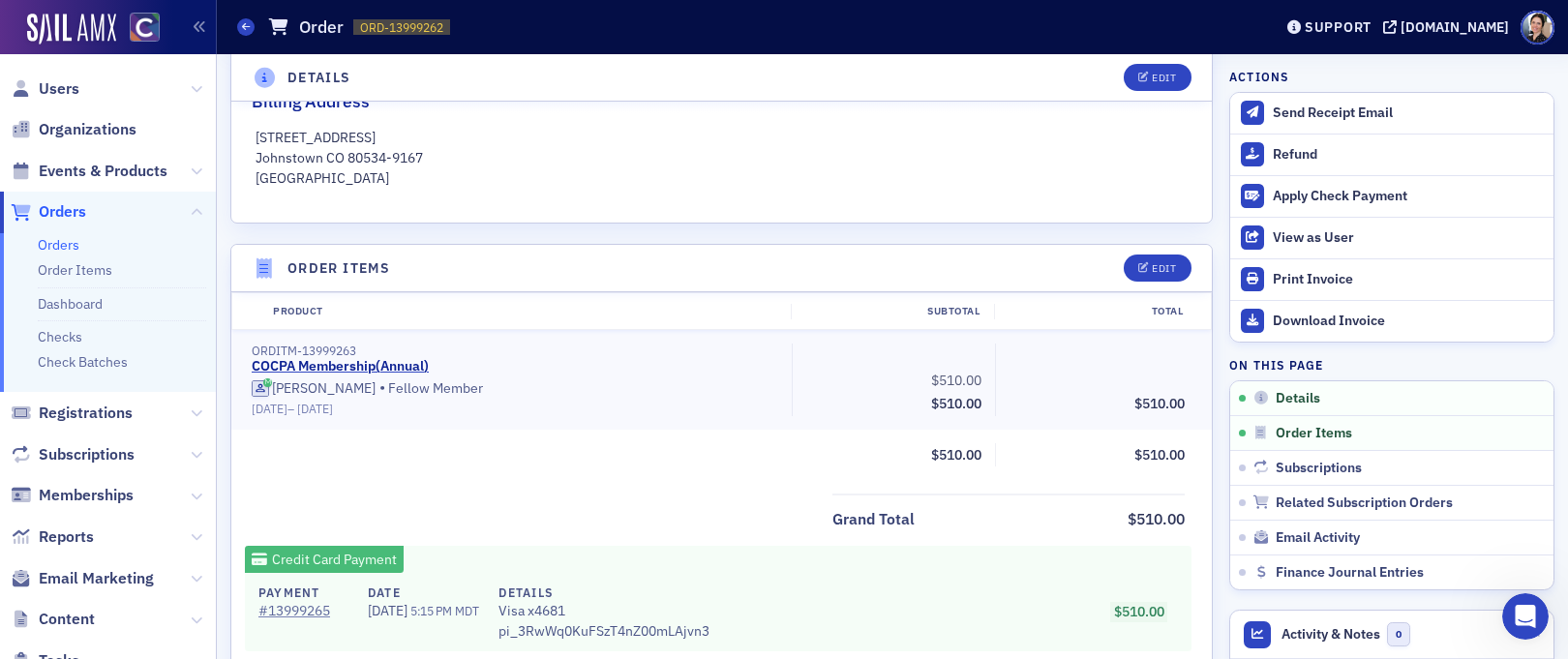
click at [938, 274] on header "Order Items Edit" at bounding box center [722, 269] width 980 height 48
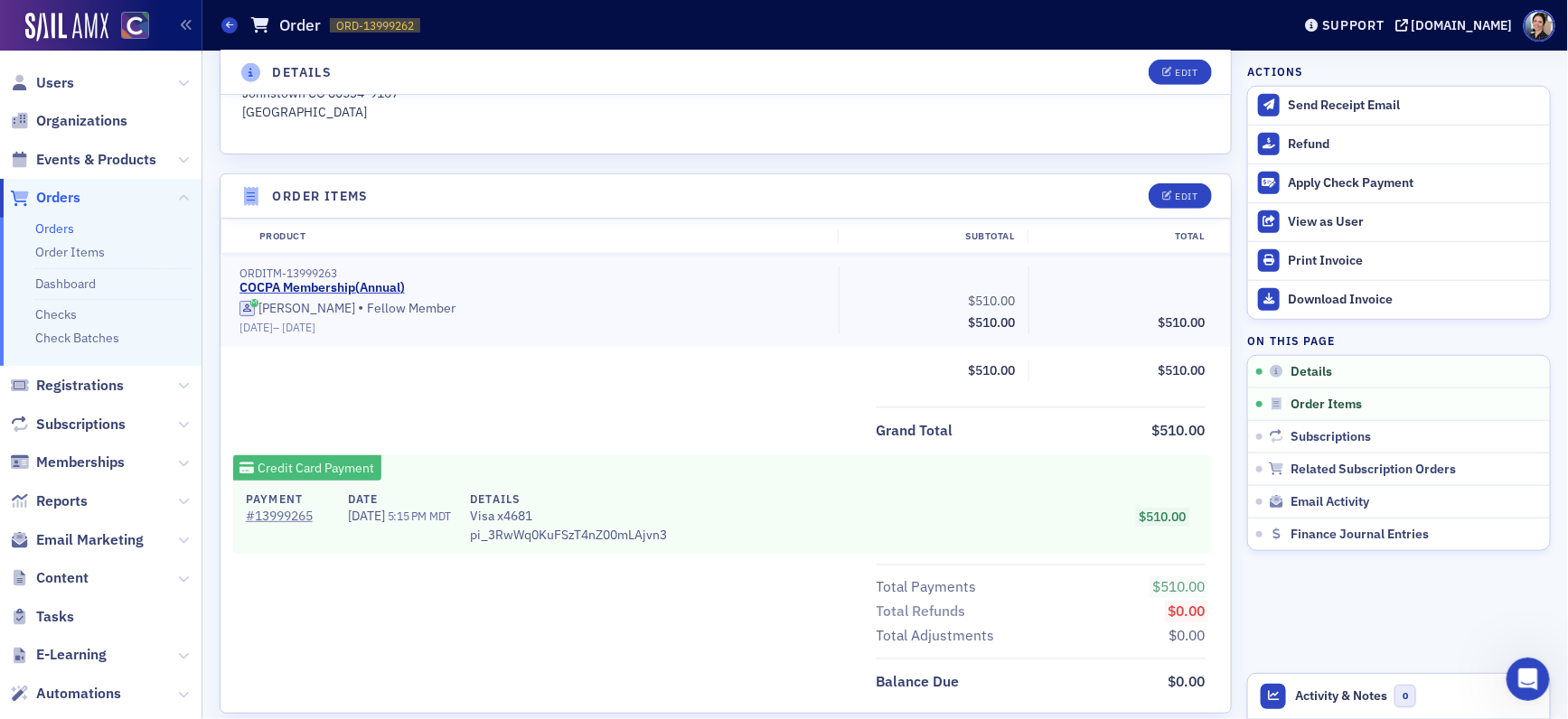
scroll to position [0, 0]
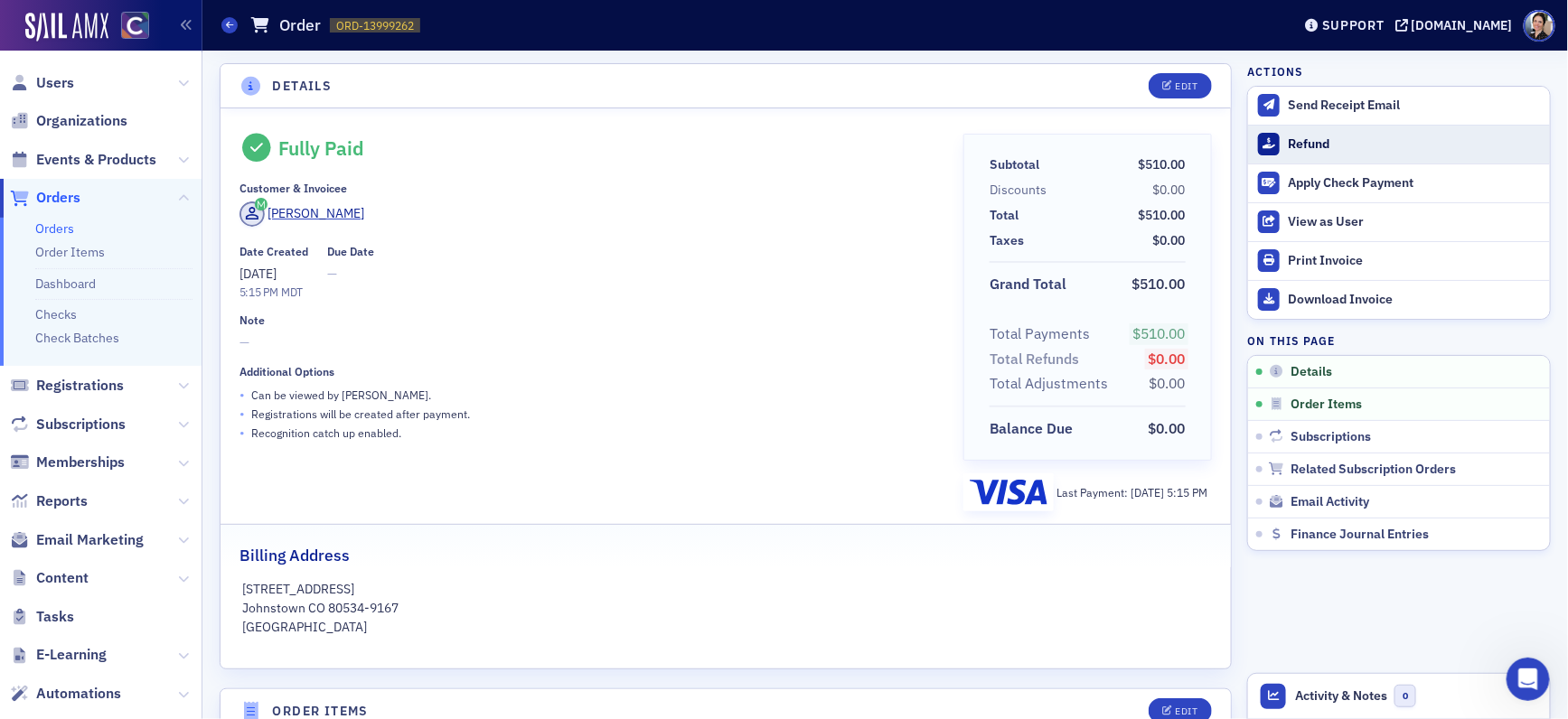
click at [1311, 143] on div "Refund" at bounding box center [1414, 144] width 253 height 16
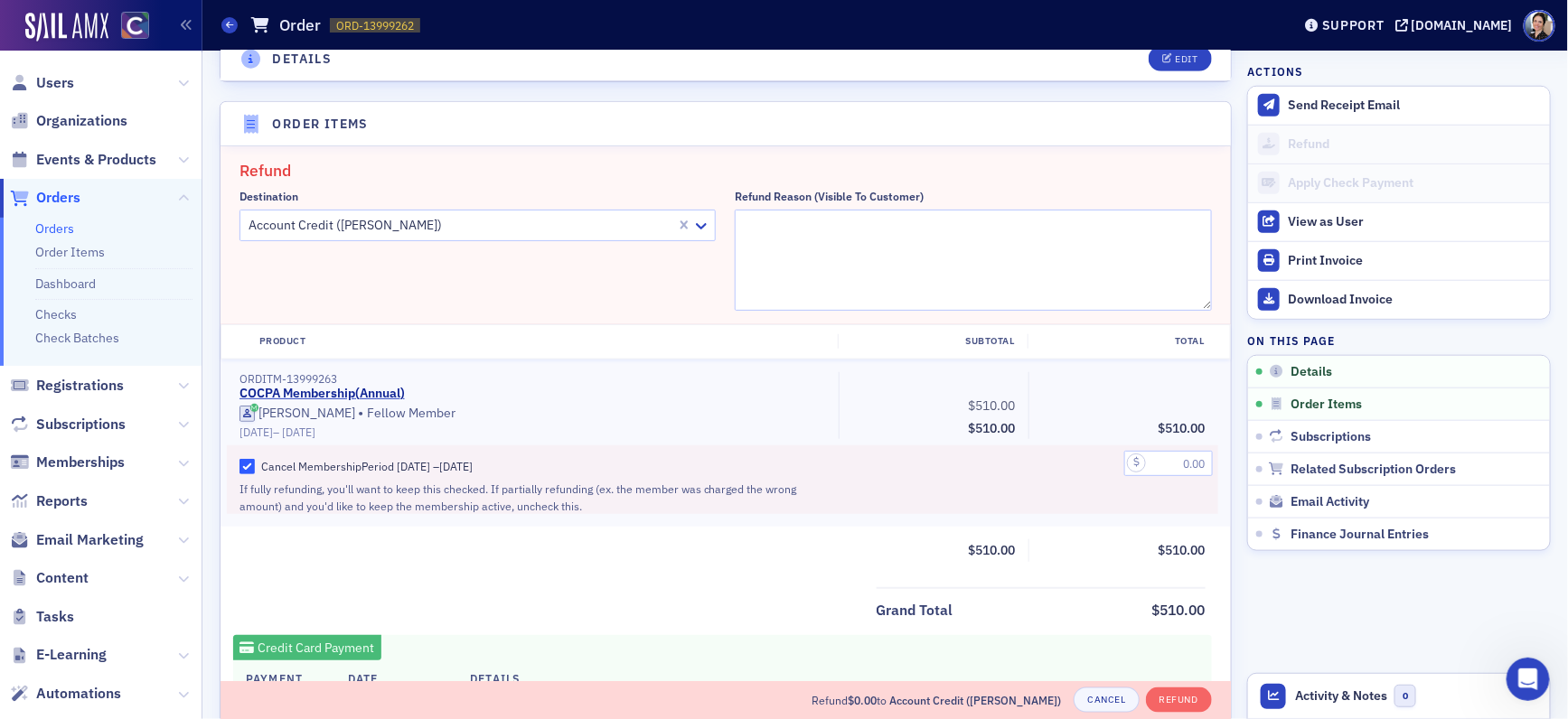
scroll to position [583, 0]
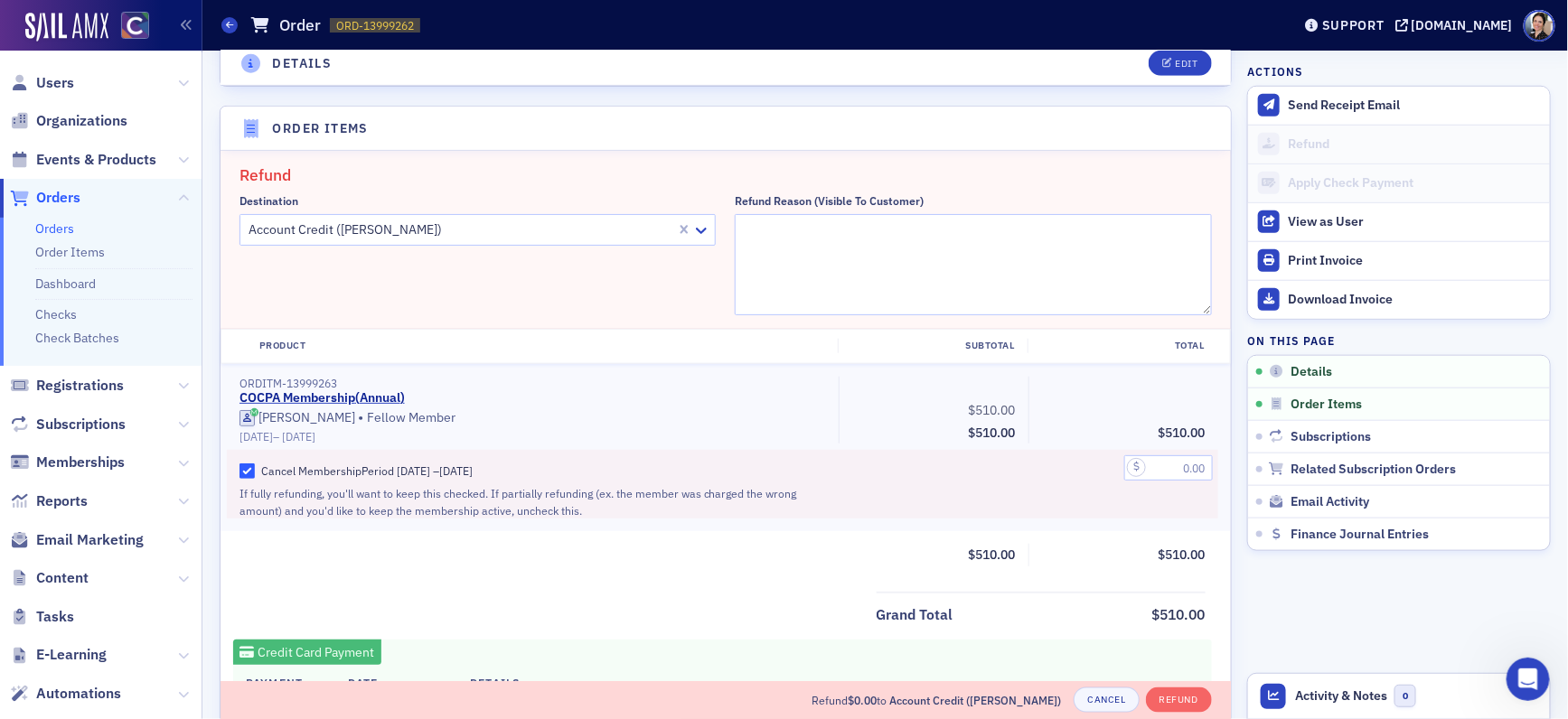
click at [312, 182] on h2 "Refund" at bounding box center [726, 175] width 972 height 24
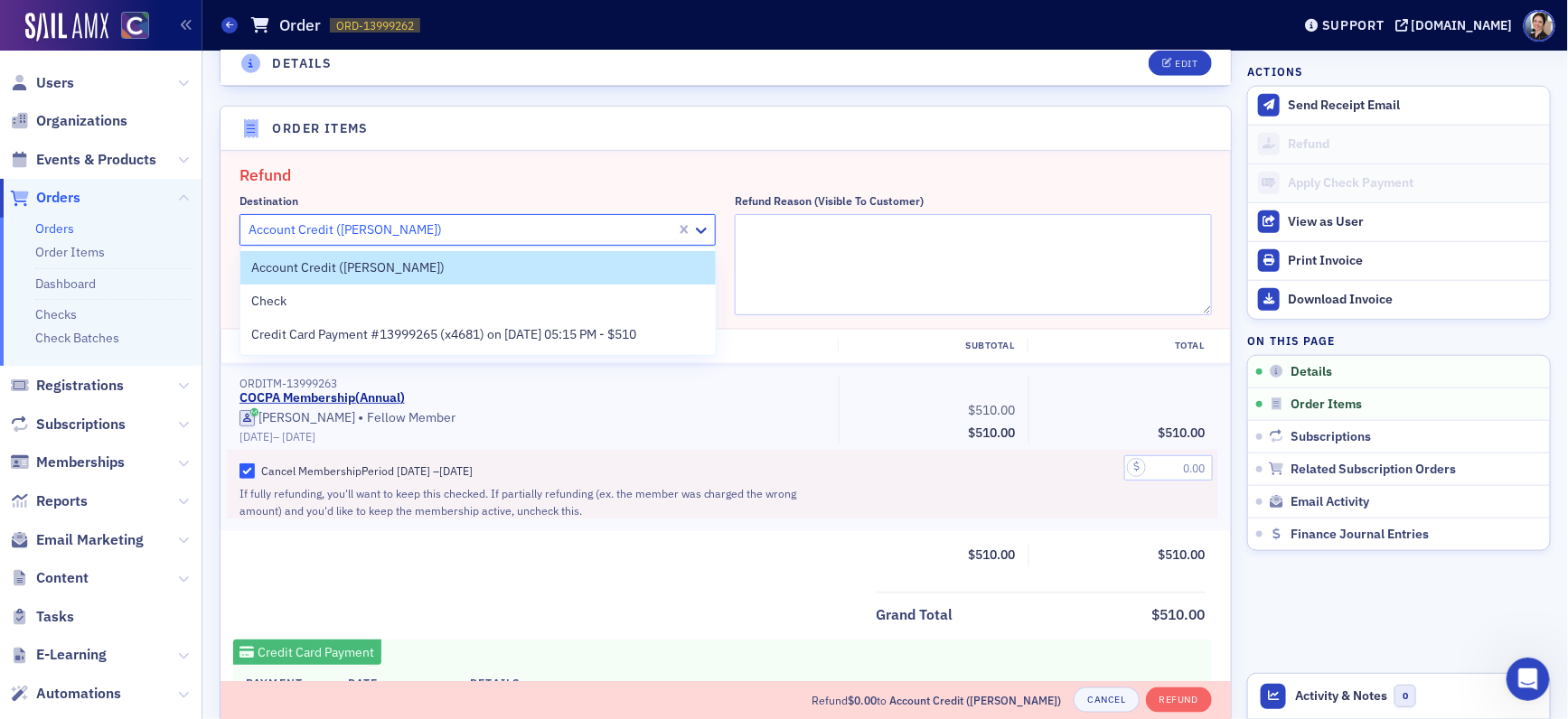
click at [397, 231] on div at bounding box center [461, 230] width 429 height 23
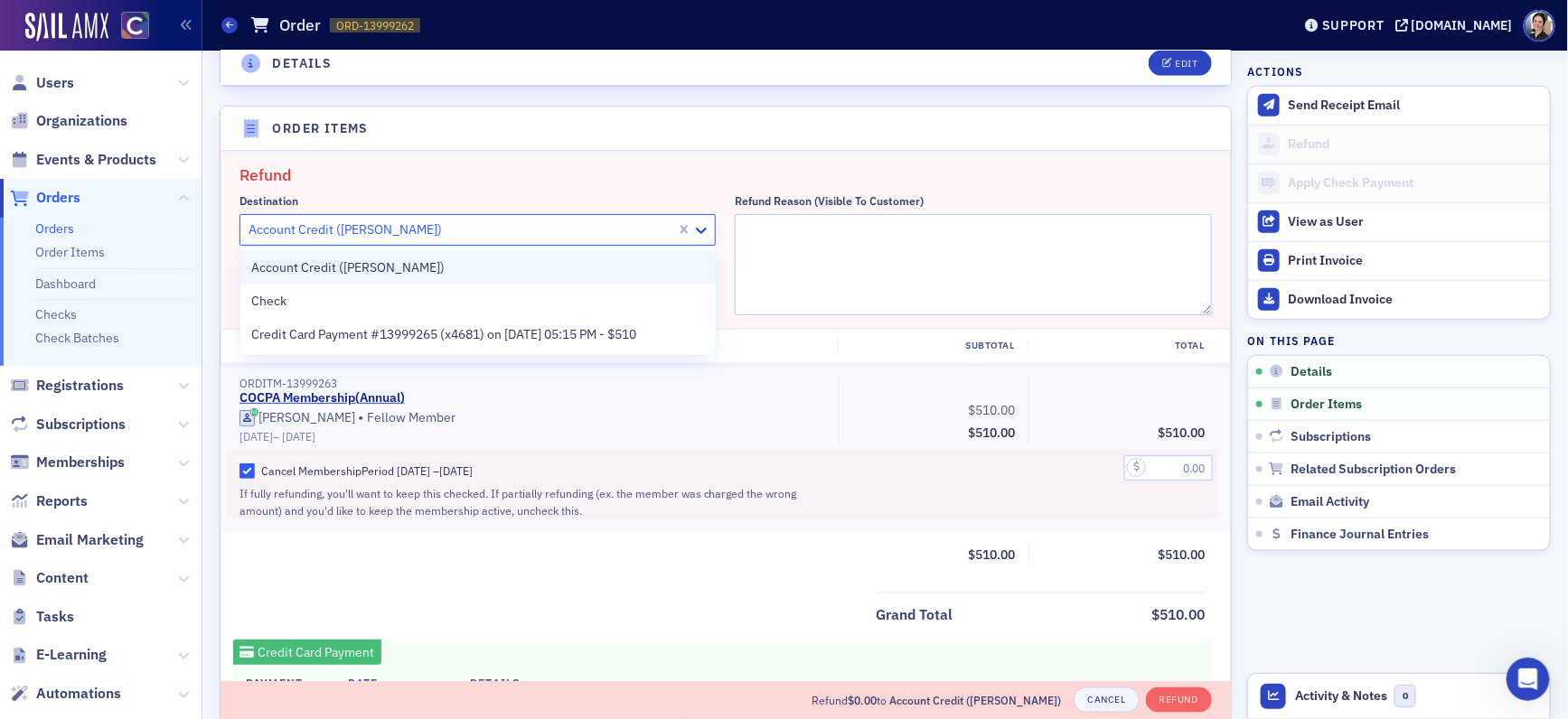
click at [315, 269] on span "Account Credit ([PERSON_NAME])" at bounding box center [348, 268] width 194 height 19
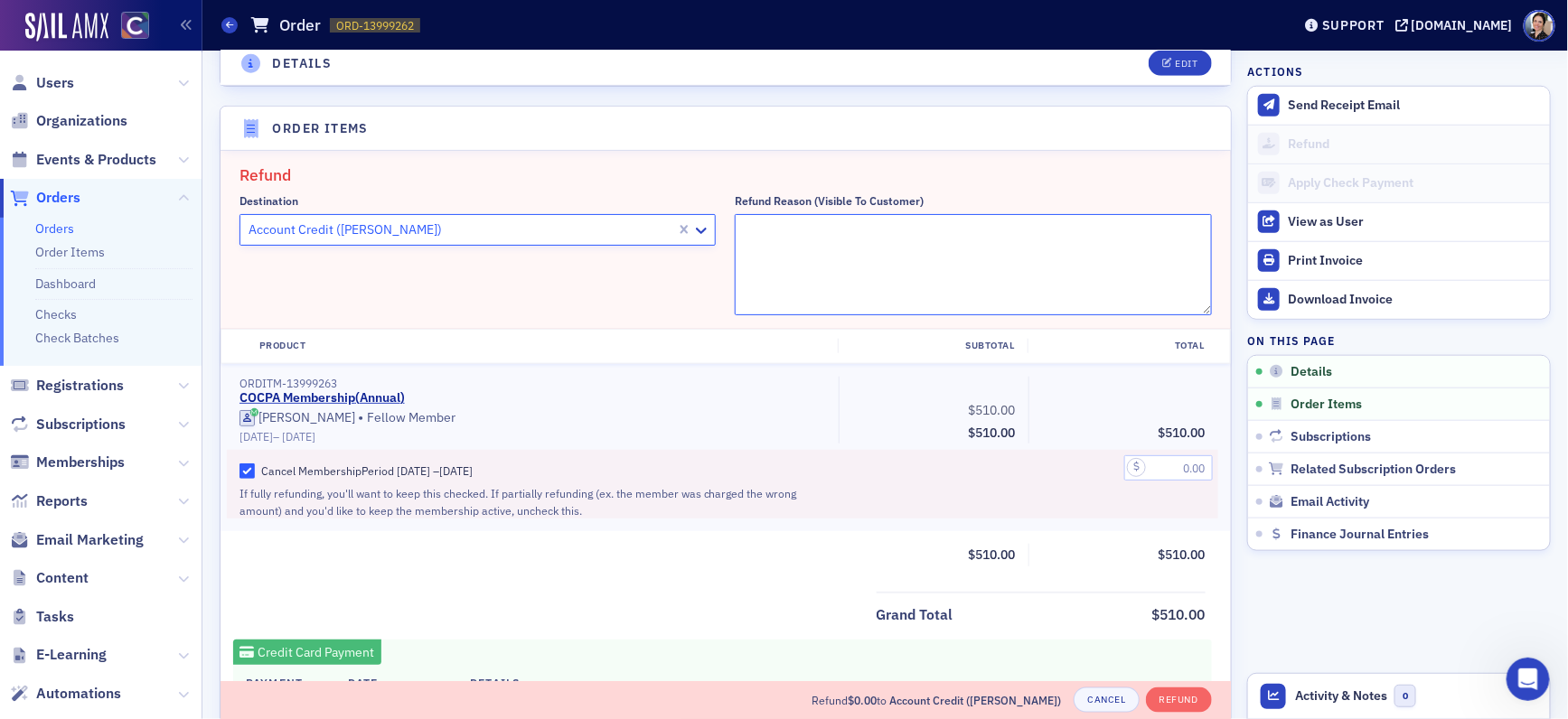
click at [804, 226] on textarea "Refund Reason (Visible to Customer)" at bounding box center [973, 264] width 477 height 101
drag, startPoint x: 943, startPoint y: 228, endPoint x: 971, endPoint y: 228, distance: 28.0
click at [972, 228] on textarea "Refunding $60 to account credit to apply towards a Pr" at bounding box center [973, 264] width 477 height 101
click at [1091, 231] on textarea "Refunding $60 to account credit to be applied towards a Pr" at bounding box center [973, 264] width 477 height 101
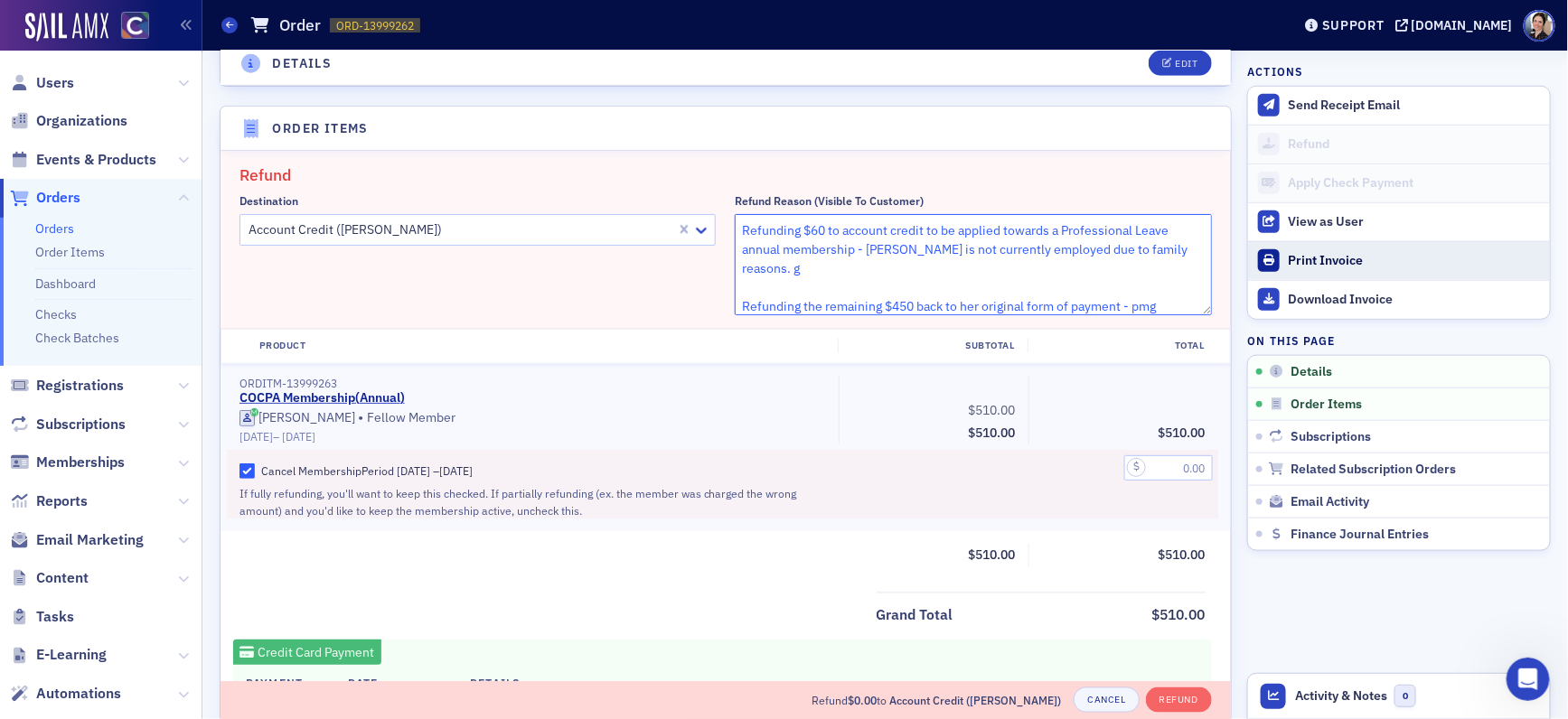
scroll to position [560, 0]
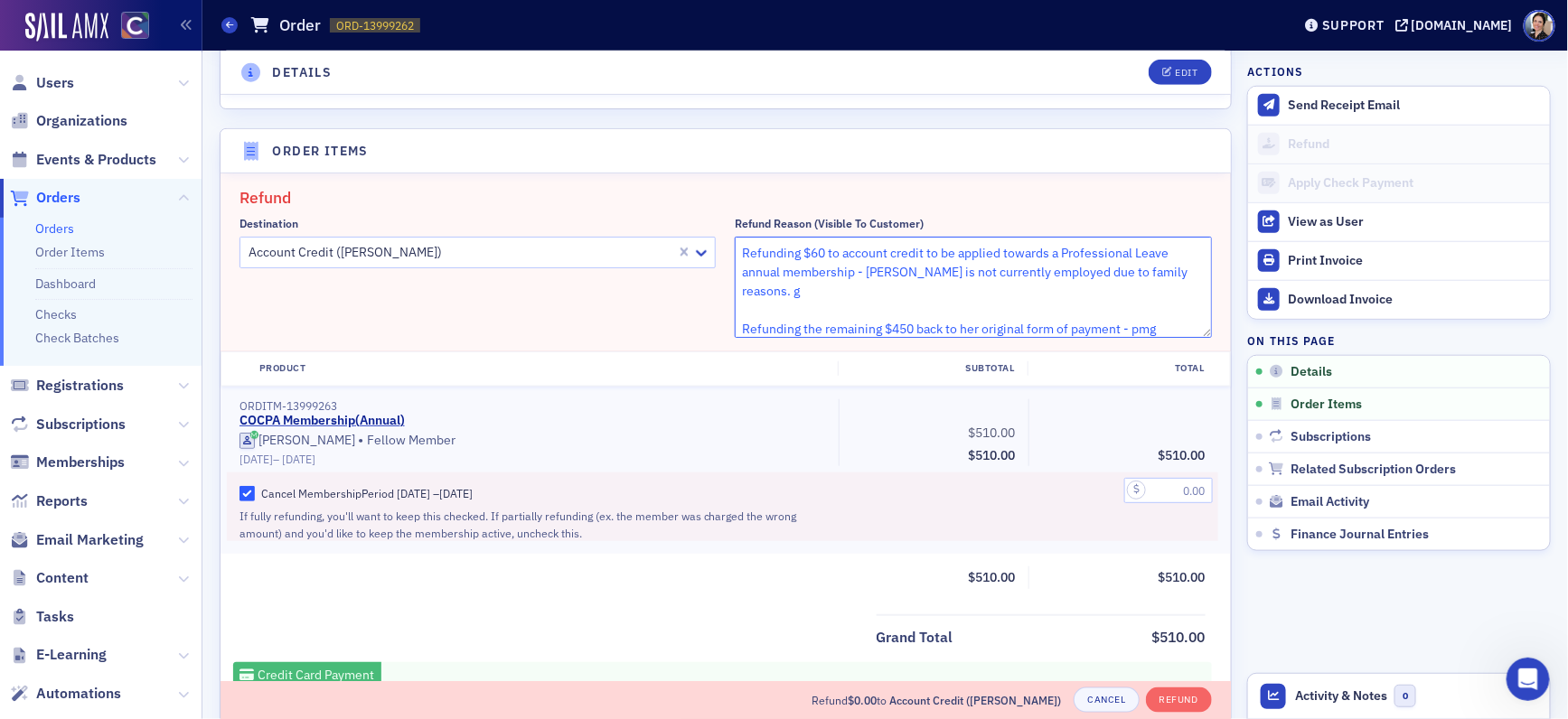
click at [1190, 271] on textarea "Refunding $60 to account credit to be applied towards a Professional Leave annu…" at bounding box center [973, 287] width 477 height 101
type textarea "Refunding $60 to account credit to be applied towards a Professional Leave annu…"
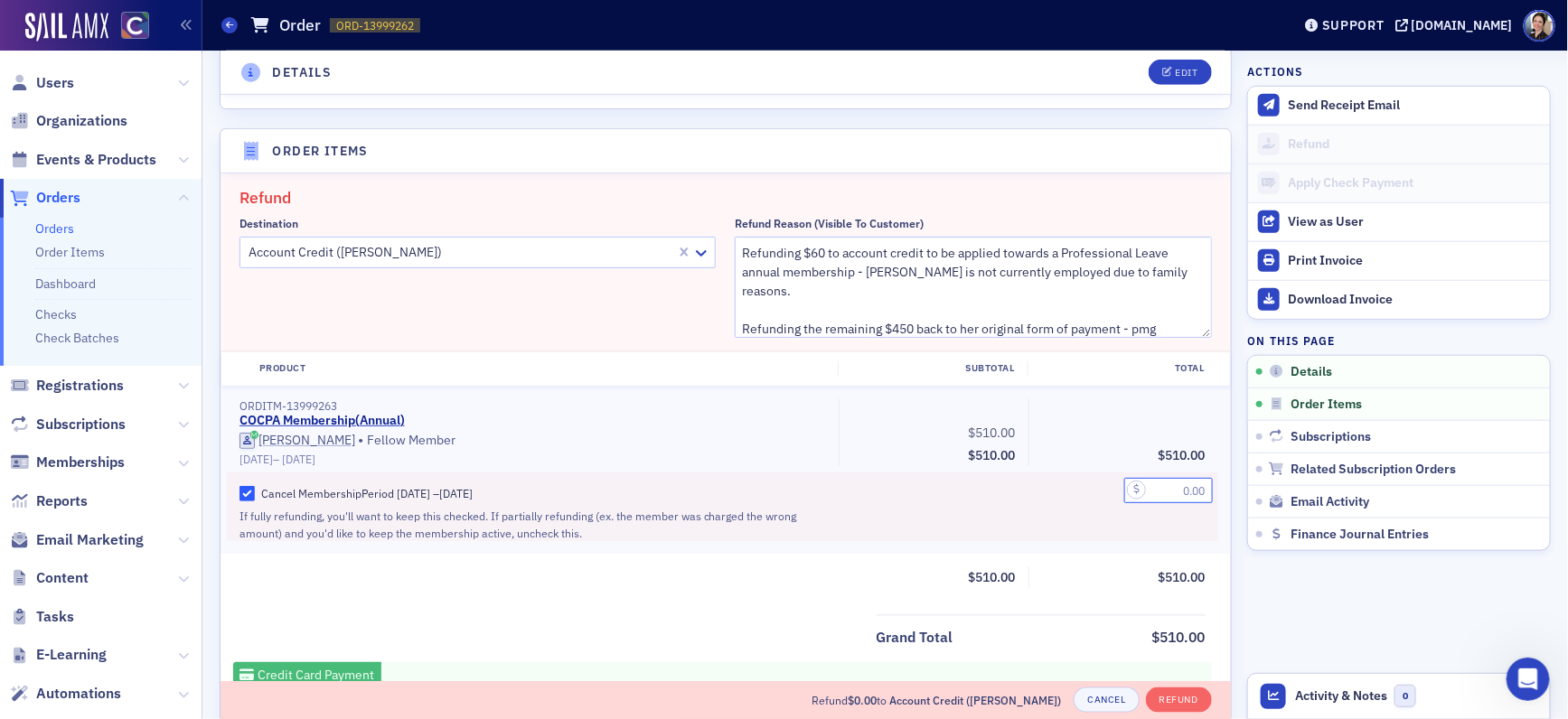
drag, startPoint x: 1176, startPoint y: 491, endPoint x: 1191, endPoint y: 484, distance: 16.6
click at [1176, 491] on input "text" at bounding box center [1167, 490] width 88 height 25
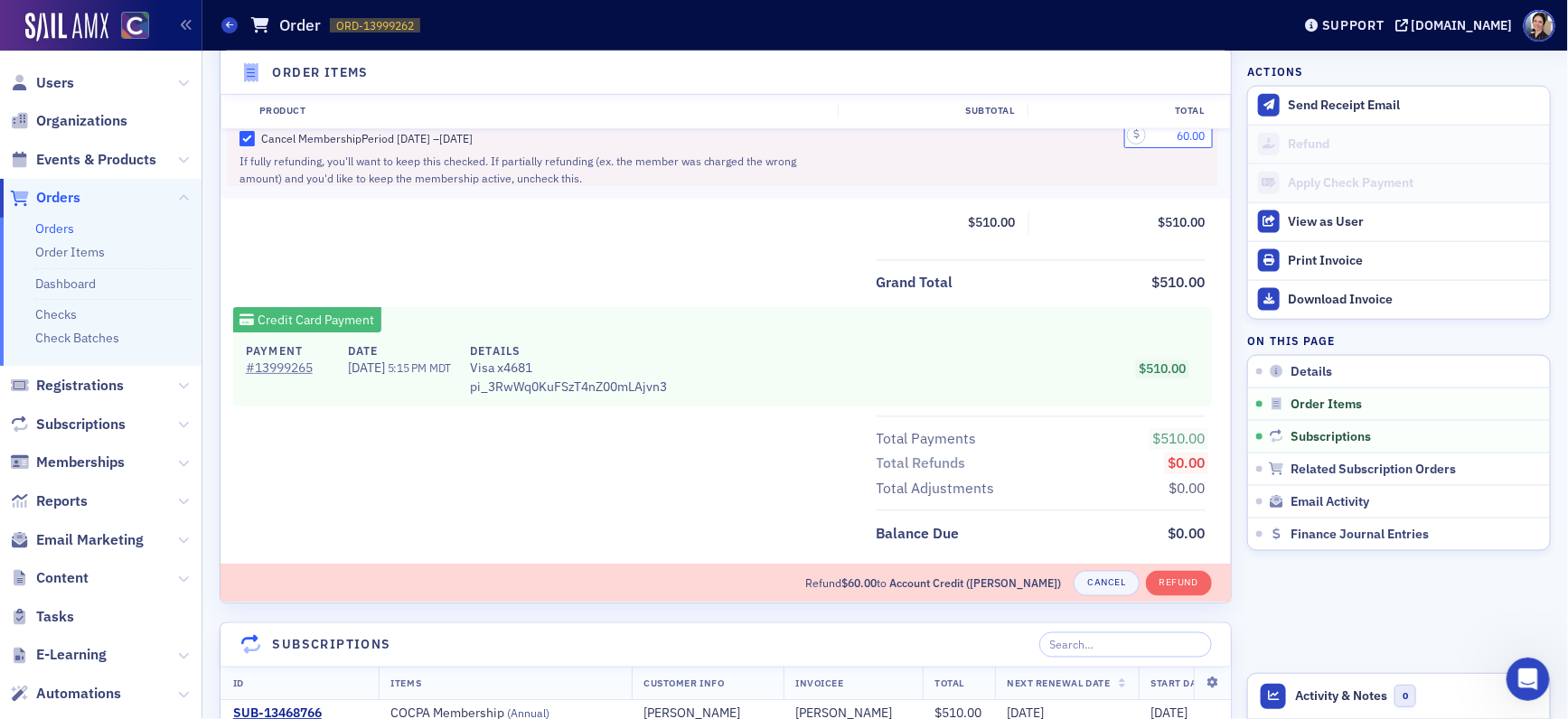
scroll to position [957, 0]
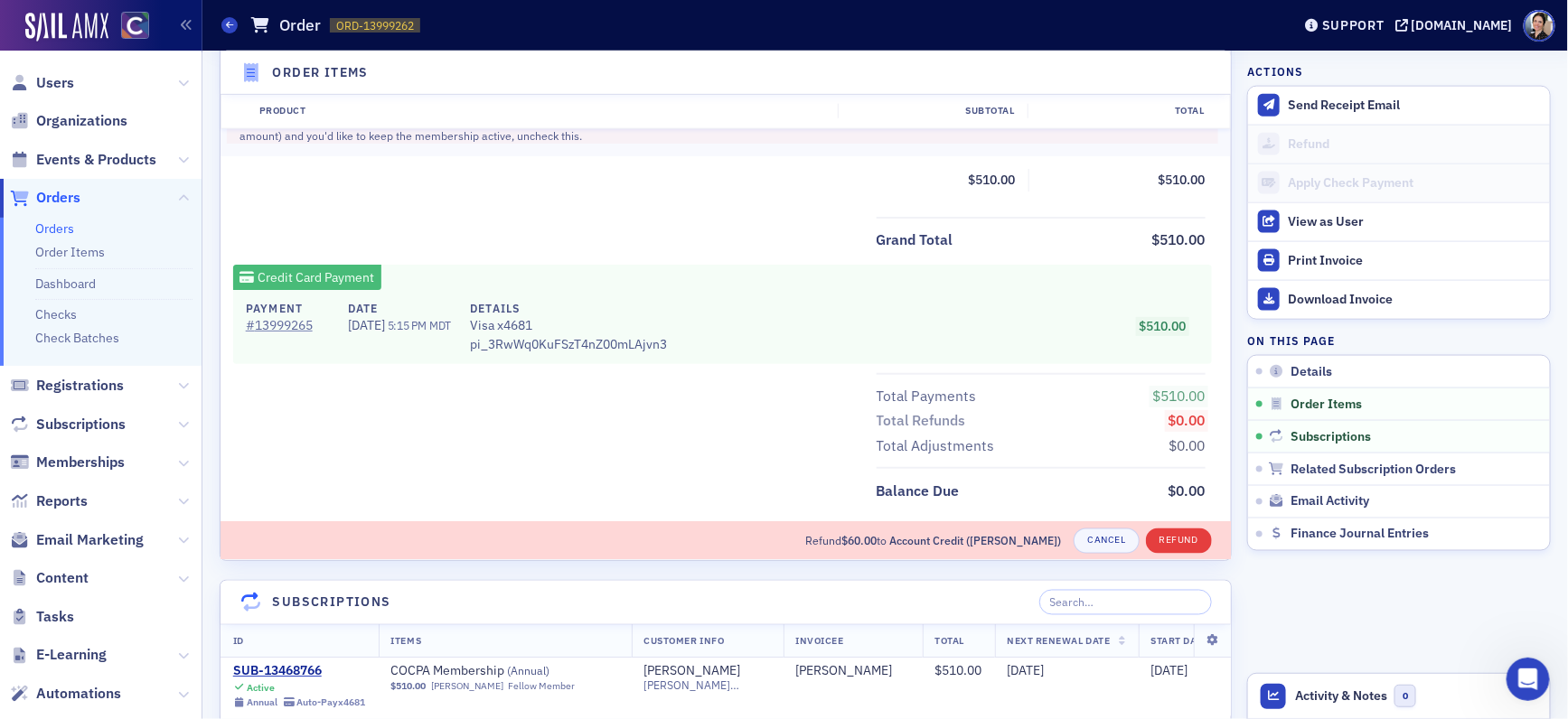
type input "60.00"
click at [1190, 537] on button "Refund" at bounding box center [1178, 541] width 66 height 25
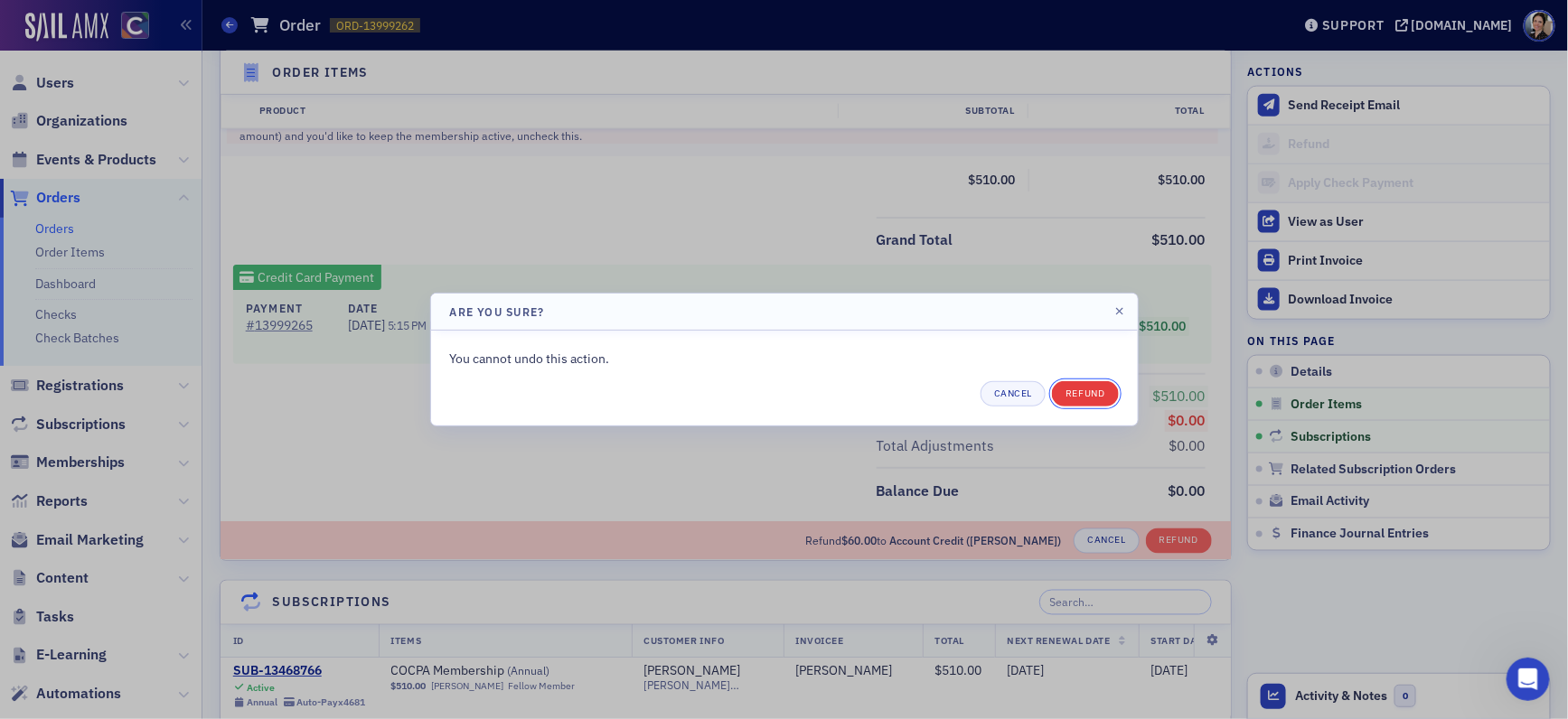
click at [1097, 398] on button "Refund" at bounding box center [1085, 394] width 66 height 25
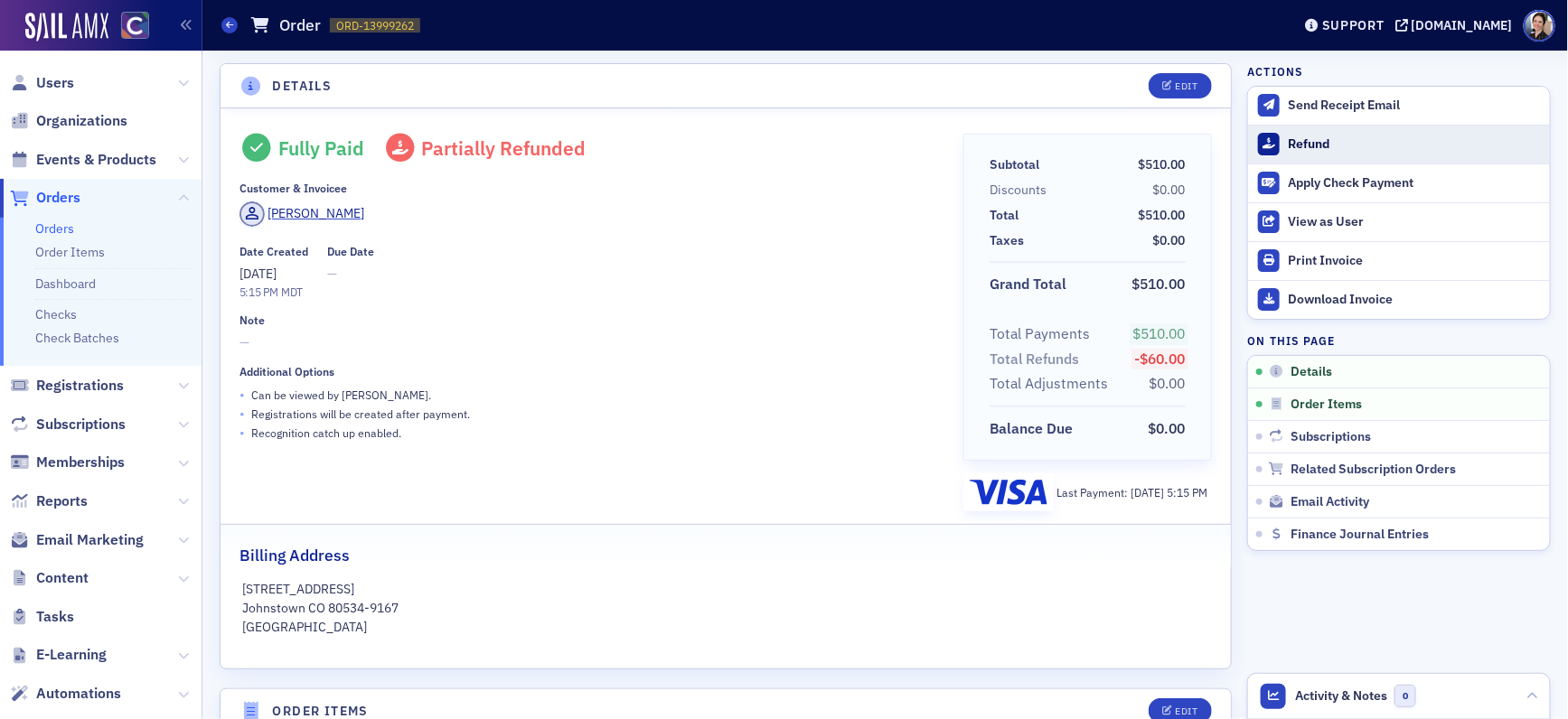
click at [1314, 145] on div "Refund" at bounding box center [1414, 144] width 253 height 16
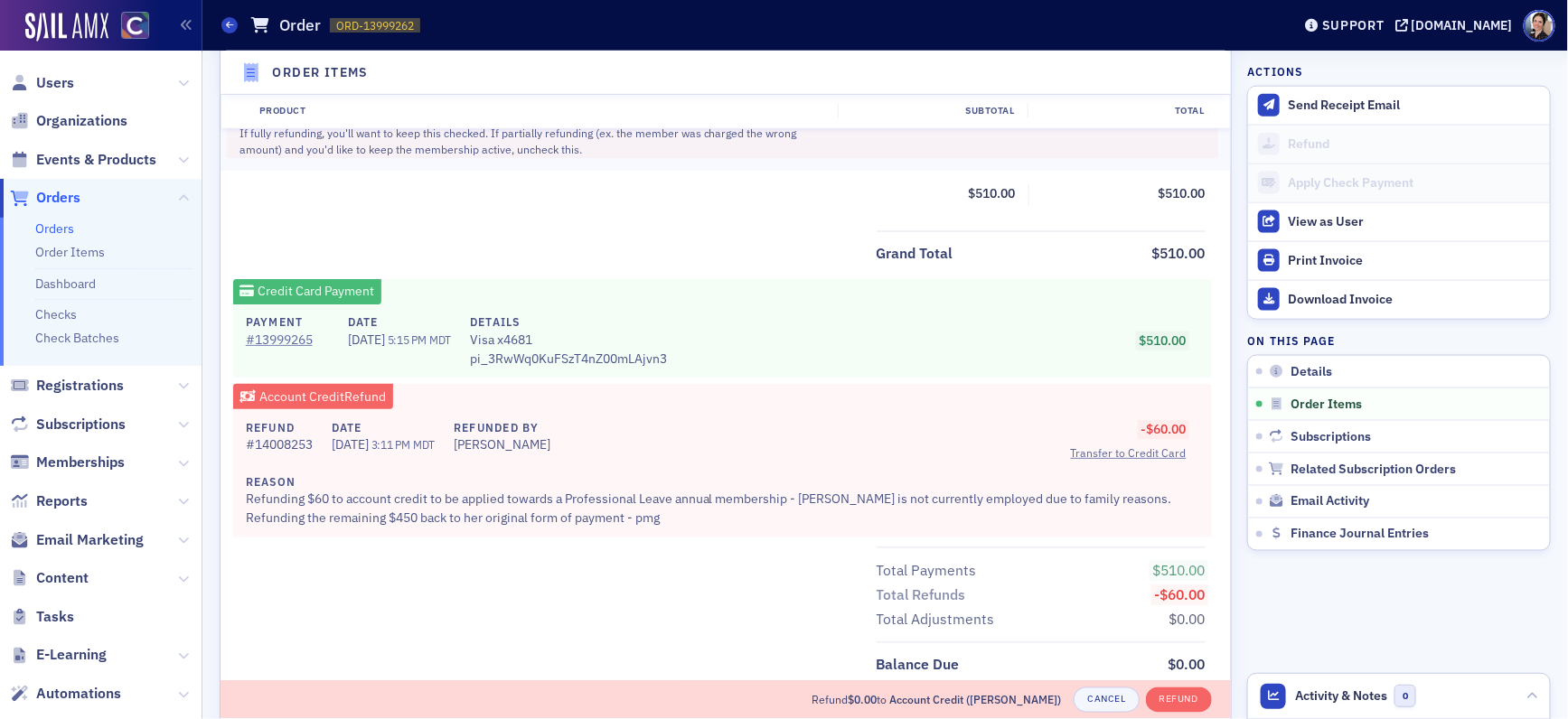
scroll to position [981, 0]
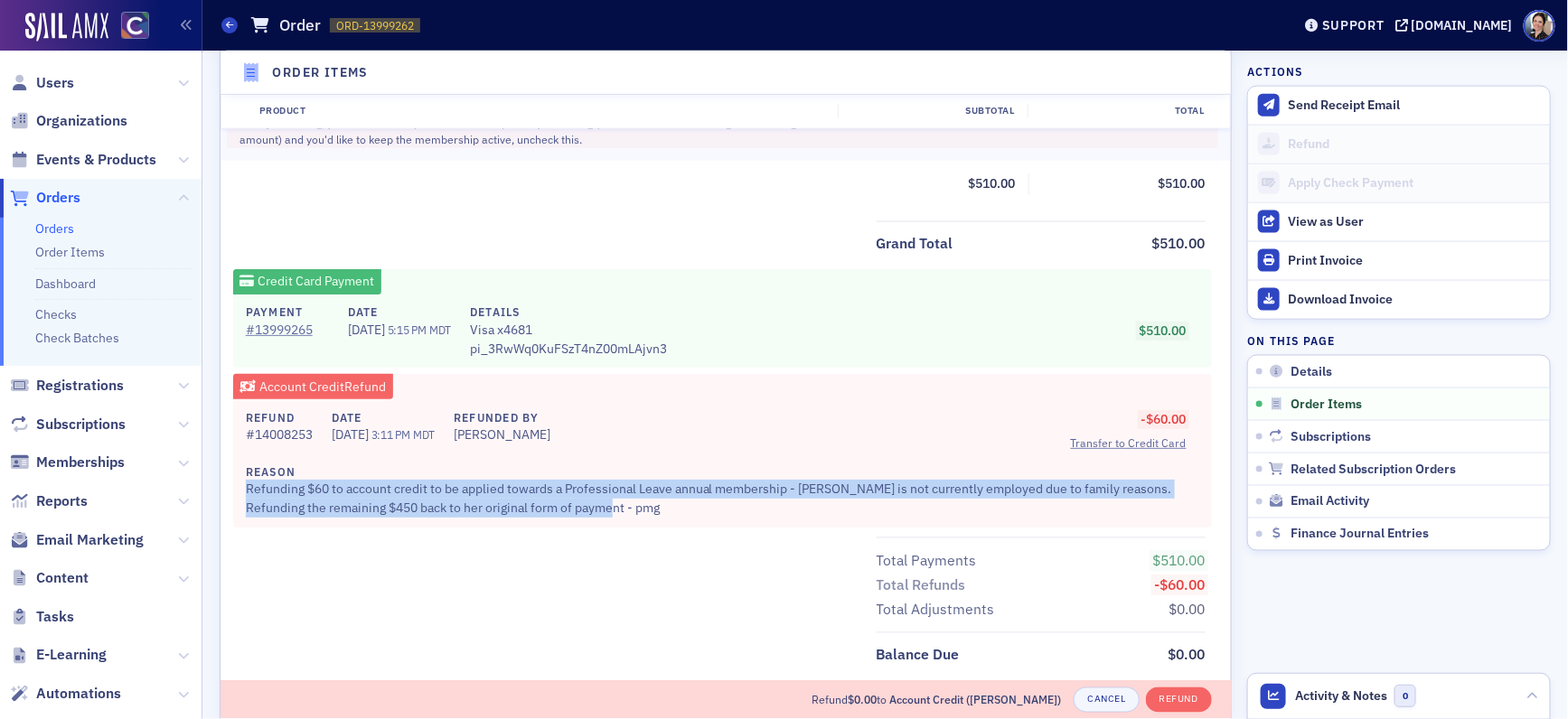
drag, startPoint x: 248, startPoint y: 488, endPoint x: 570, endPoint y: 505, distance: 322.4
click at [623, 510] on div "Reason Refunding $60 to account credit to be applied towards a Professional Lea…" at bounding box center [717, 490] width 941 height 54
copy div "Refunding $60 to account credit to be applied towards a Professional Leave annu…"
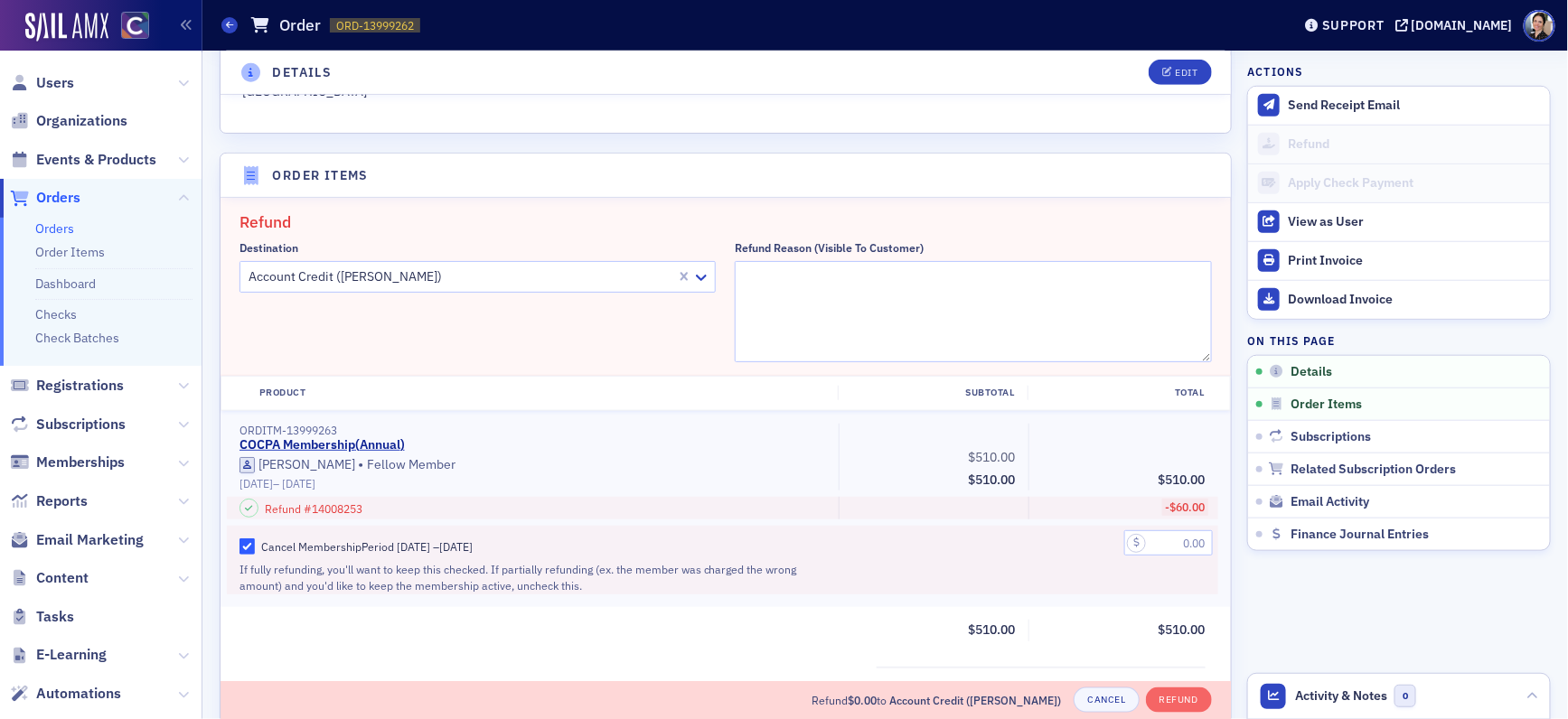
scroll to position [527, 0]
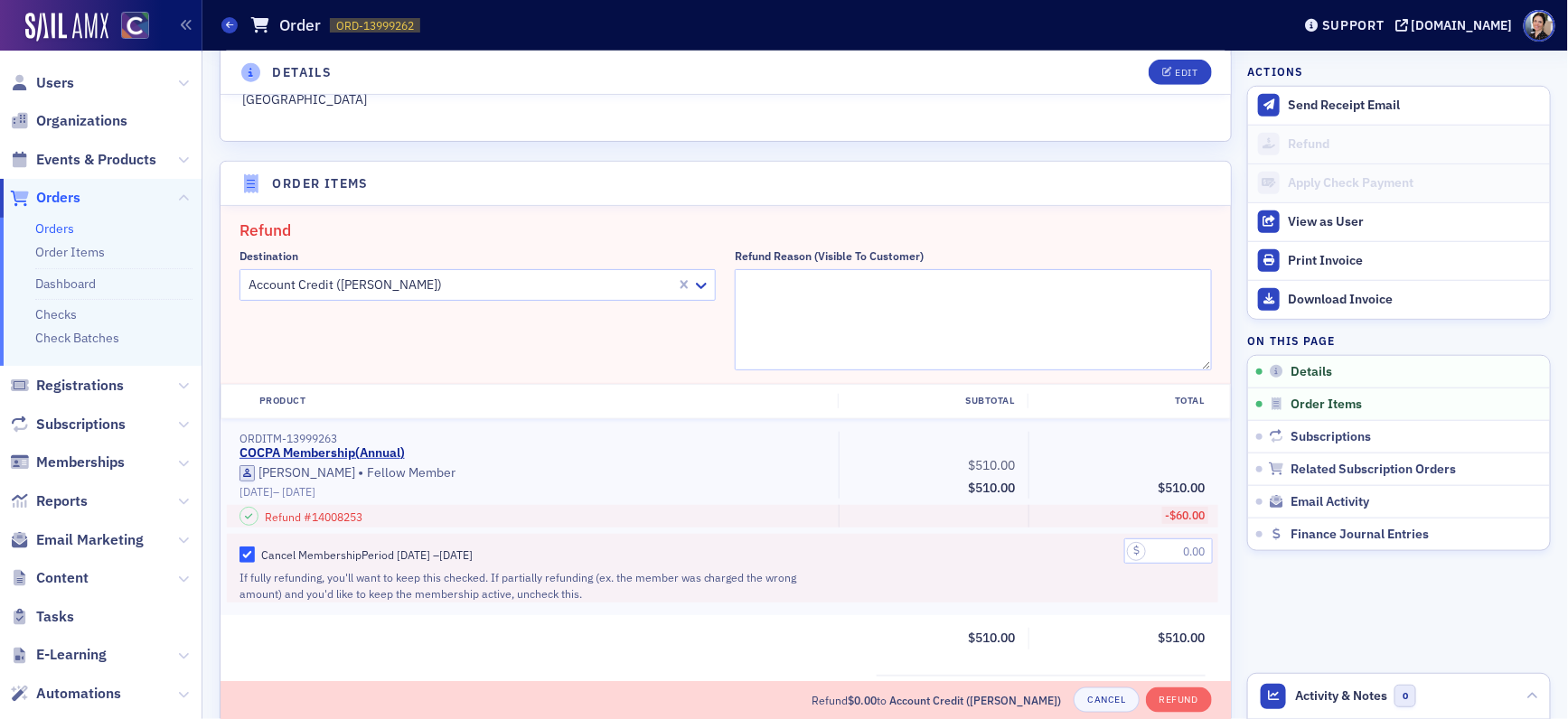
click at [425, 277] on div at bounding box center [461, 284] width 429 height 23
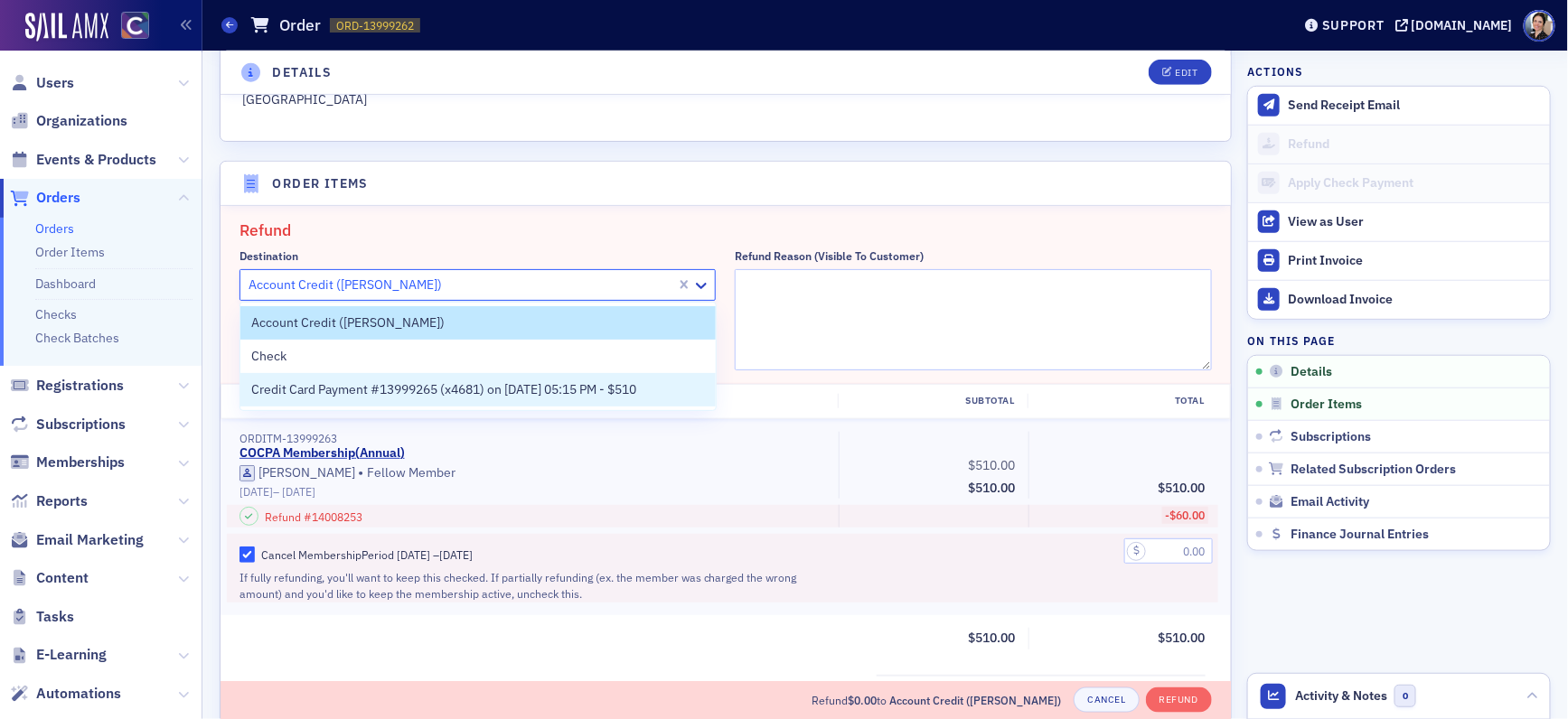
click at [409, 390] on span "Credit Card Payment #13999265 (x4681) on [DATE] 05:15 PM - $510" at bounding box center [444, 389] width 385 height 19
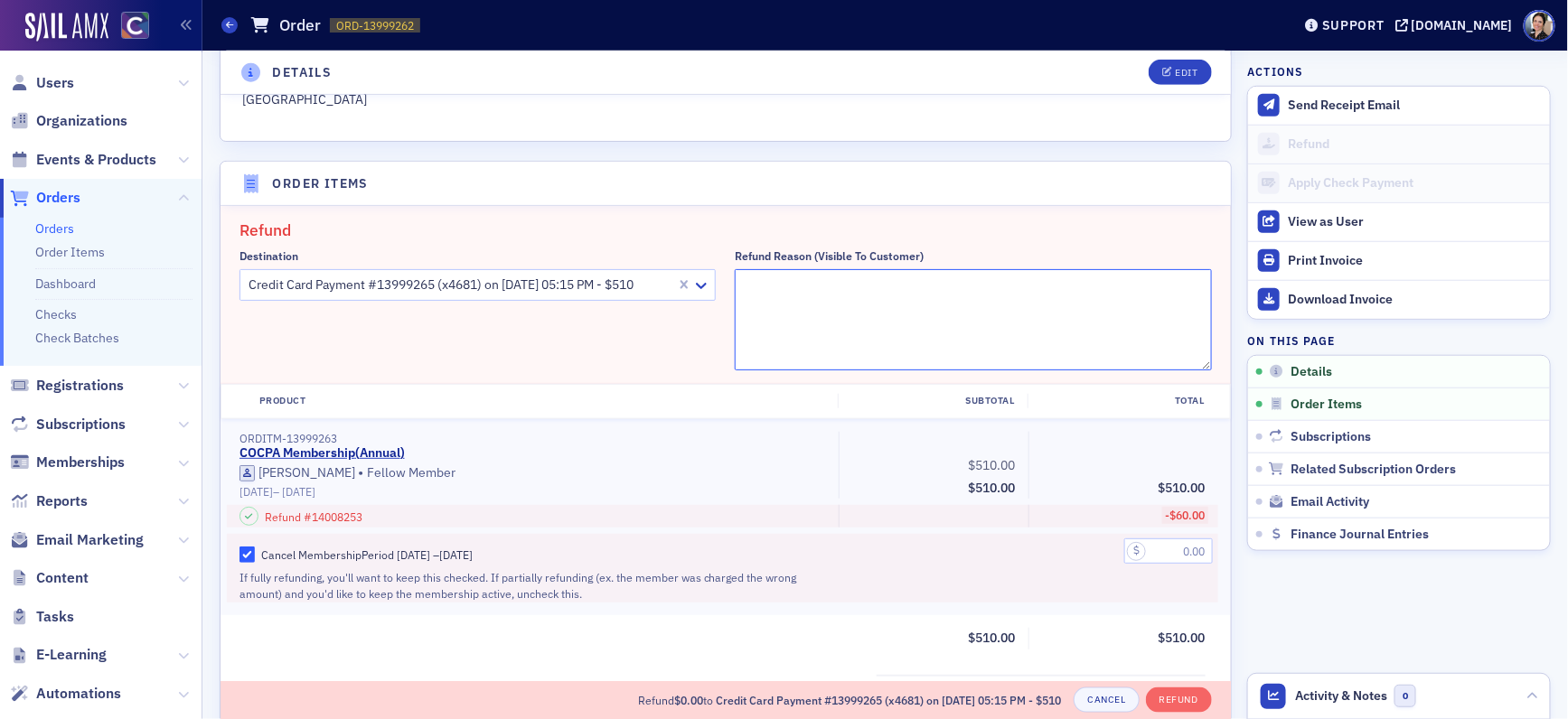
click at [792, 291] on textarea "Refund Reason (Visible to Customer)" at bounding box center [973, 319] width 477 height 101
paste textarea "Refunding $60 to account credit to be applied towards a Professional Leave annu…"
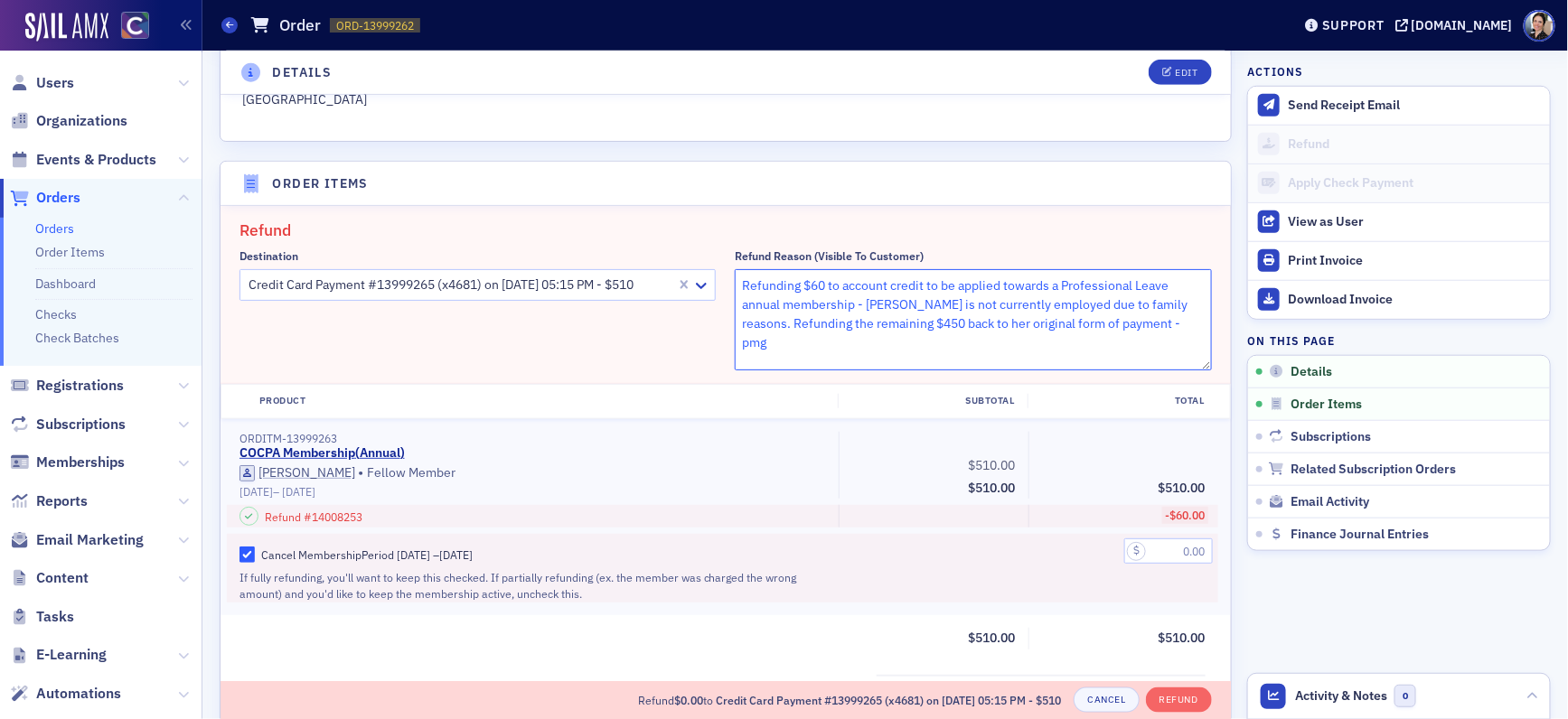
type textarea "Refunding $60 to account credit to be applied towards a Professional Leave annu…"
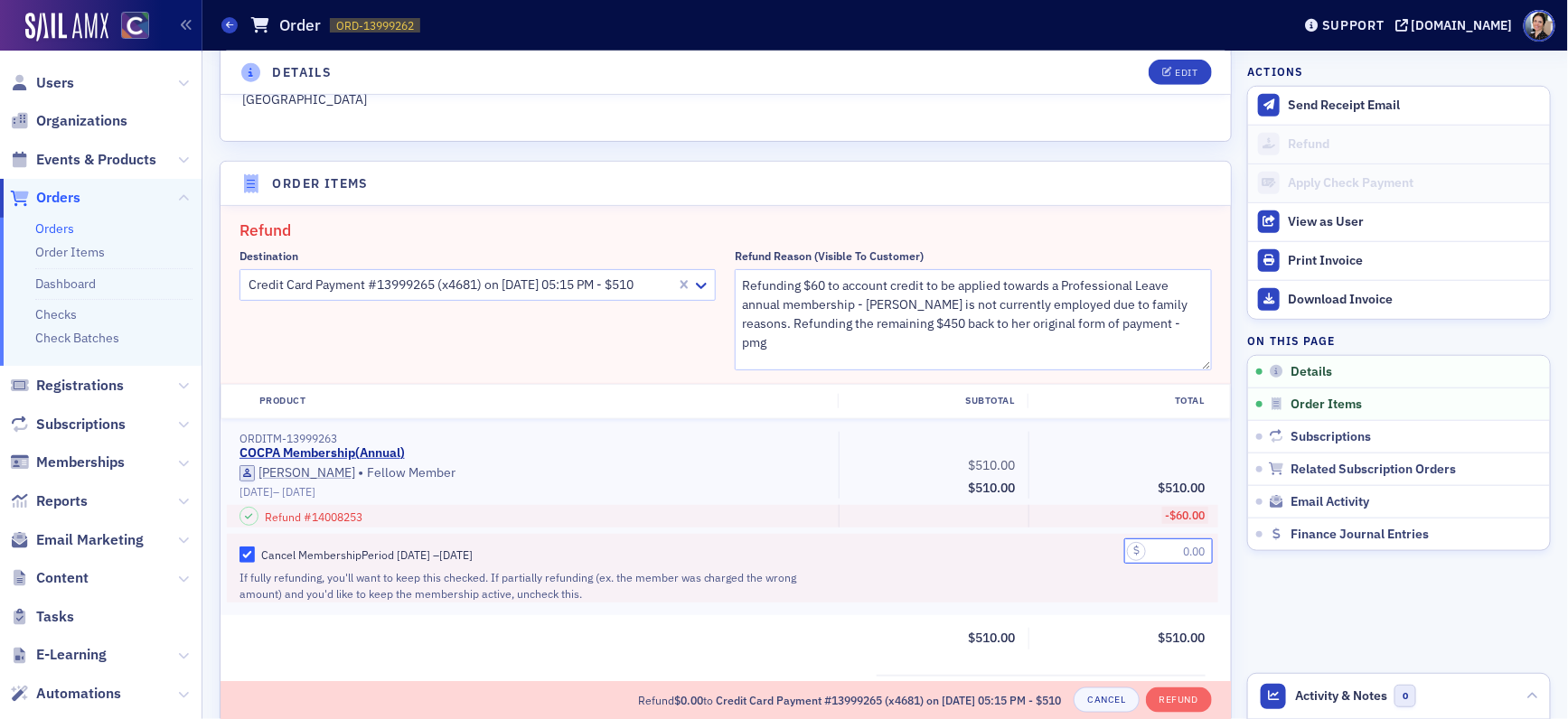
click at [1176, 552] on input "text" at bounding box center [1167, 551] width 88 height 25
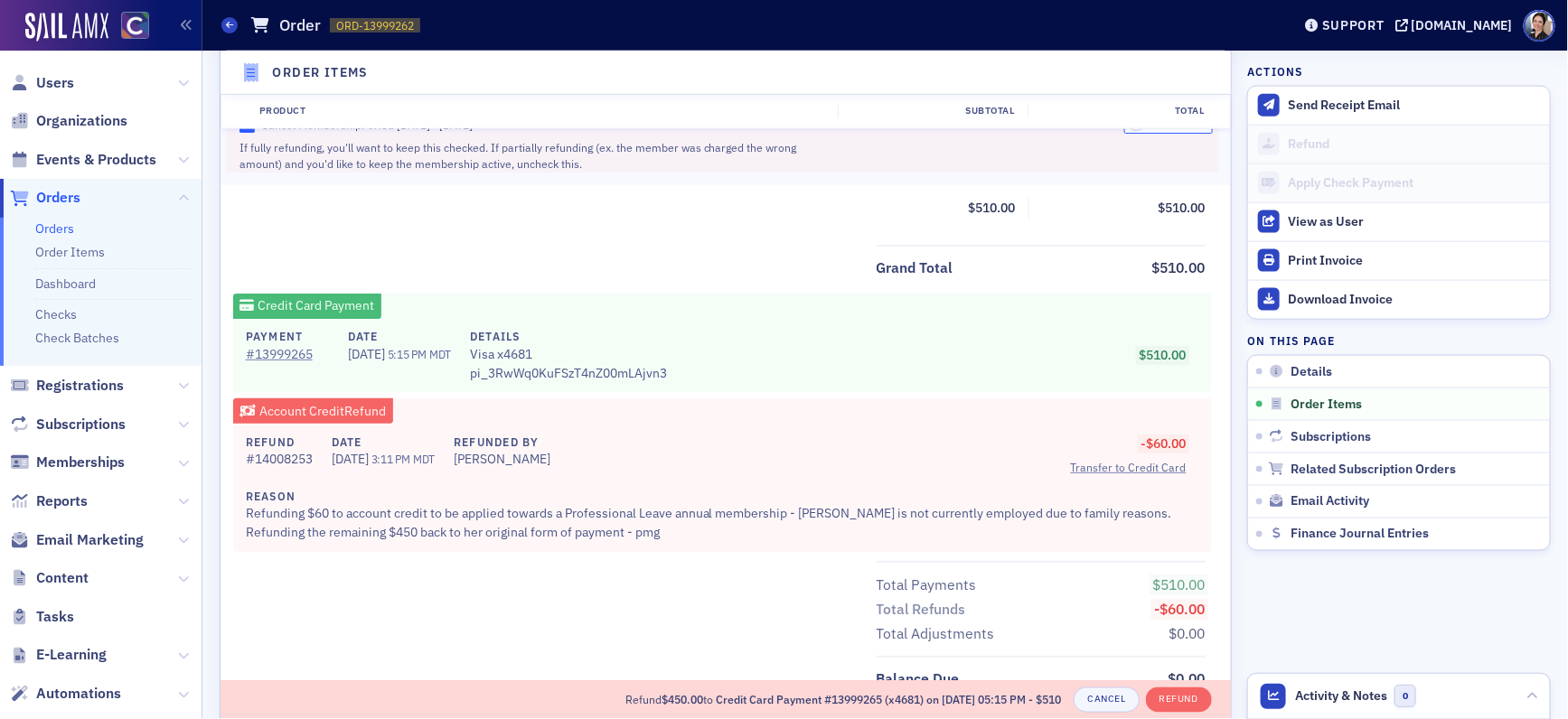
scroll to position [963, 0]
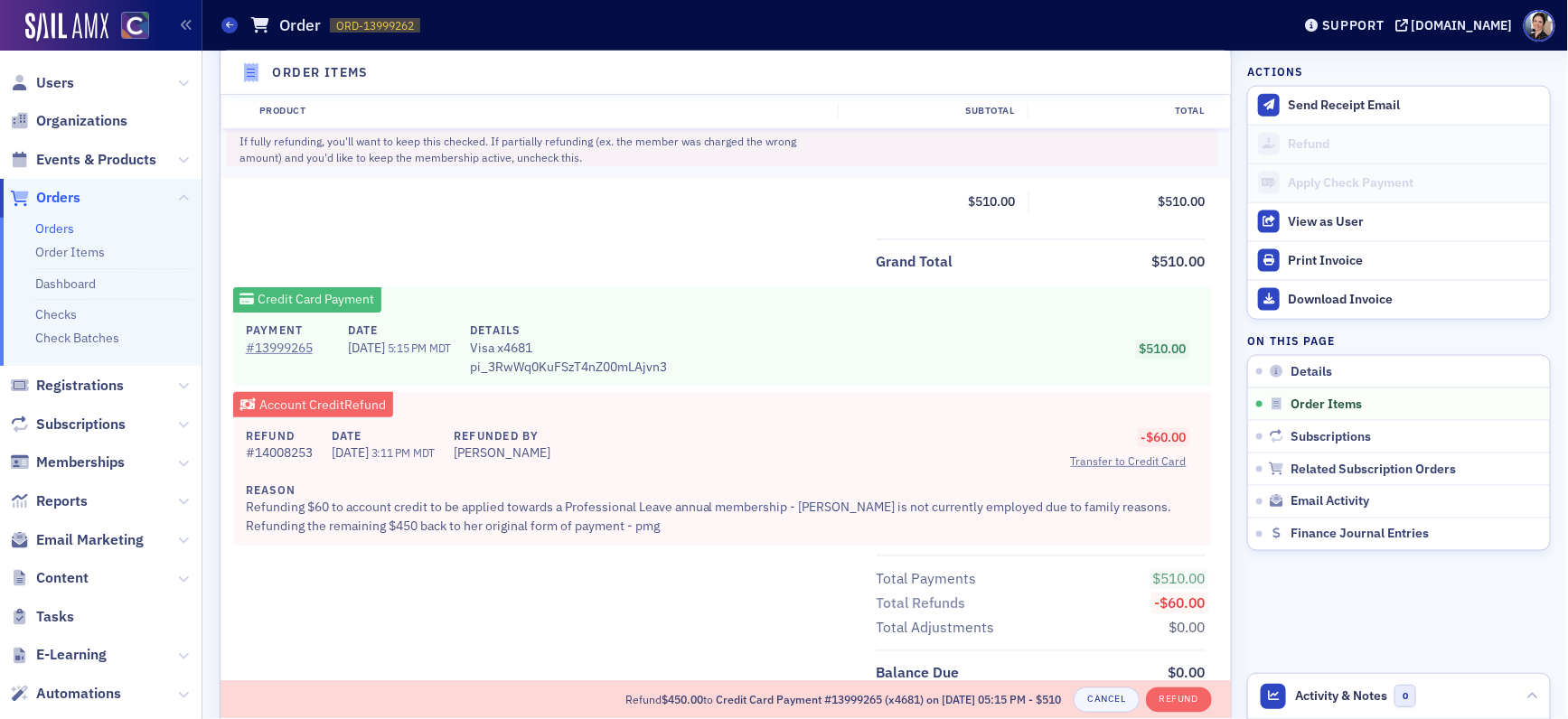
type input "450.00"
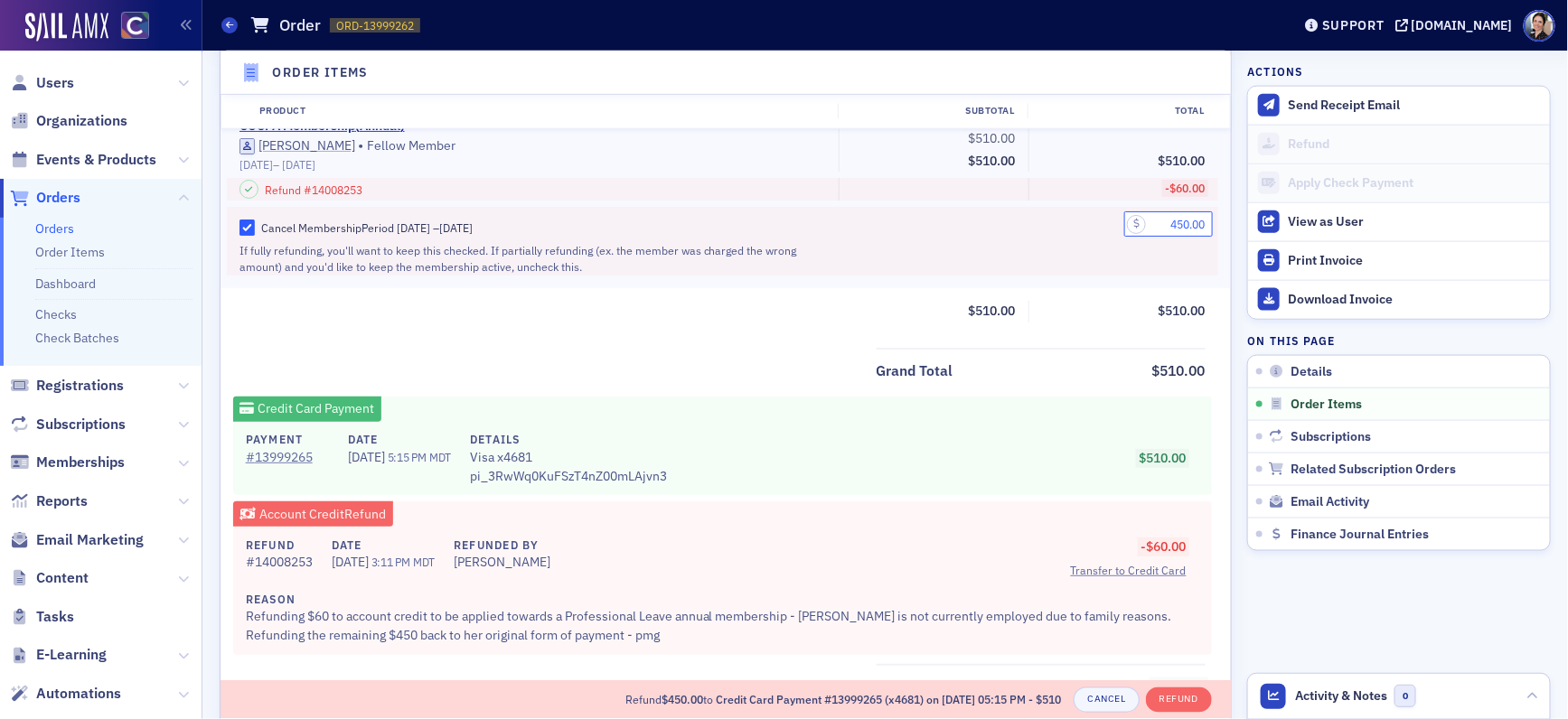
scroll to position [1072, 0]
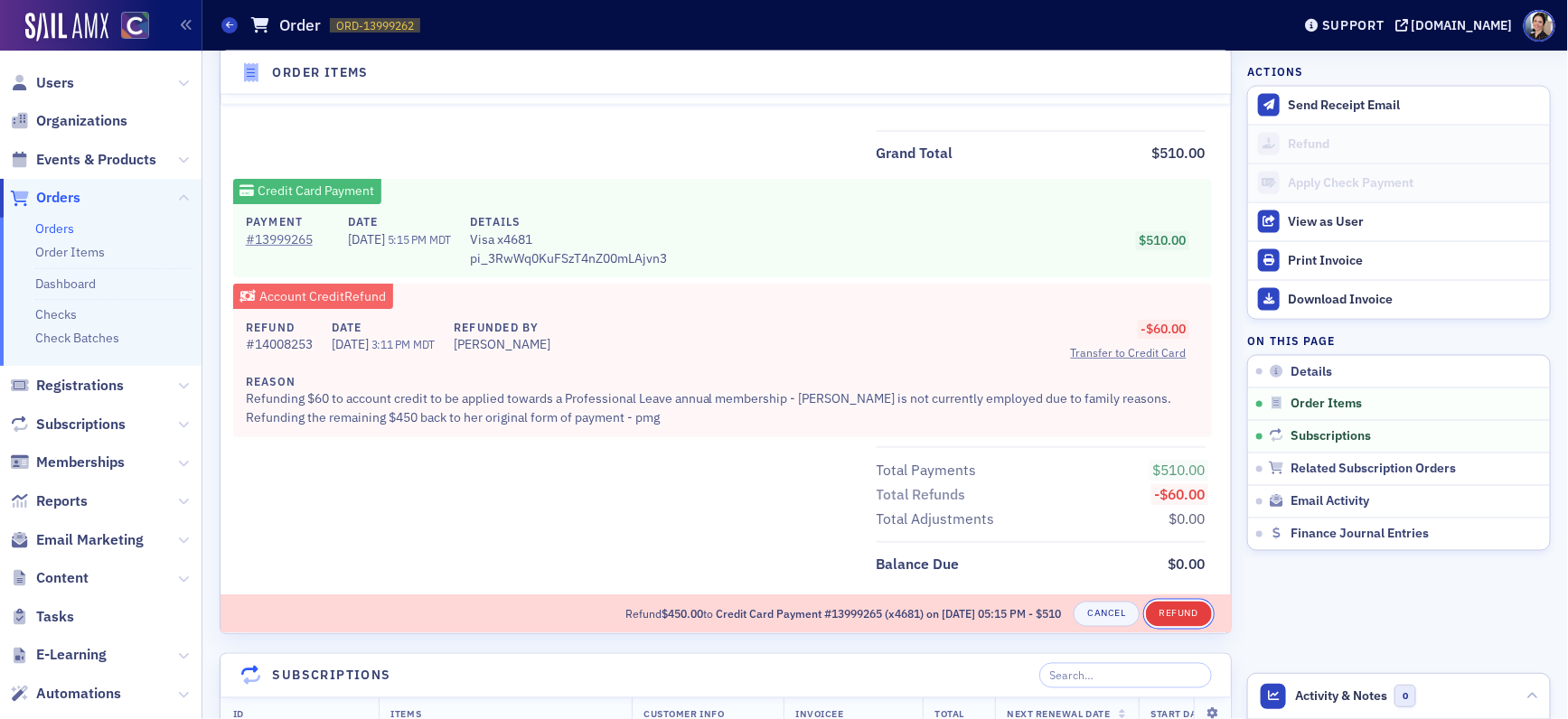
click at [1173, 608] on button "Refund" at bounding box center [1178, 615] width 66 height 25
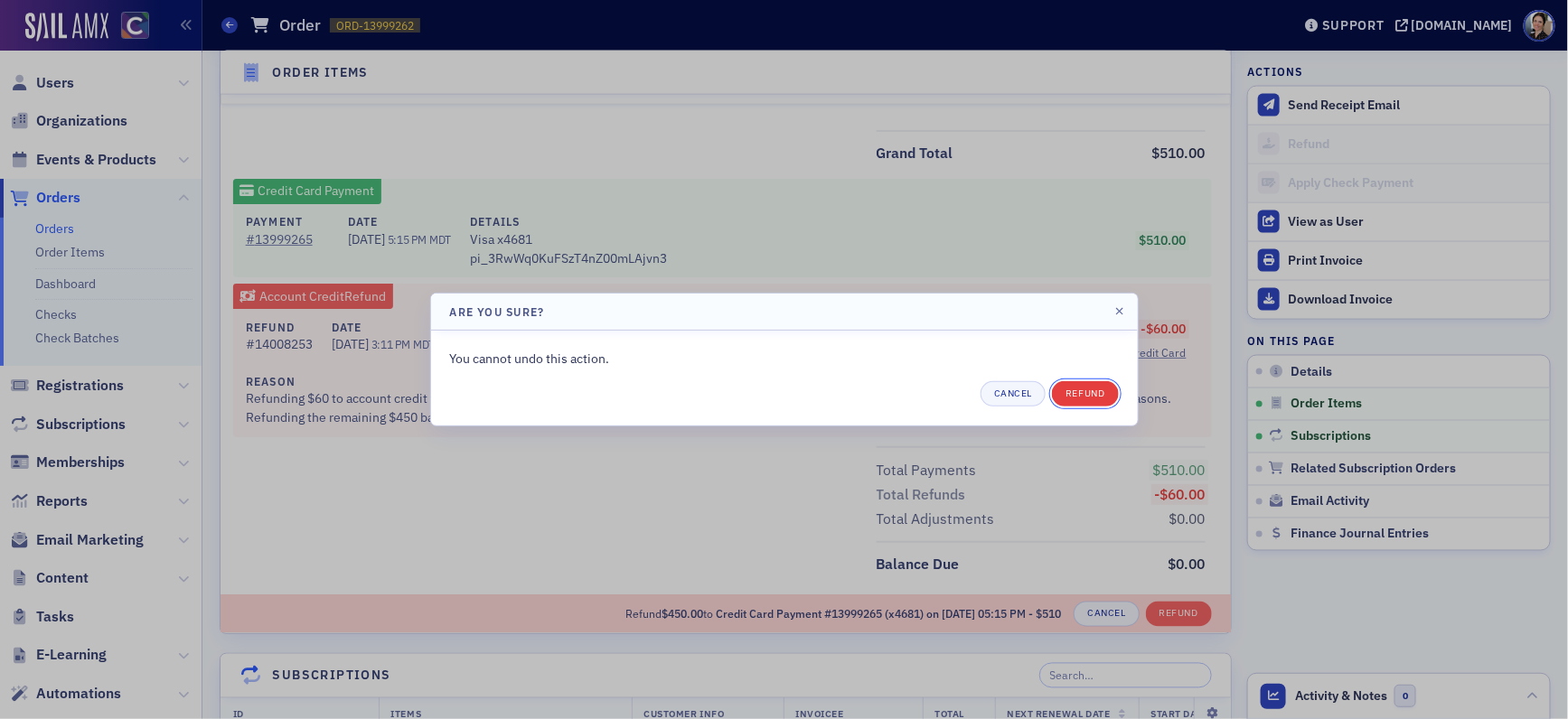
click at [1089, 393] on button "Refund" at bounding box center [1085, 394] width 66 height 25
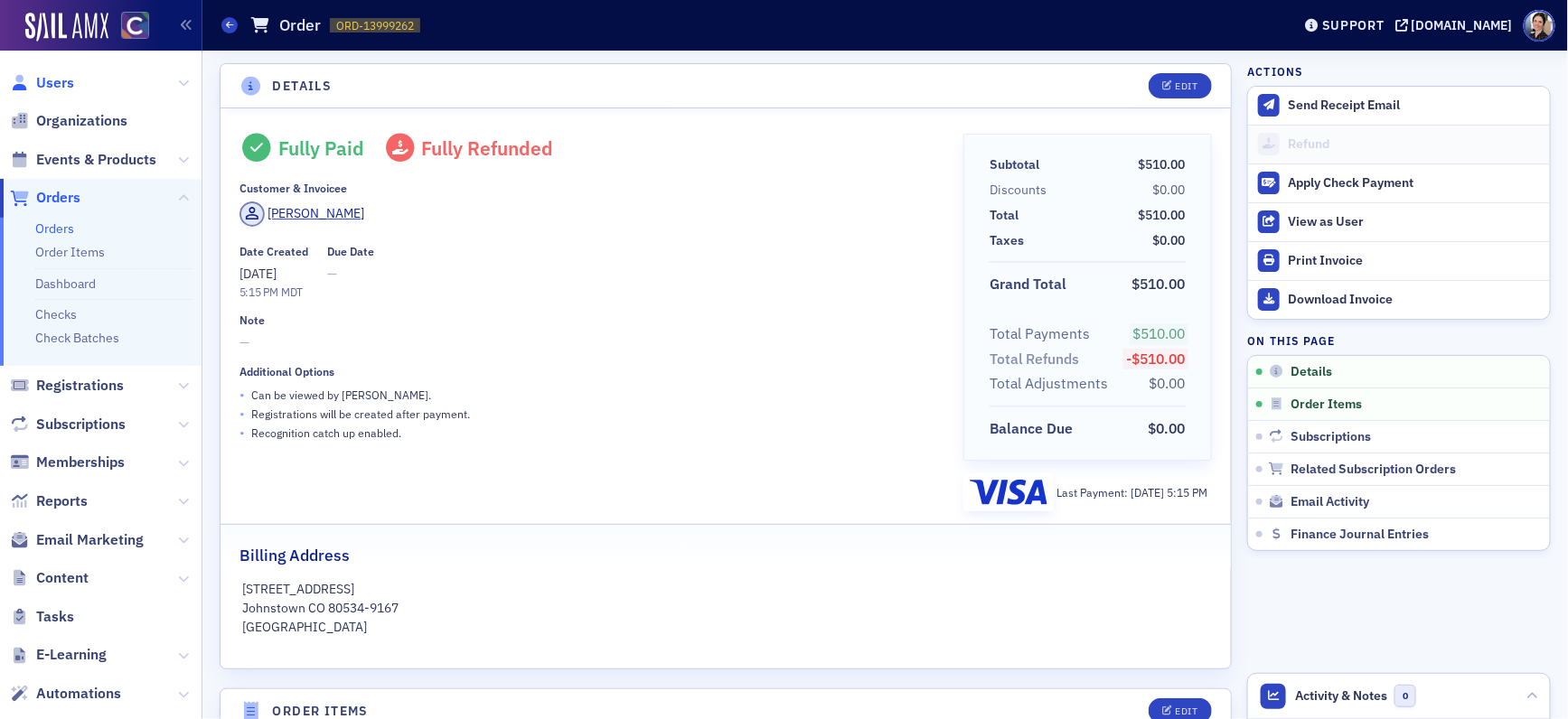
click at [60, 83] on span "Users" at bounding box center [55, 84] width 38 height 20
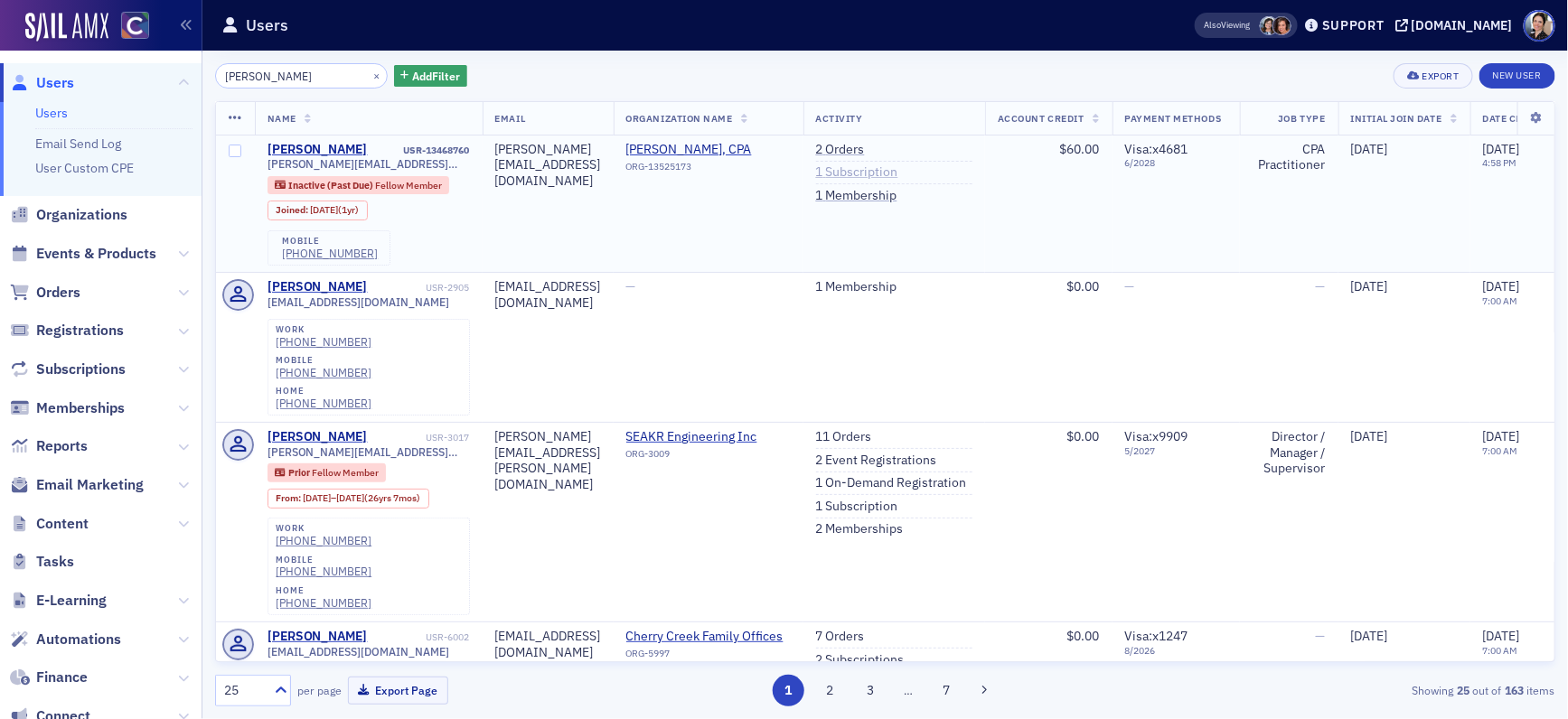
click at [898, 172] on link "1 Subscription" at bounding box center [857, 172] width 83 height 16
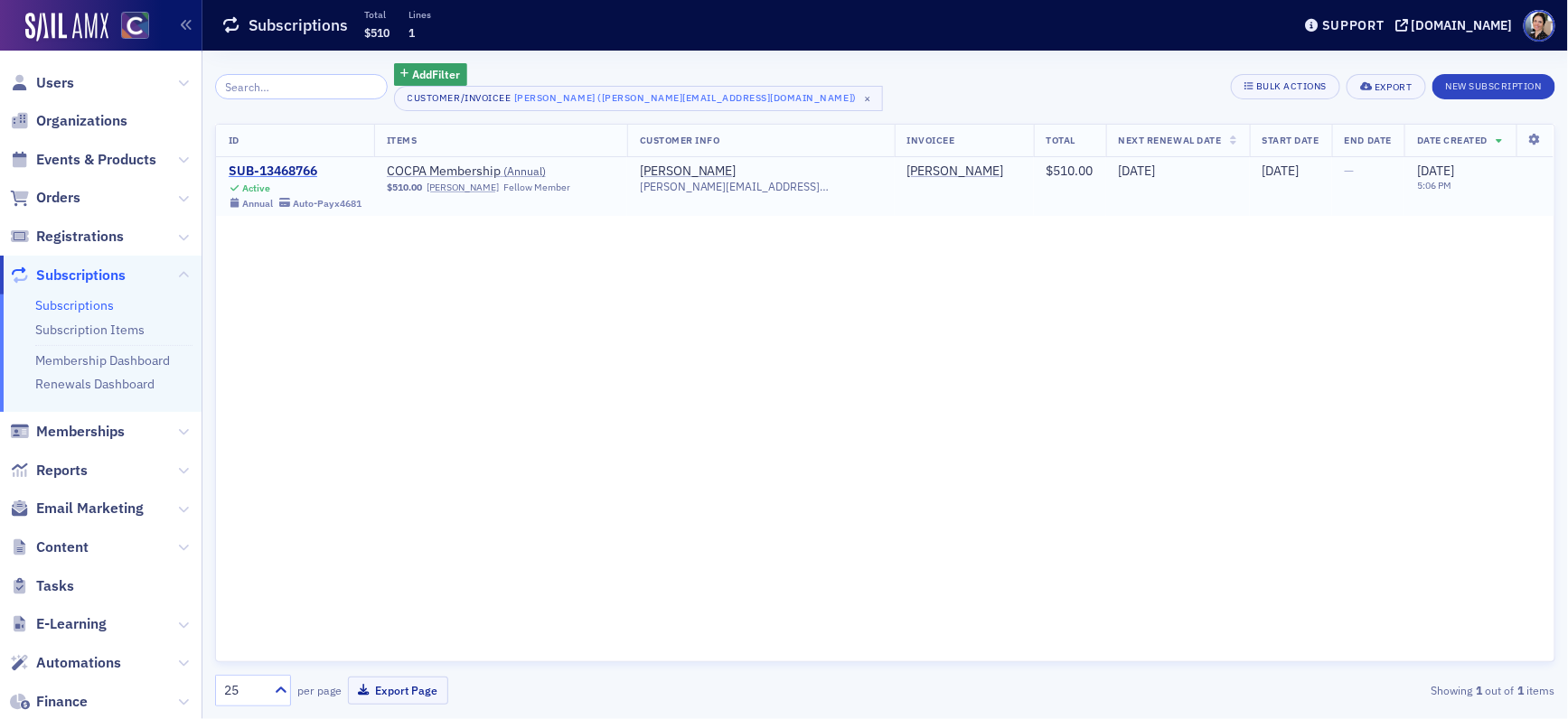
click at [289, 173] on div "SUB-13468766" at bounding box center [295, 172] width 133 height 16
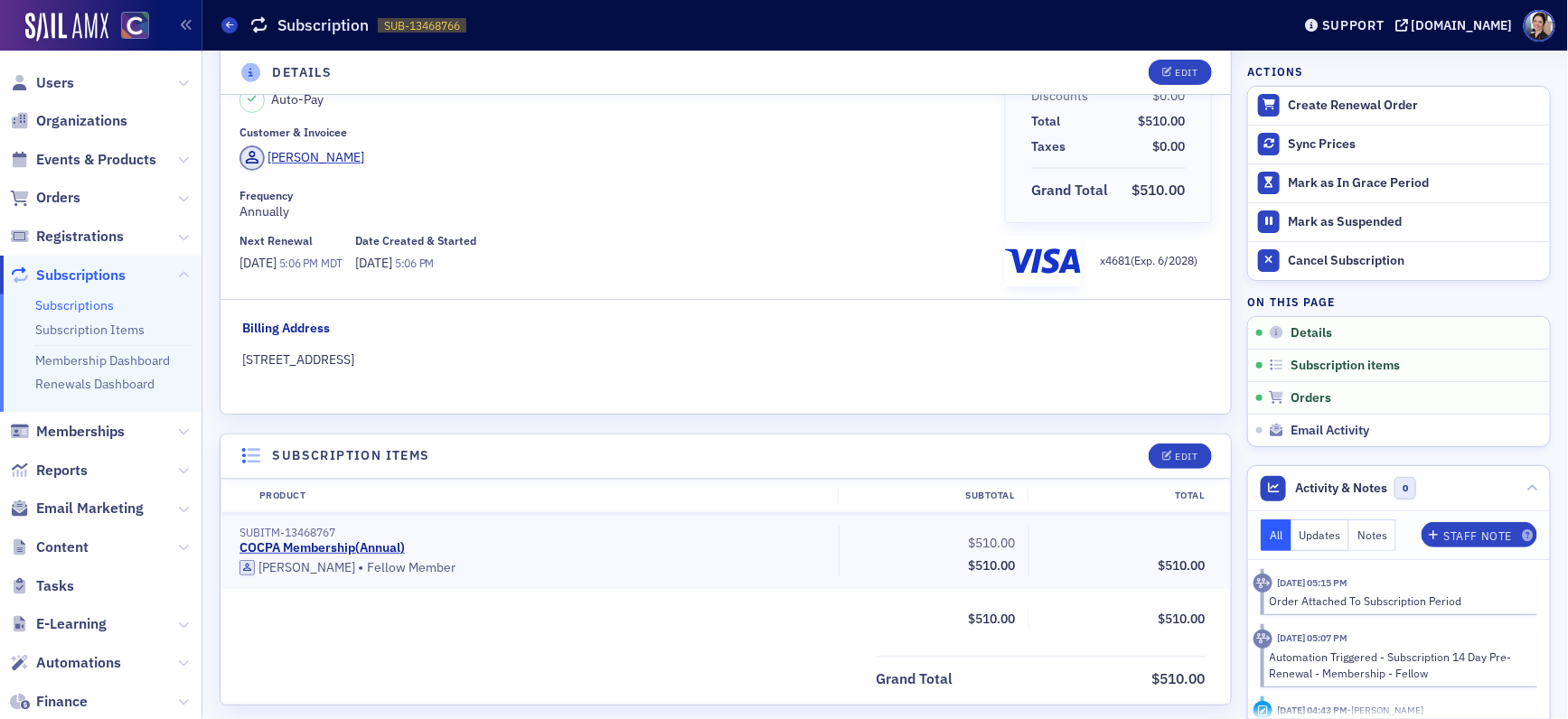
scroll to position [99, 0]
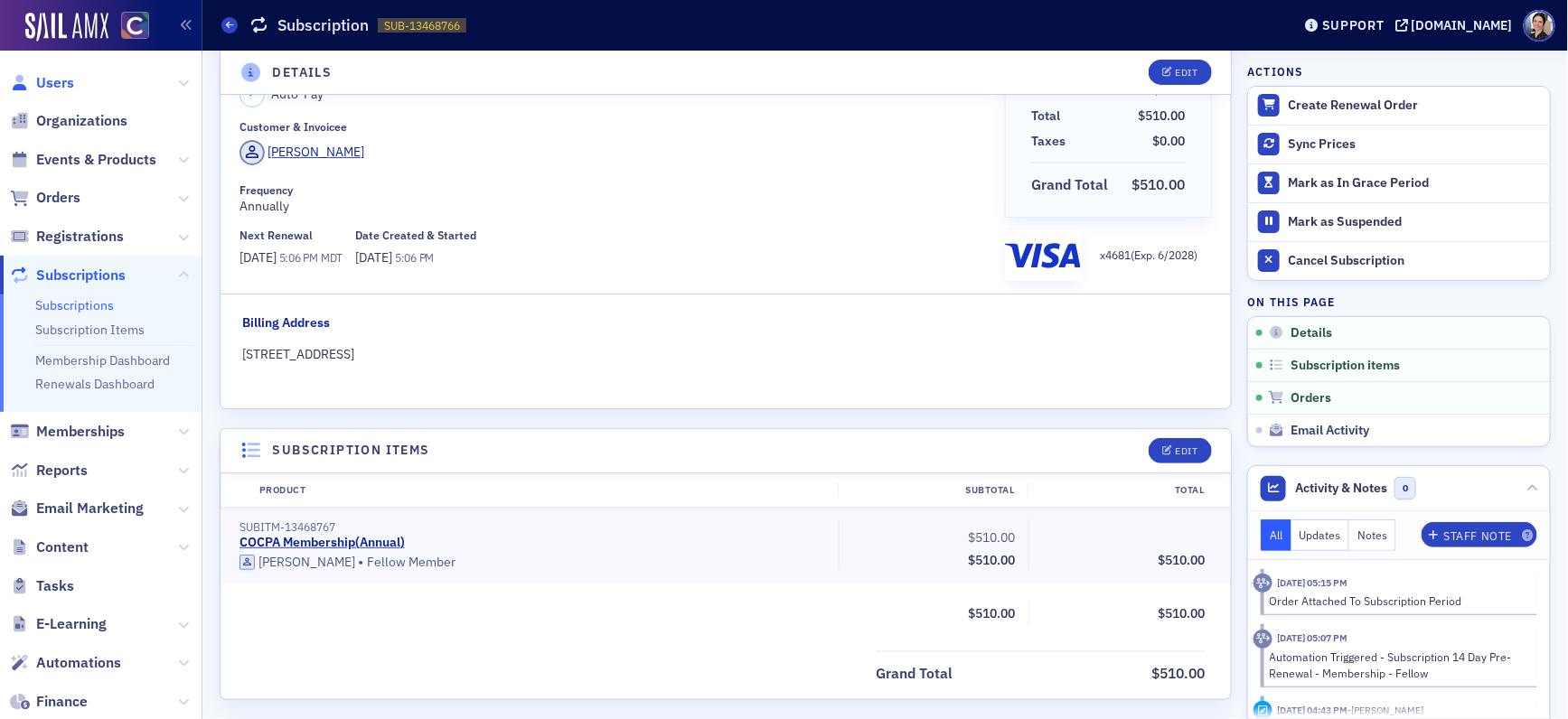
click at [49, 77] on span "Users" at bounding box center [55, 84] width 38 height 20
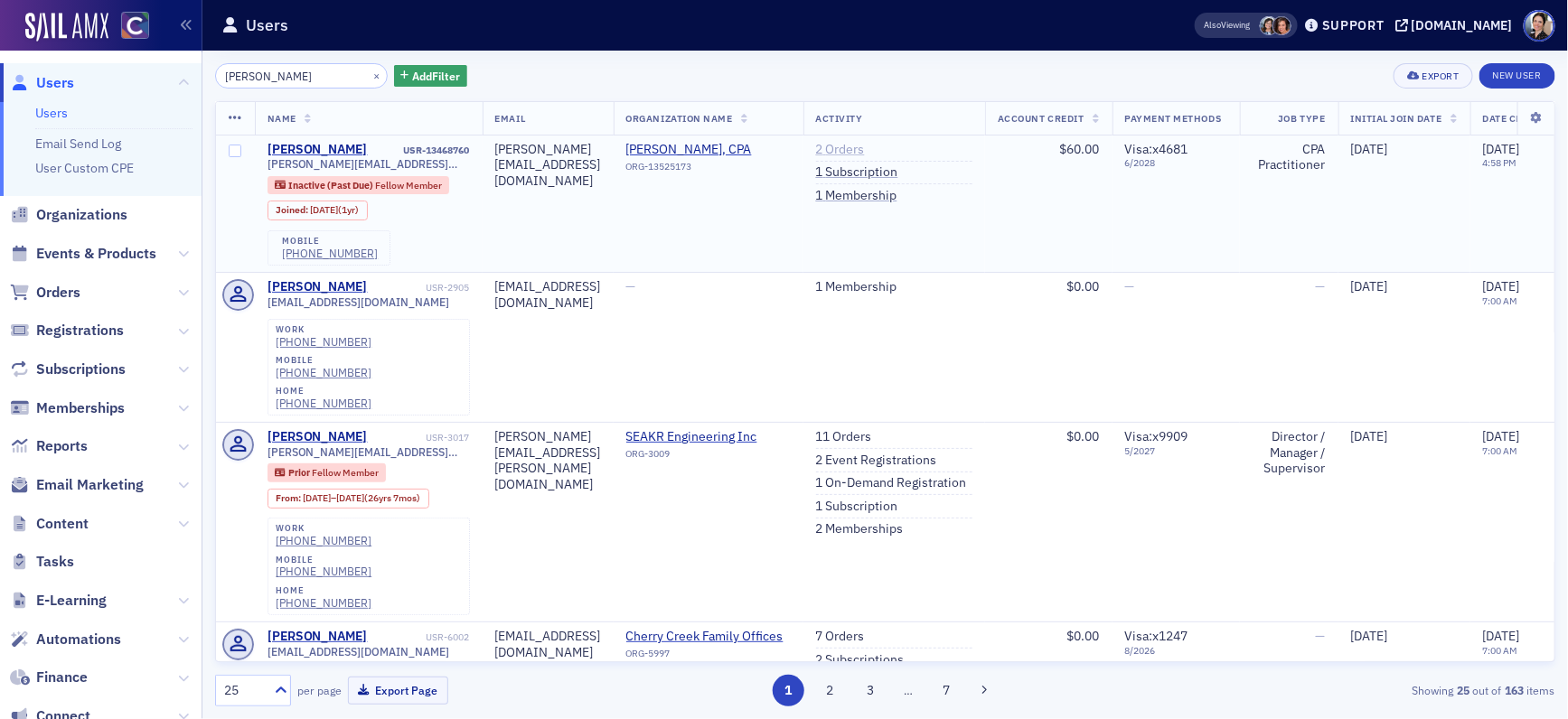
click at [865, 147] on link "2 Orders" at bounding box center [840, 150] width 49 height 16
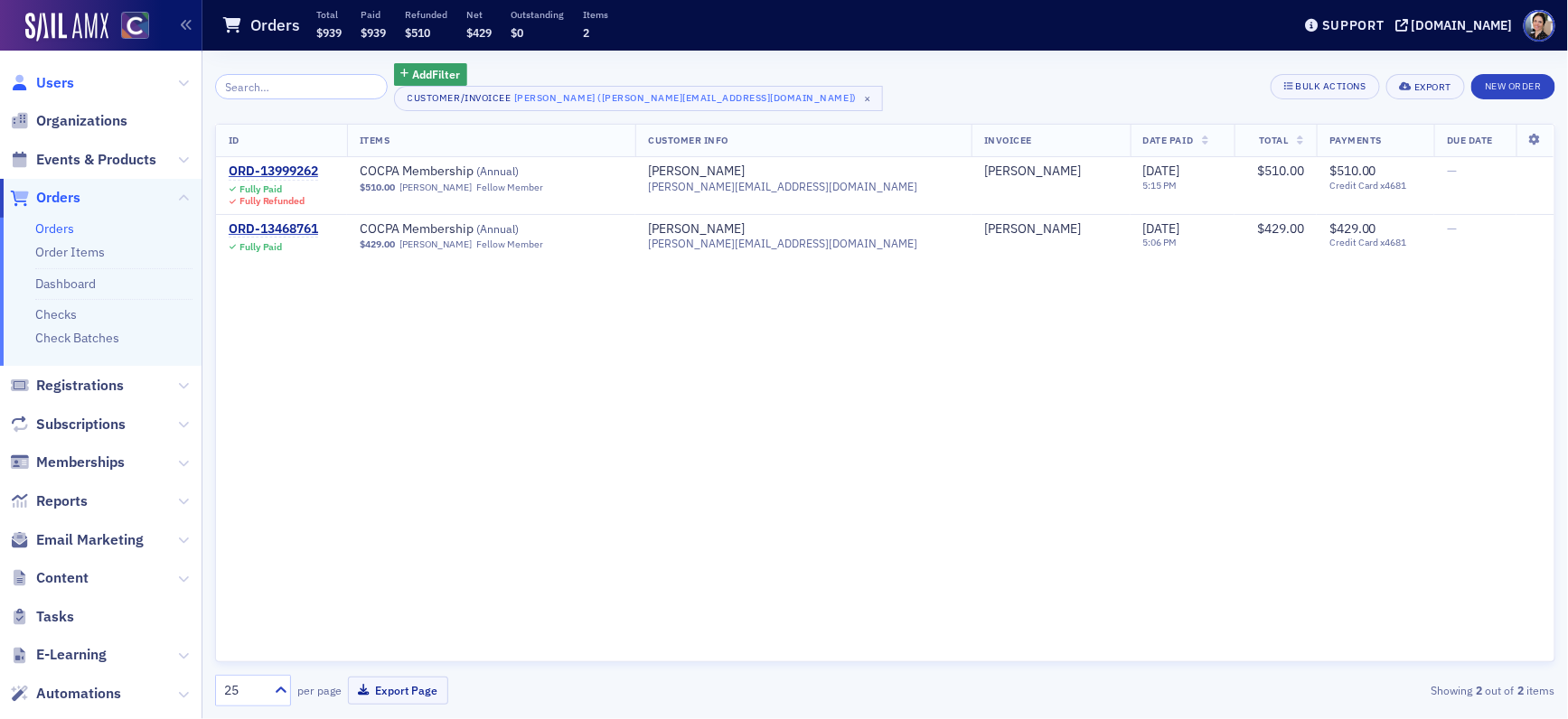
click at [55, 85] on span "Users" at bounding box center [55, 84] width 38 height 20
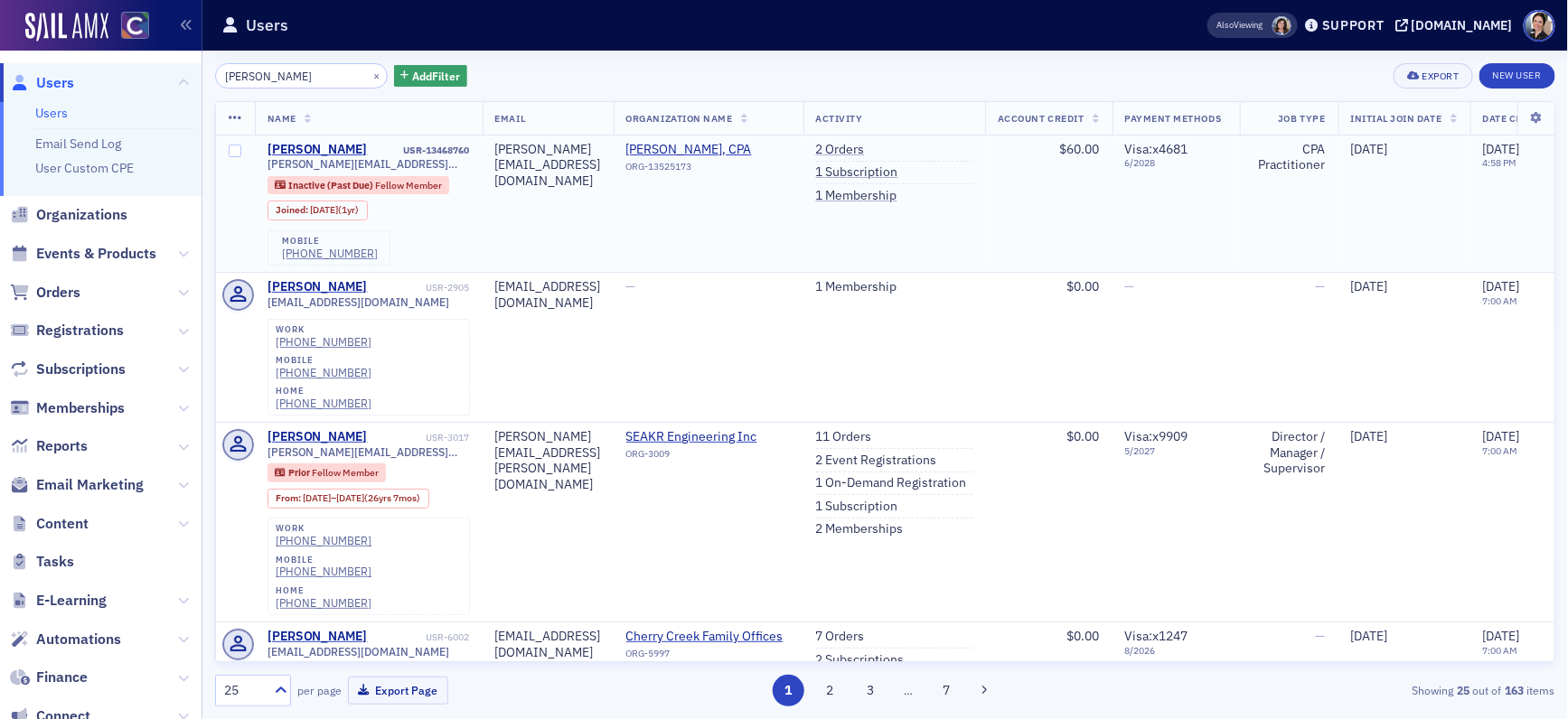
drag, startPoint x: 944, startPoint y: 174, endPoint x: 480, endPoint y: 149, distance: 464.7
click at [898, 175] on link "1 Subscription" at bounding box center [857, 172] width 83 height 16
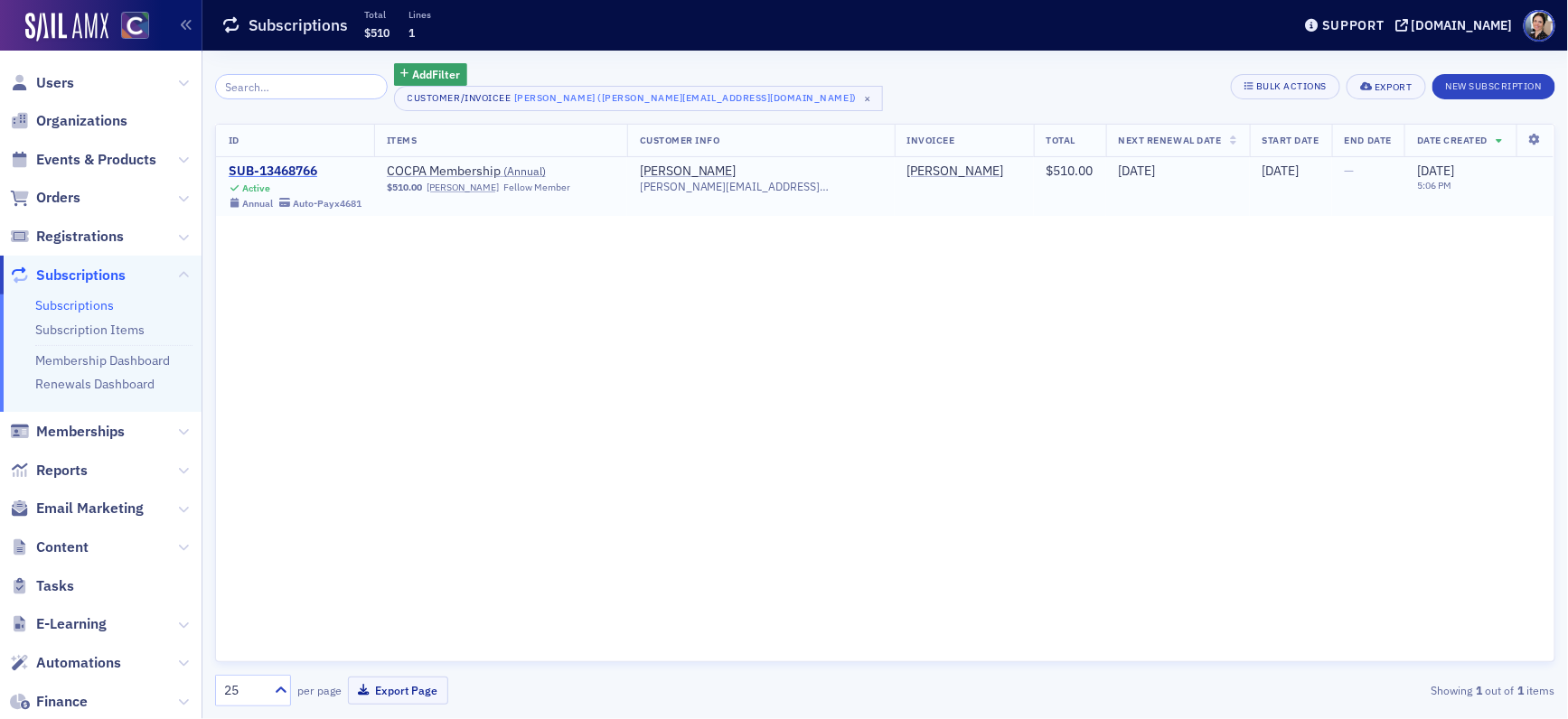
click at [297, 172] on div "SUB-13468766" at bounding box center [295, 172] width 133 height 16
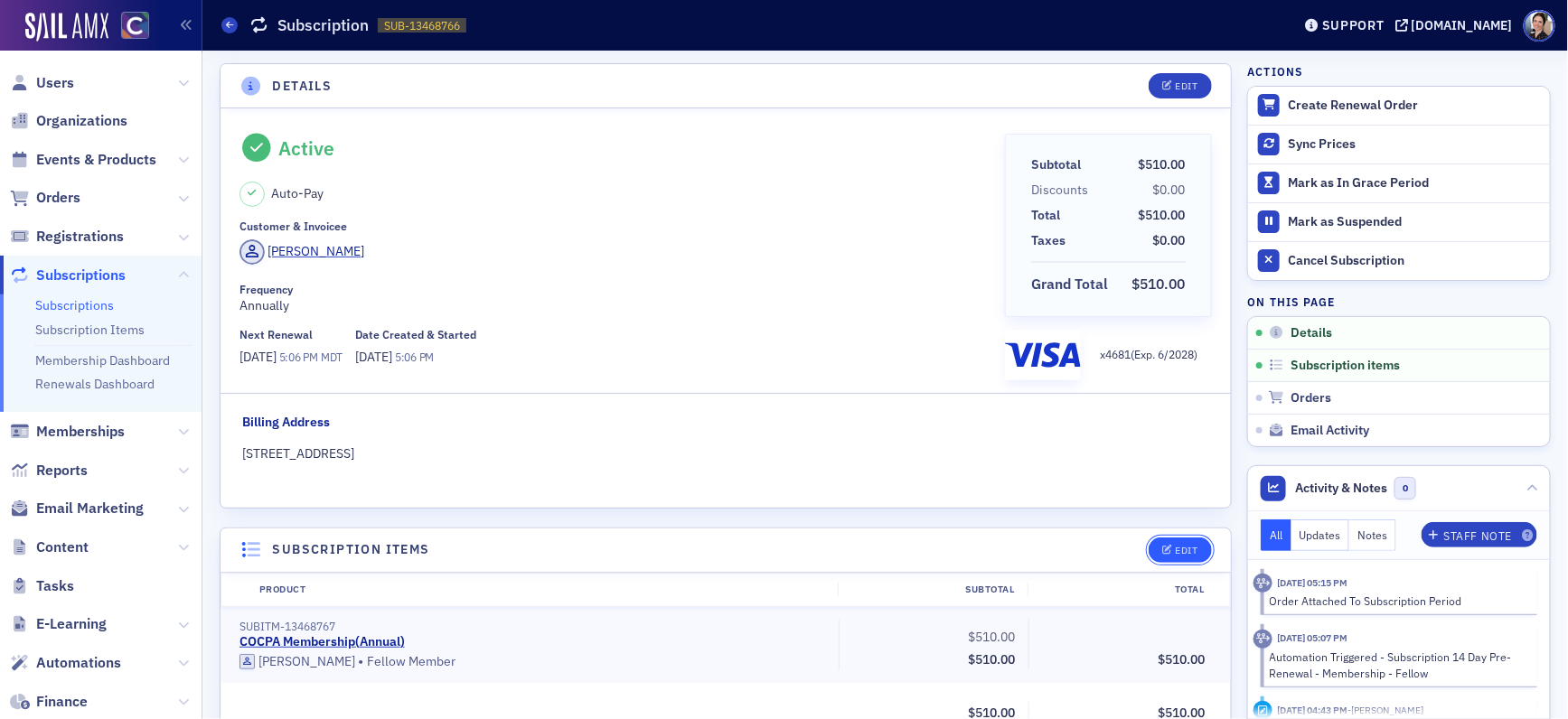
click at [1186, 549] on div "Edit" at bounding box center [1186, 550] width 23 height 10
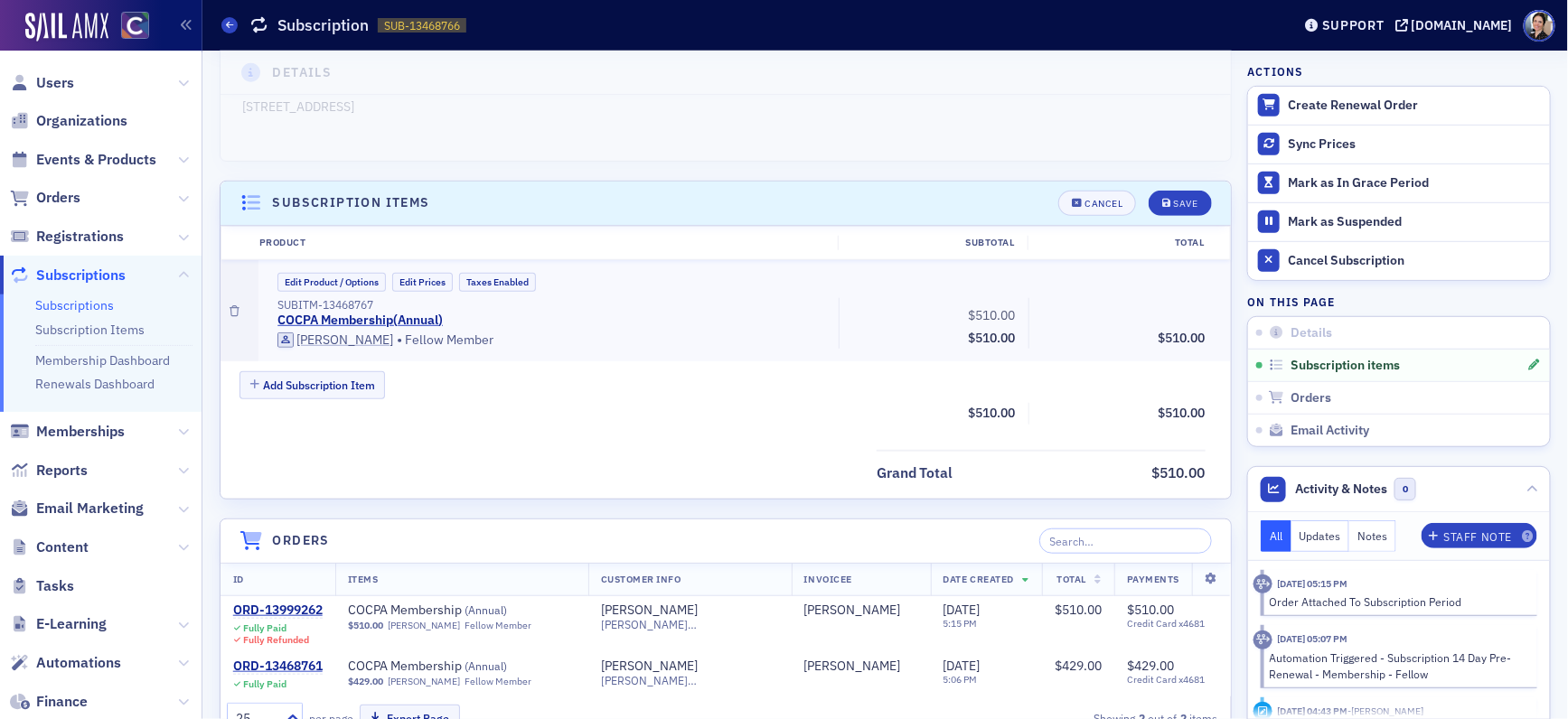
scroll to position [466, 0]
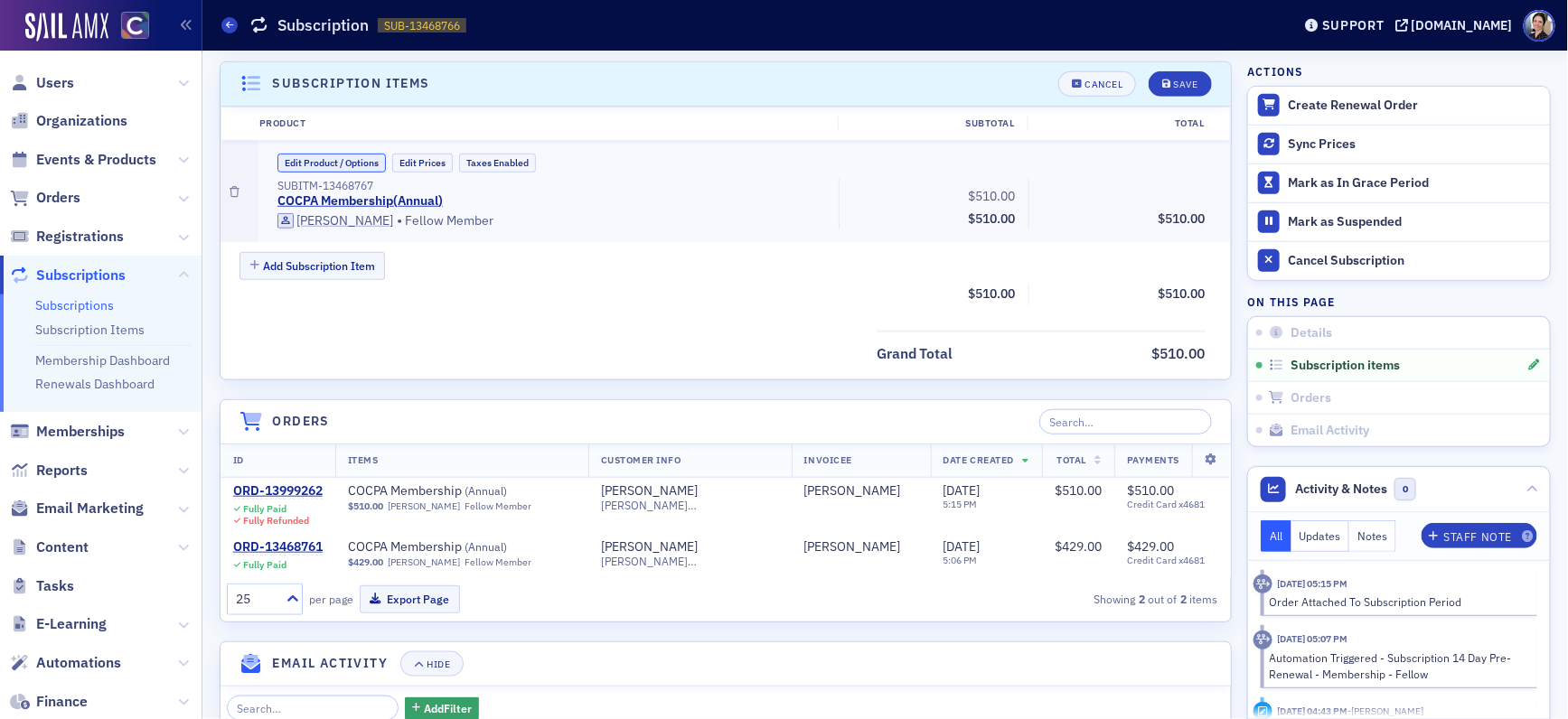
click at [334, 161] on button "Edit Product / Options" at bounding box center [331, 163] width 108 height 19
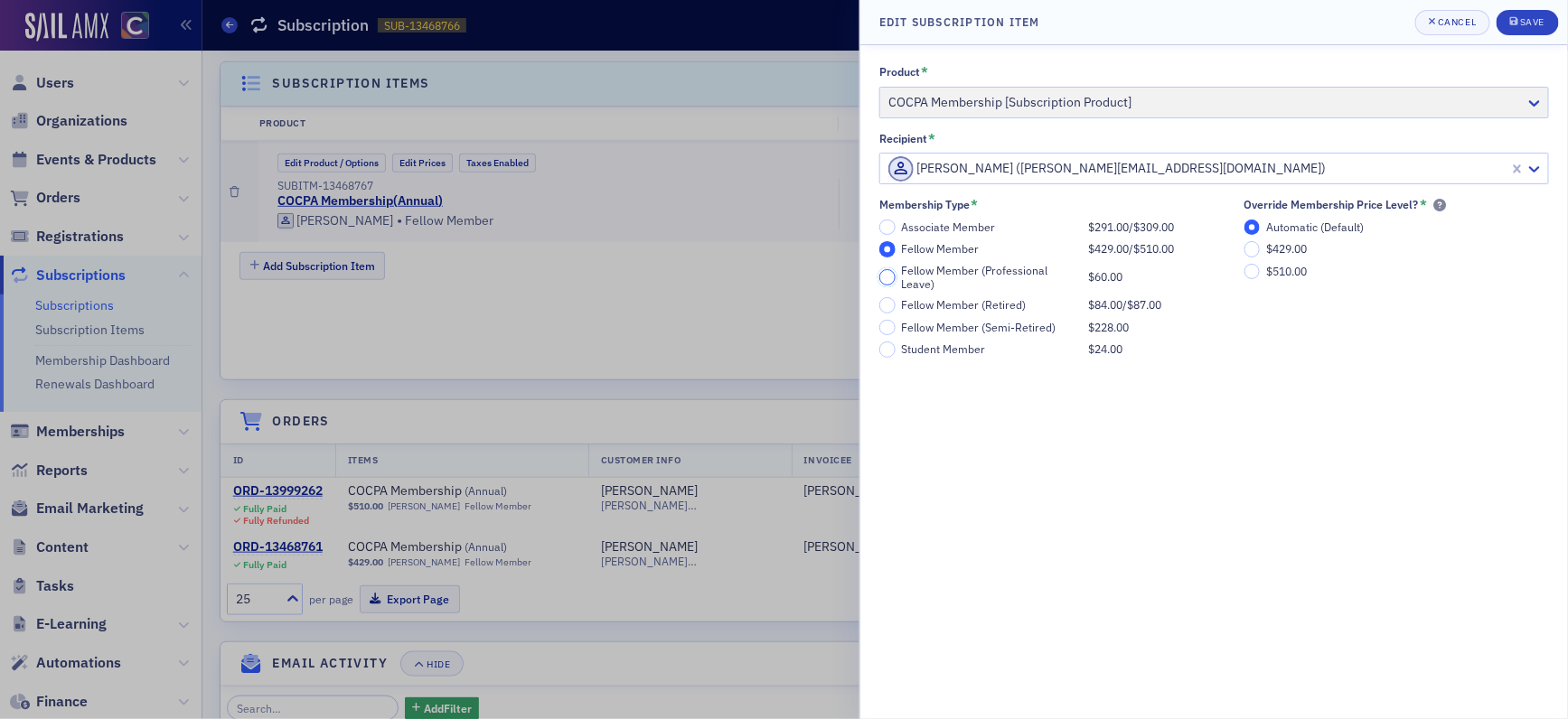
click at [887, 273] on input "Fellow Member (Professional Leave) $60.00" at bounding box center [888, 277] width 16 height 16
click at [1528, 23] on div "Save" at bounding box center [1532, 22] width 25 height 10
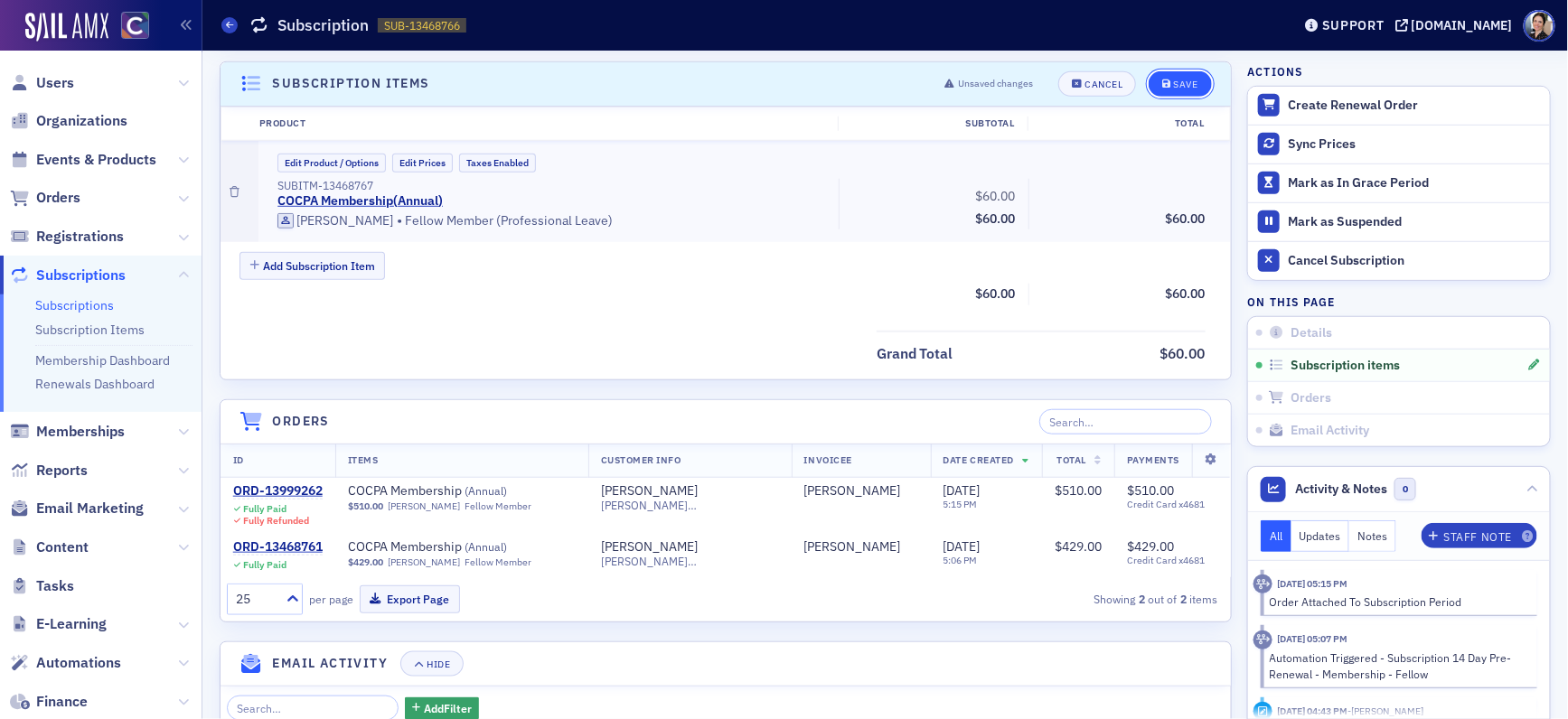
click at [1186, 80] on div "Save" at bounding box center [1186, 84] width 25 height 10
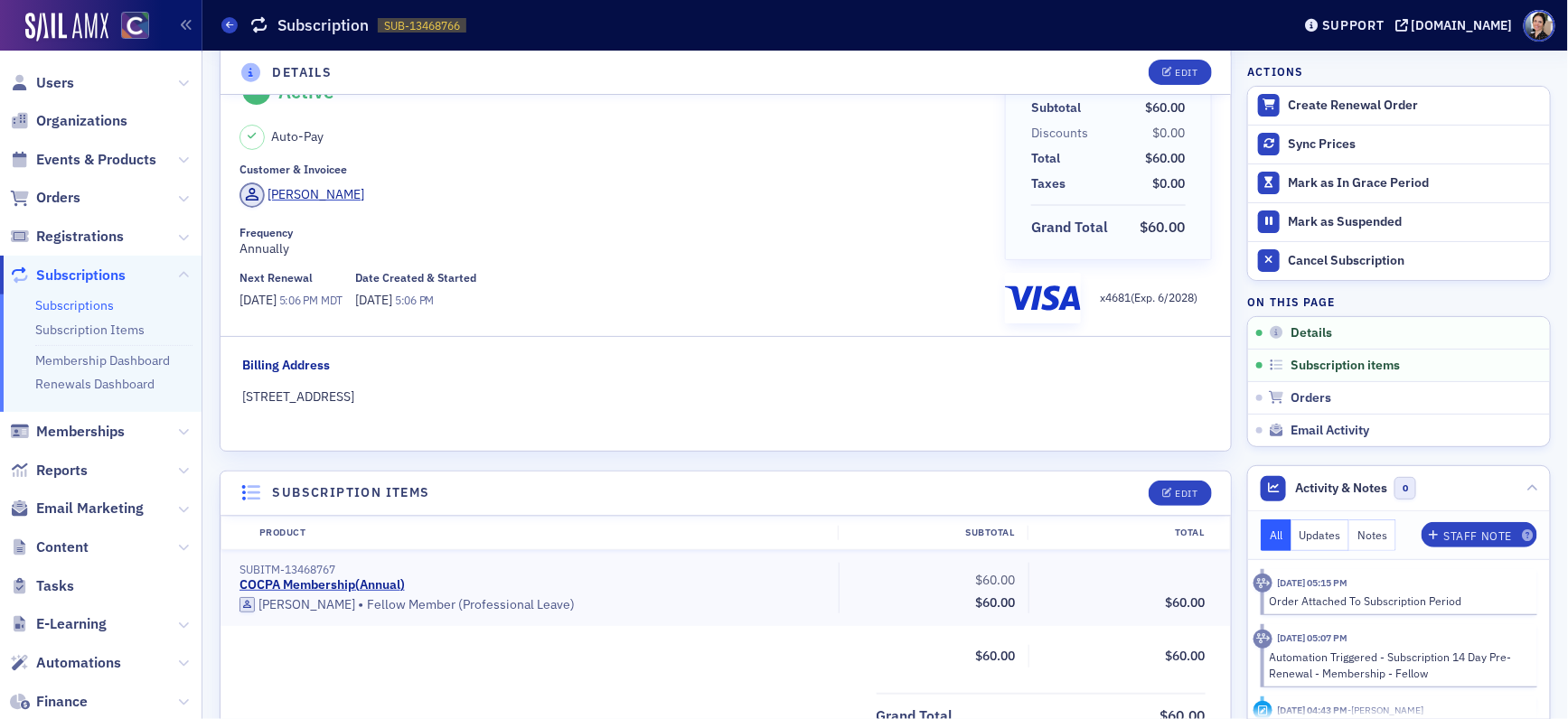
scroll to position [56, 0]
click at [1347, 103] on div "Create Renewal Order" at bounding box center [1414, 105] width 253 height 16
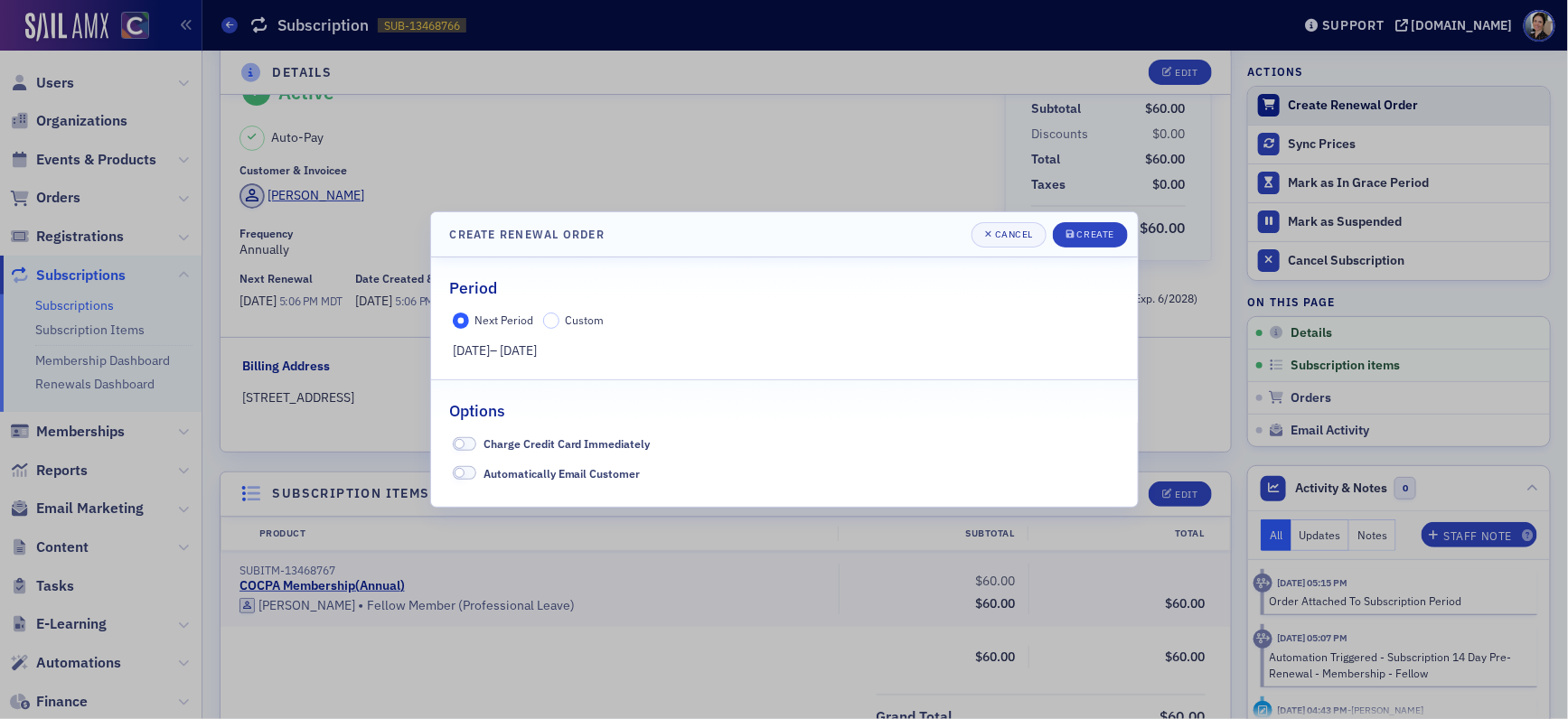
scroll to position [58, 0]
drag, startPoint x: 473, startPoint y: 475, endPoint x: 439, endPoint y: 471, distance: 34.2
click at [473, 475] on span at bounding box center [464, 472] width 24 height 14
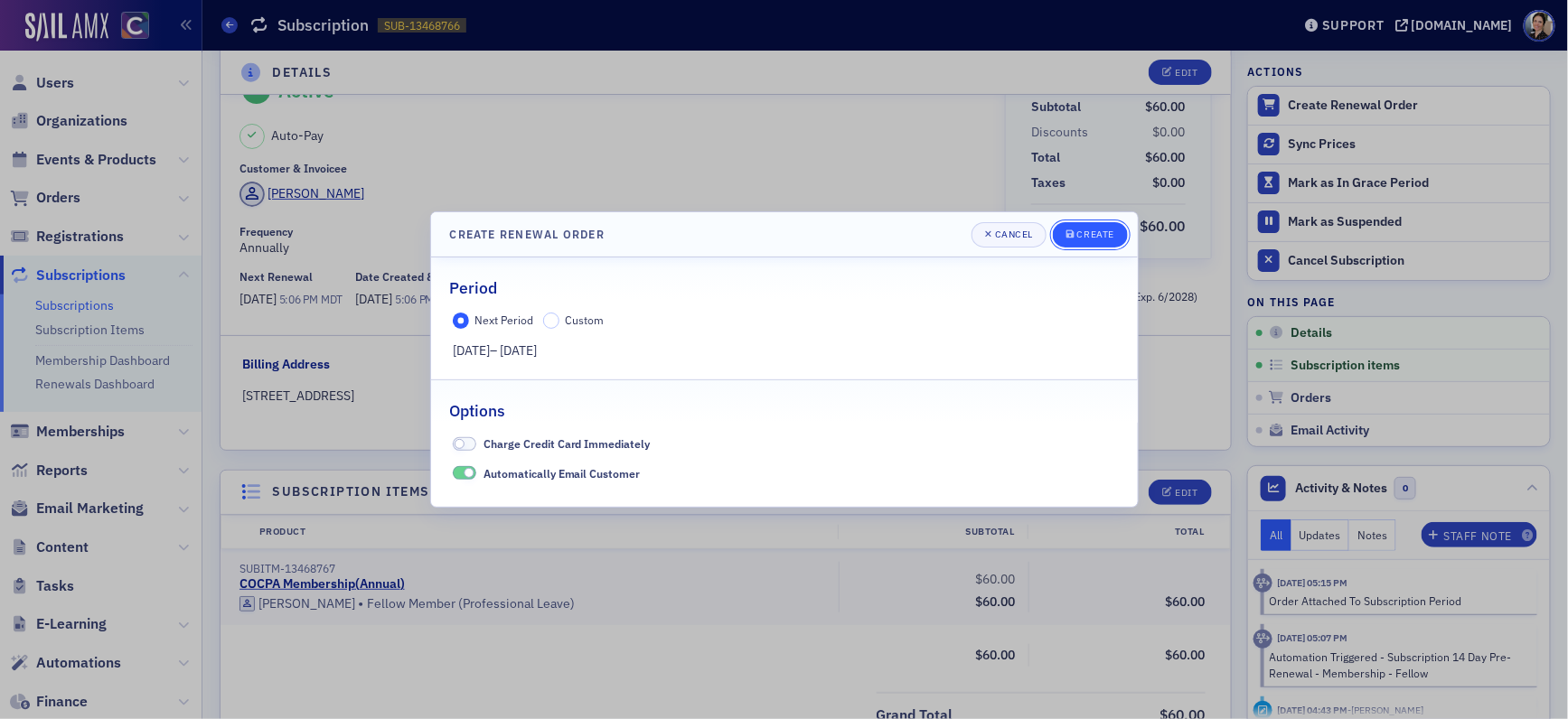
click at [1101, 233] on div "Create" at bounding box center [1096, 234] width 37 height 10
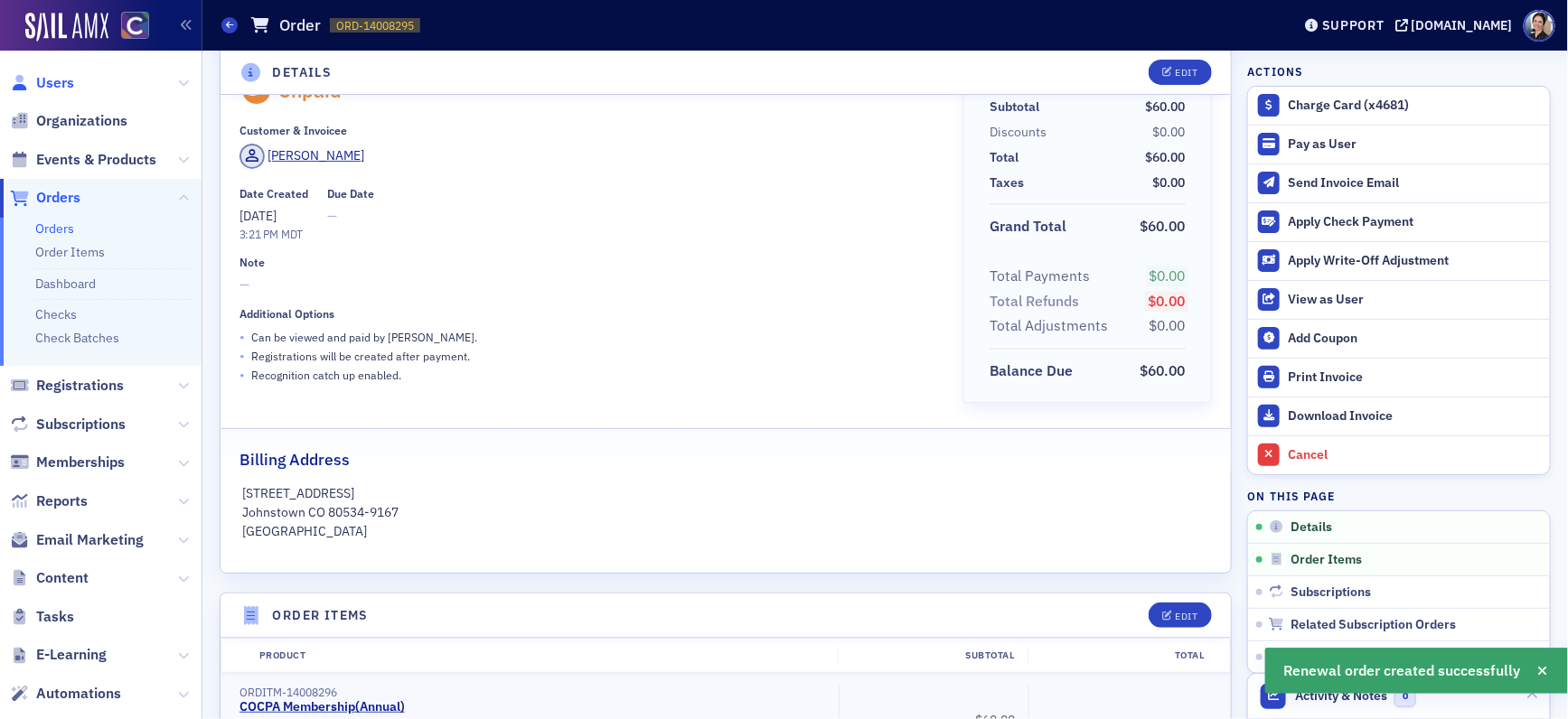
click at [54, 77] on span "Users" at bounding box center [55, 84] width 38 height 20
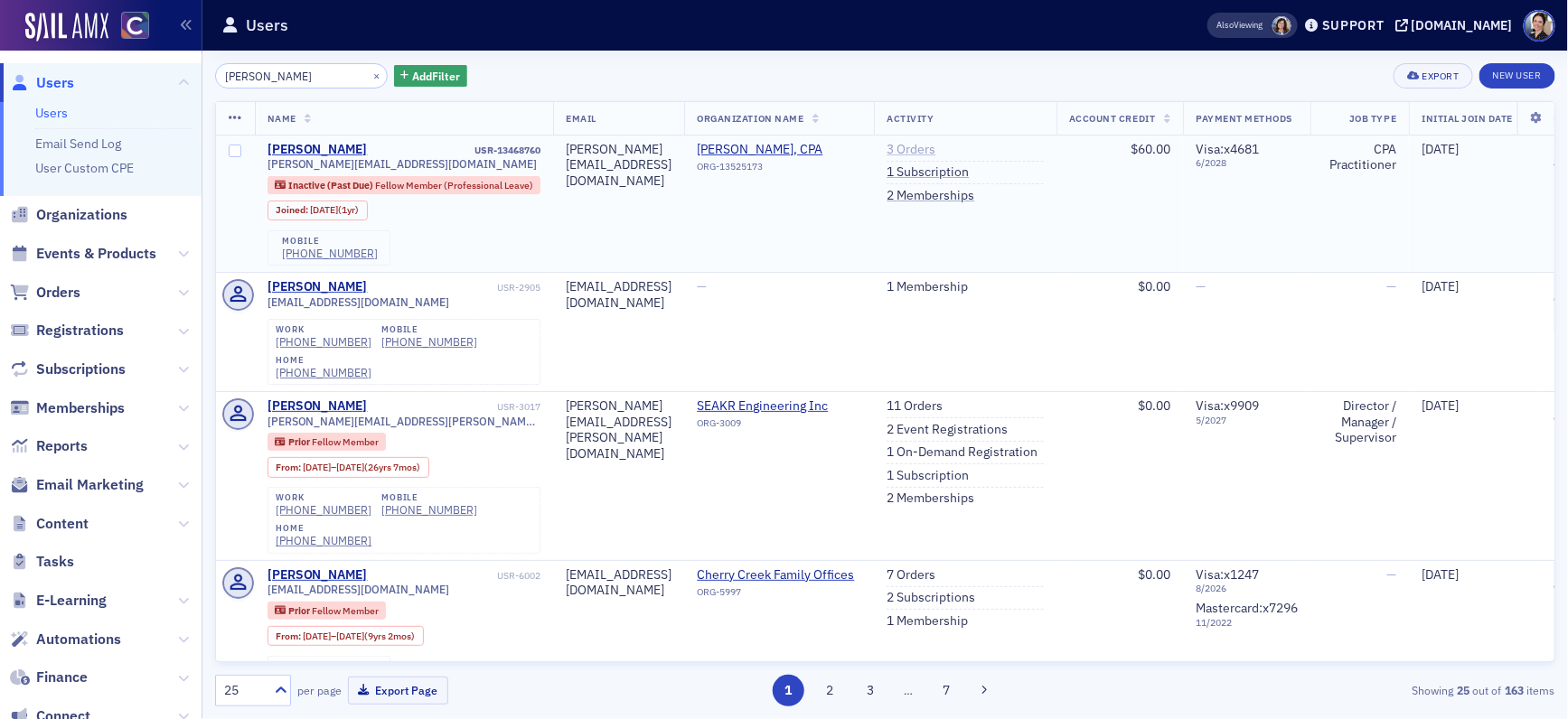
click at [936, 148] on link "3 Orders" at bounding box center [911, 150] width 49 height 16
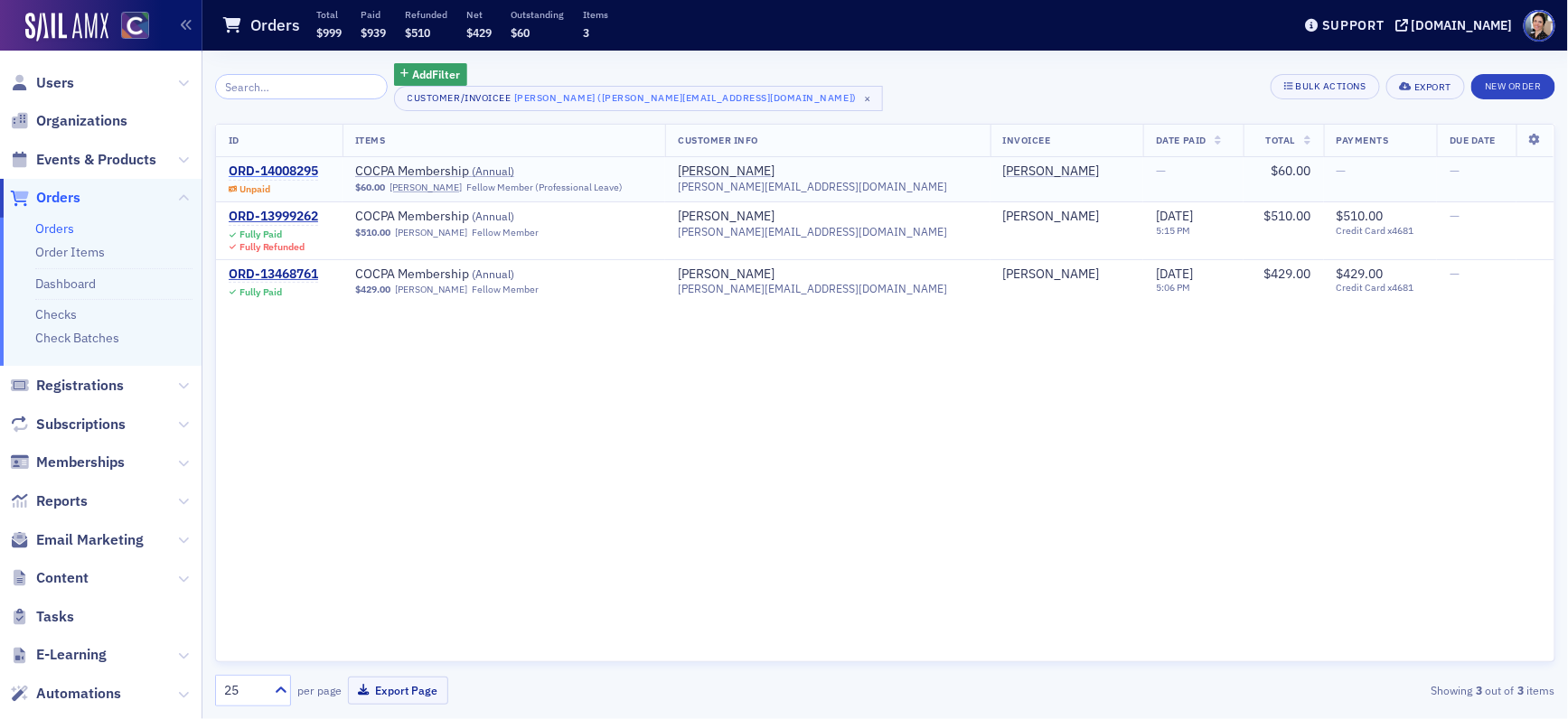
click at [270, 169] on div "ORD-14008295" at bounding box center [273, 172] width 89 height 16
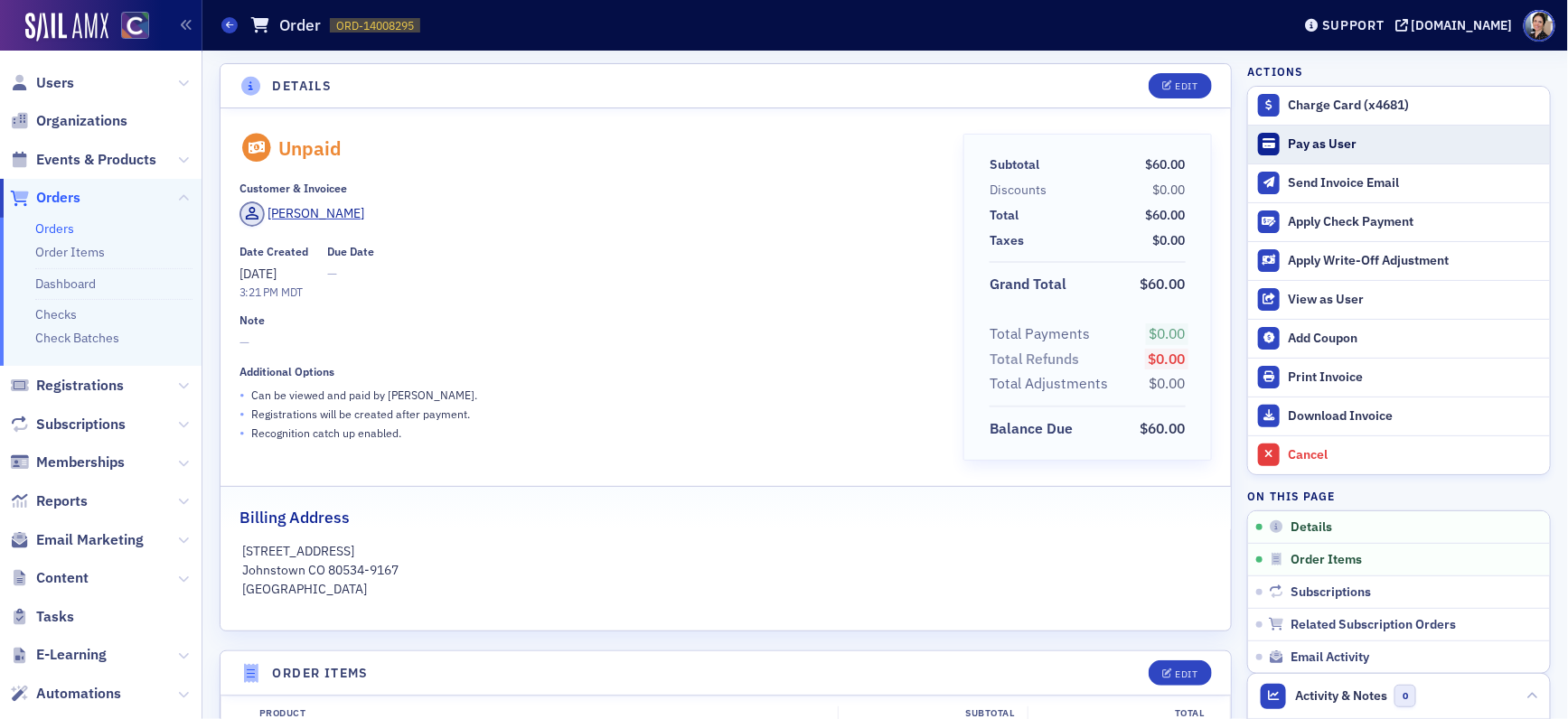
click at [1328, 144] on div "Pay as User" at bounding box center [1414, 144] width 253 height 16
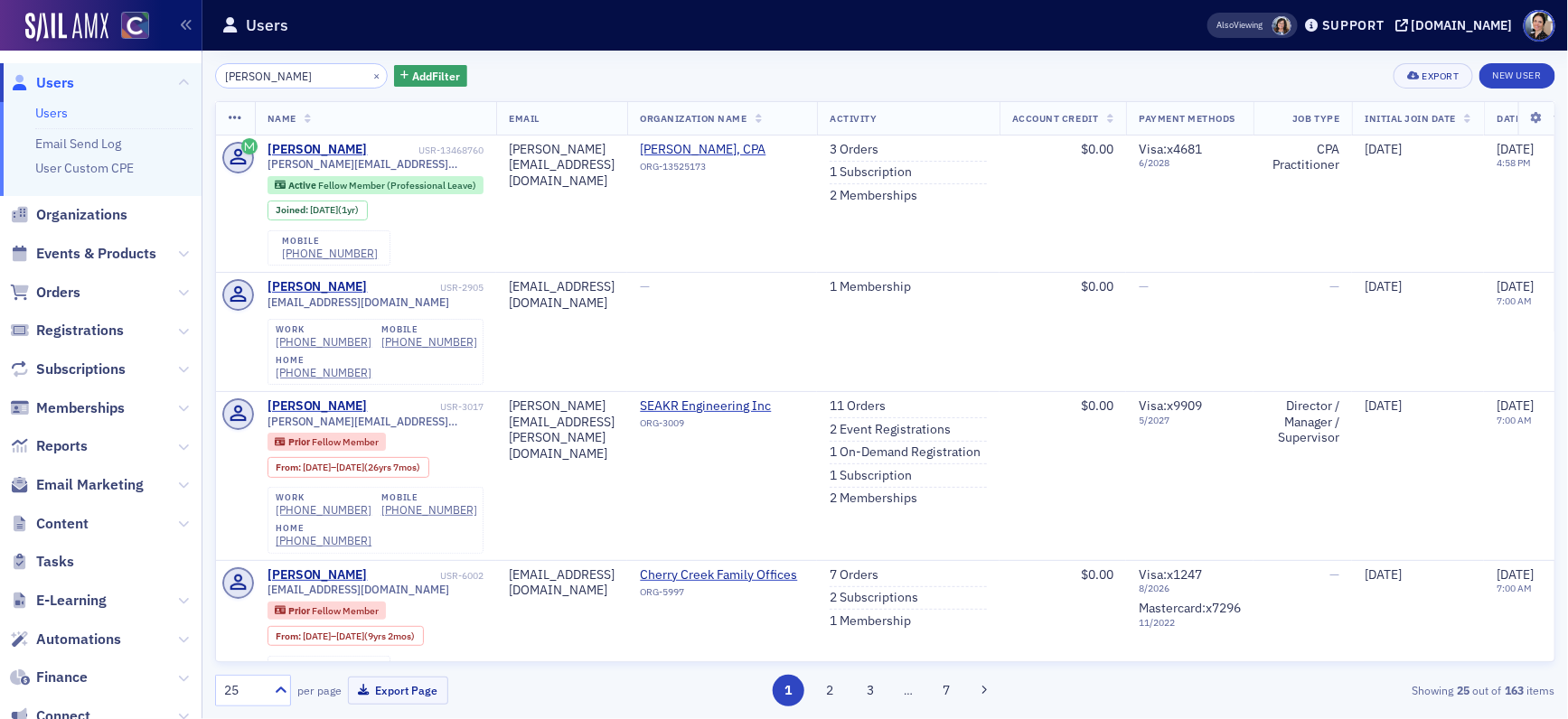
scroll to position [1, 0]
